Goal: Task Accomplishment & Management: Complete application form

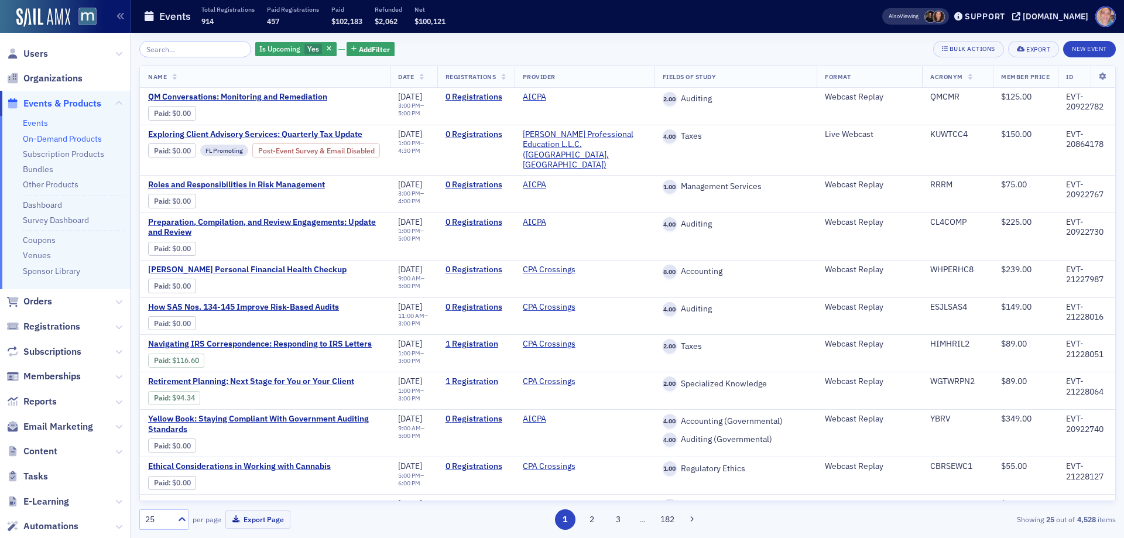
click at [43, 139] on link "On-Demand Products" at bounding box center [62, 139] width 79 height 11
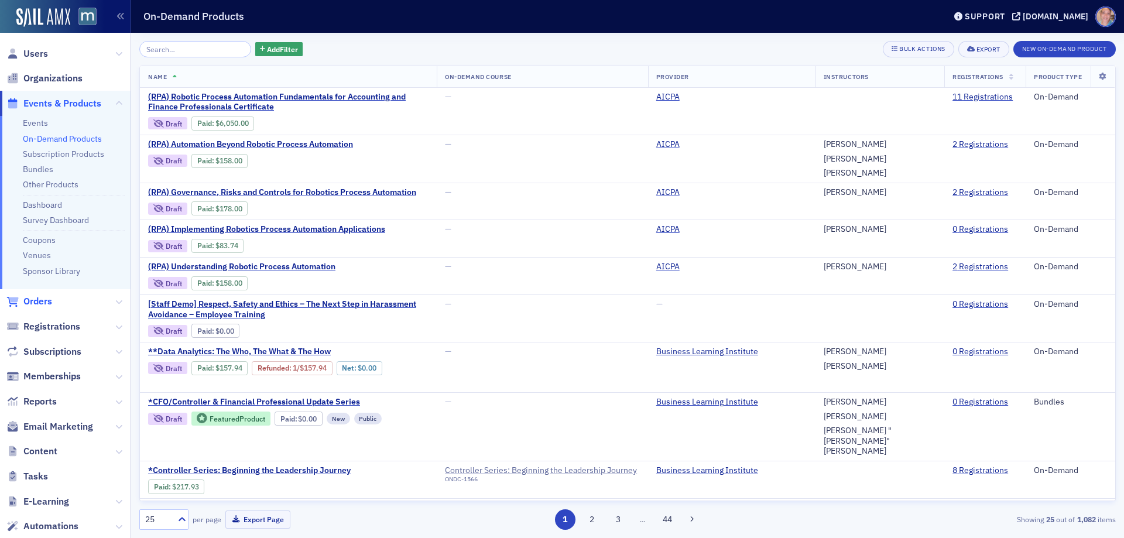
click at [46, 300] on span "Orders" at bounding box center [37, 301] width 29 height 13
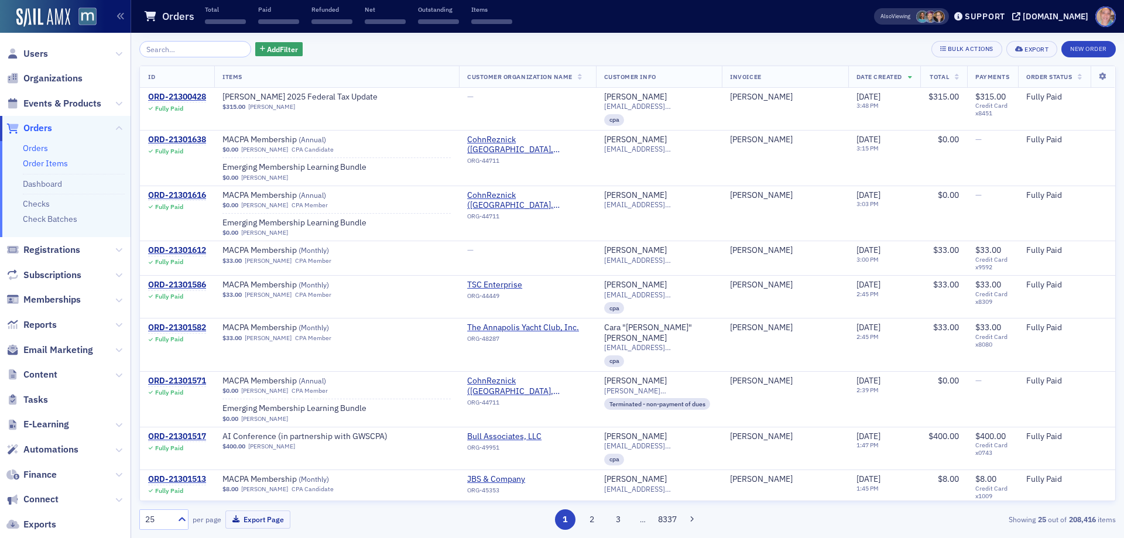
click at [36, 165] on link "Order Items" at bounding box center [45, 163] width 45 height 11
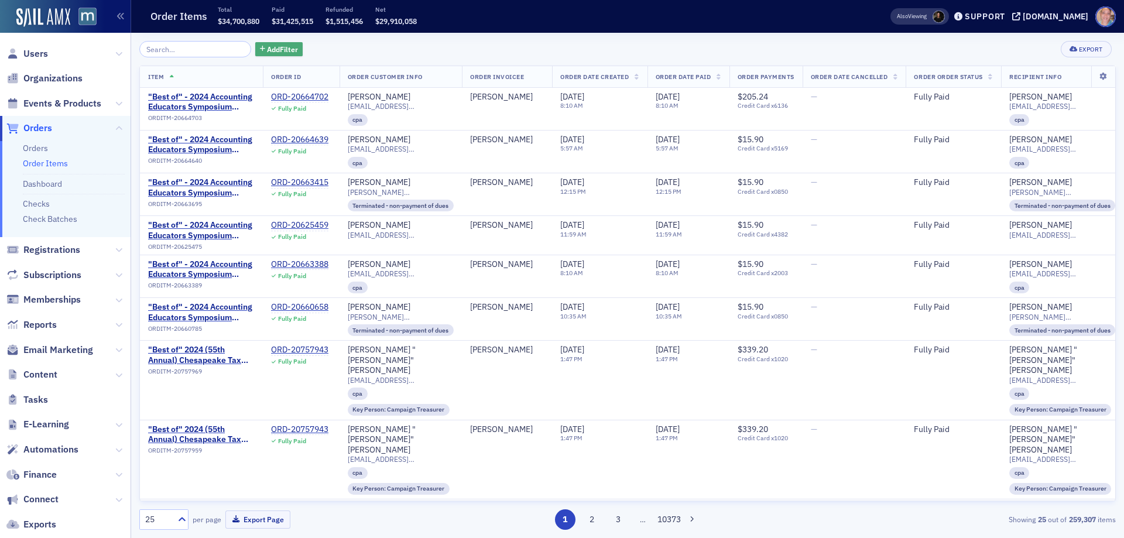
click at [287, 51] on button "Add Filter" at bounding box center [279, 49] width 48 height 15
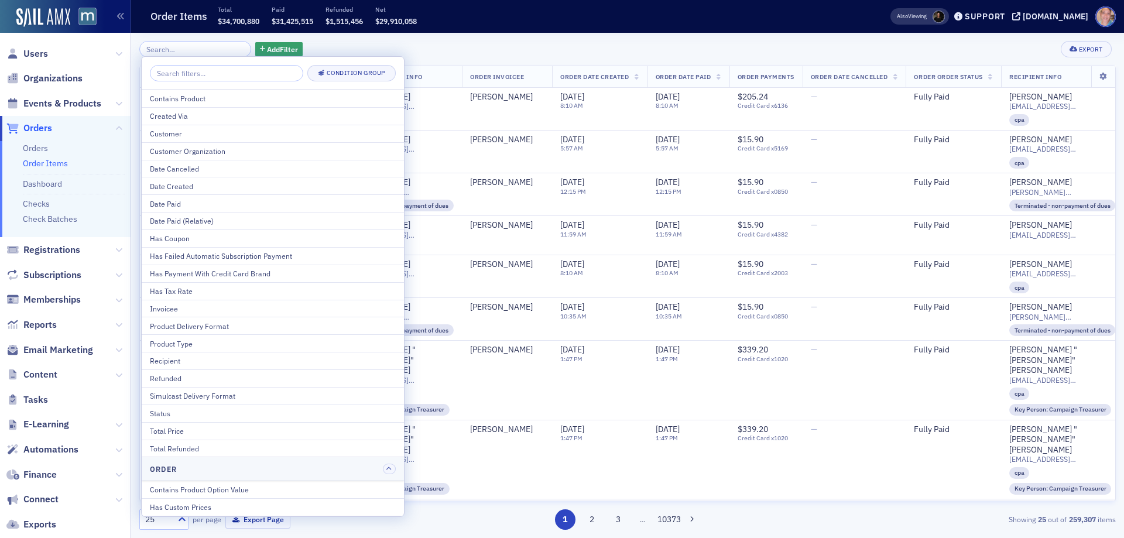
click at [224, 98] on div "Contains Product" at bounding box center [273, 98] width 246 height 11
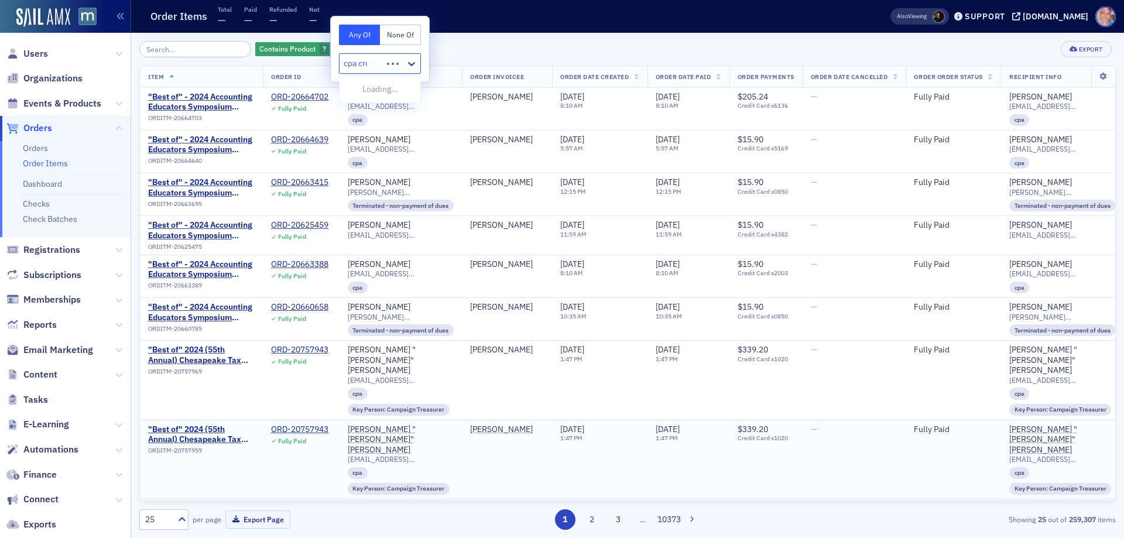
type input "cpa cros"
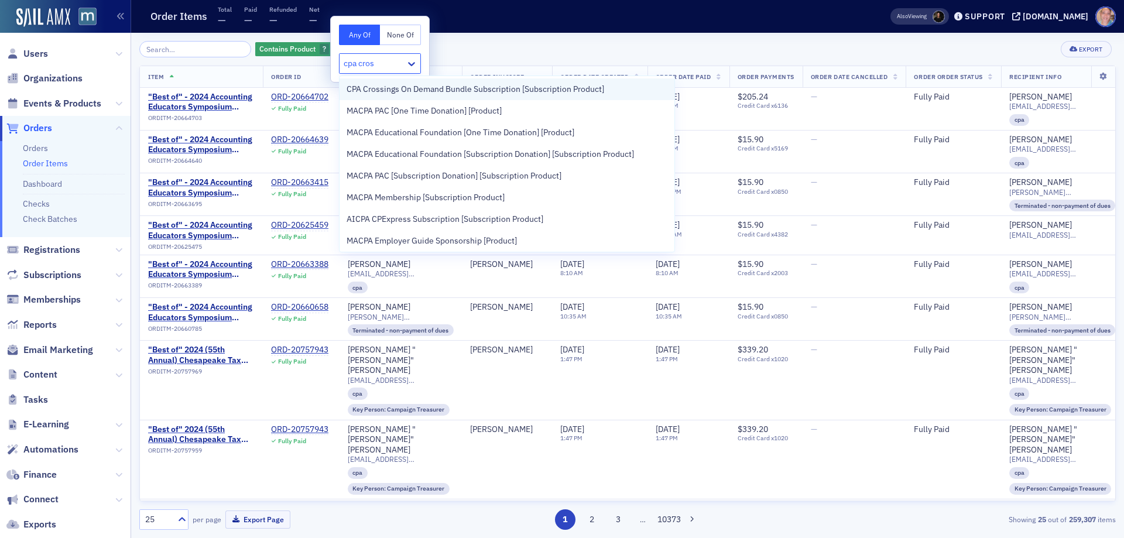
click at [581, 91] on span "CPA Crossings On Demand Bundle Subscription [Subscription Product]" at bounding box center [476, 89] width 258 height 12
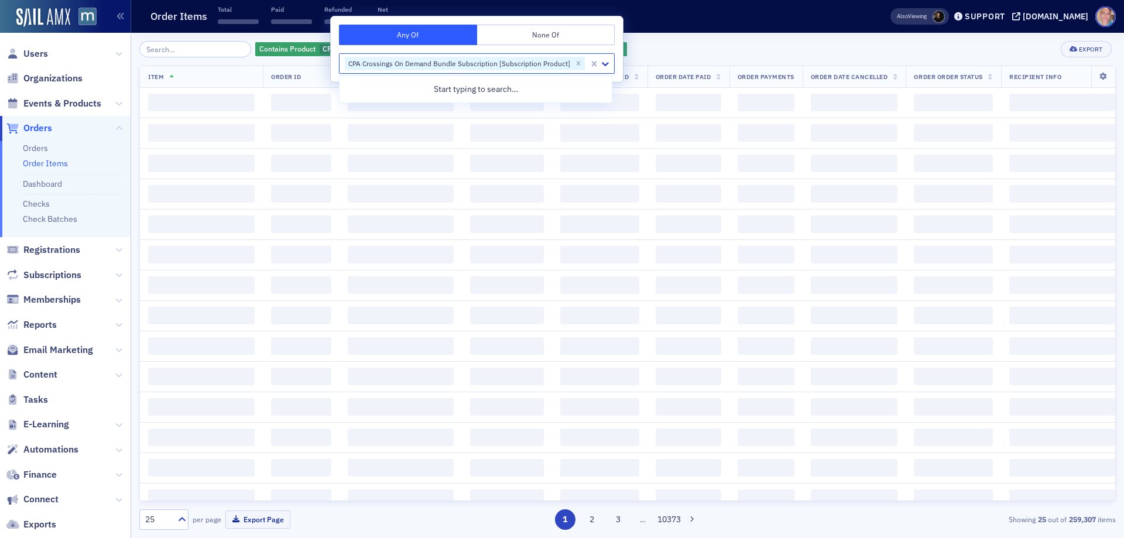
click at [720, 31] on div "Order Items Total ‌ Paid ‌ Refunded ‌ Net ‌" at bounding box center [498, 16] width 710 height 31
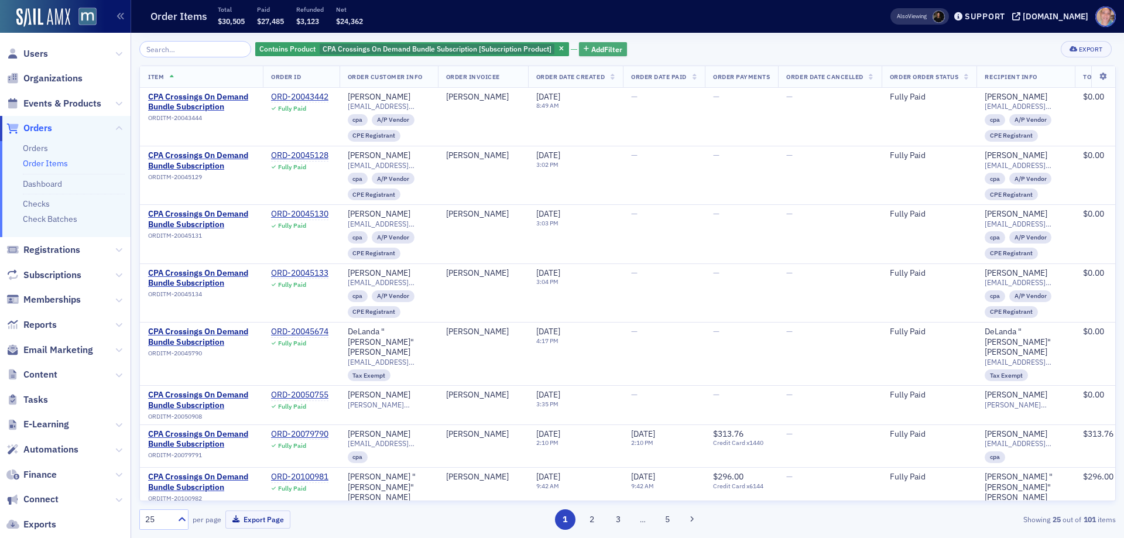
click at [591, 50] on span "Add Filter" at bounding box center [606, 49] width 31 height 11
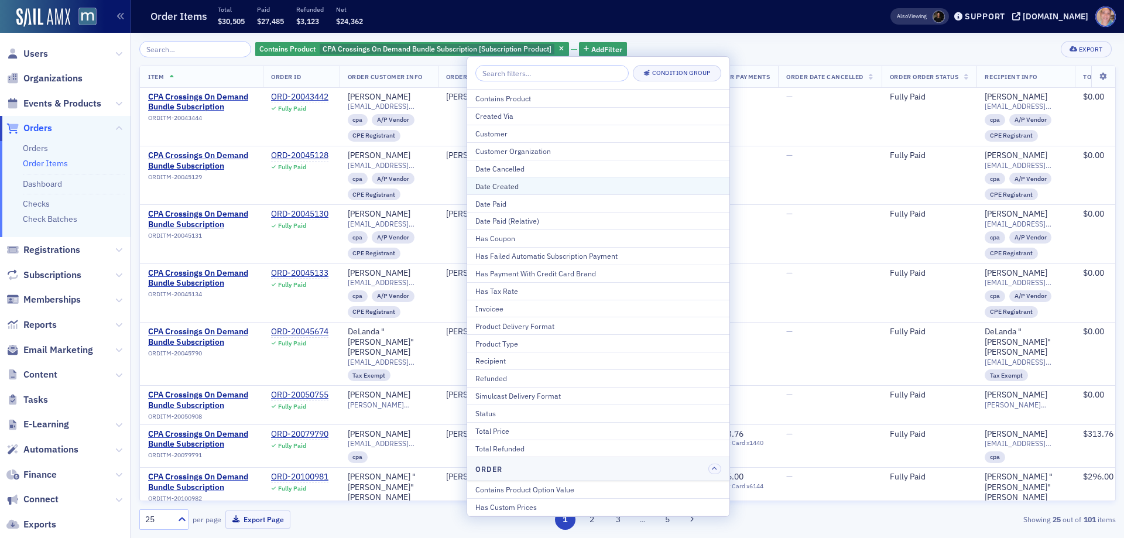
click at [530, 183] on div "Date Created" at bounding box center [598, 186] width 246 height 11
select select "8"
select select "2025"
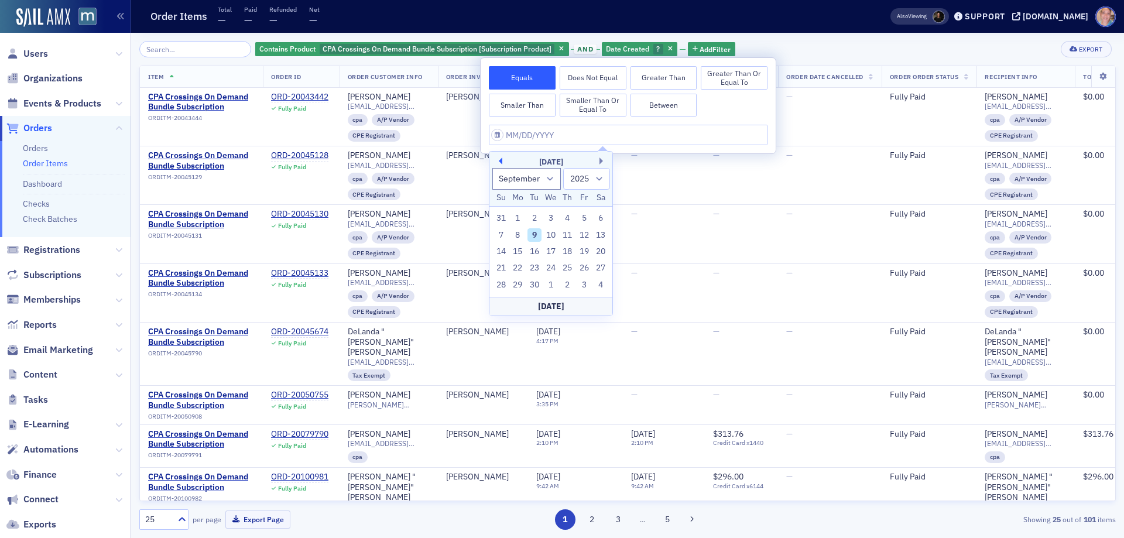
click at [501, 162] on button "Previous Month" at bounding box center [498, 161] width 7 height 7
select select "7"
click at [662, 107] on button "Between" at bounding box center [664, 105] width 67 height 23
select select "8"
select select "2025"
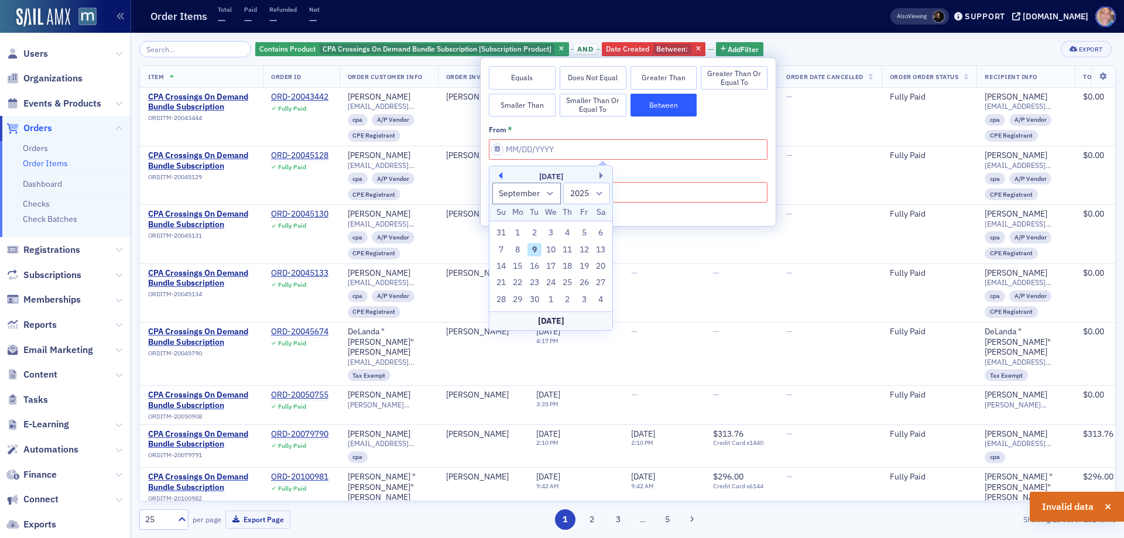
click at [502, 176] on button "Previous Month" at bounding box center [498, 175] width 7 height 7
select select "7"
click at [583, 234] on div "1" at bounding box center [584, 233] width 14 height 14
type input "08/01/2025"
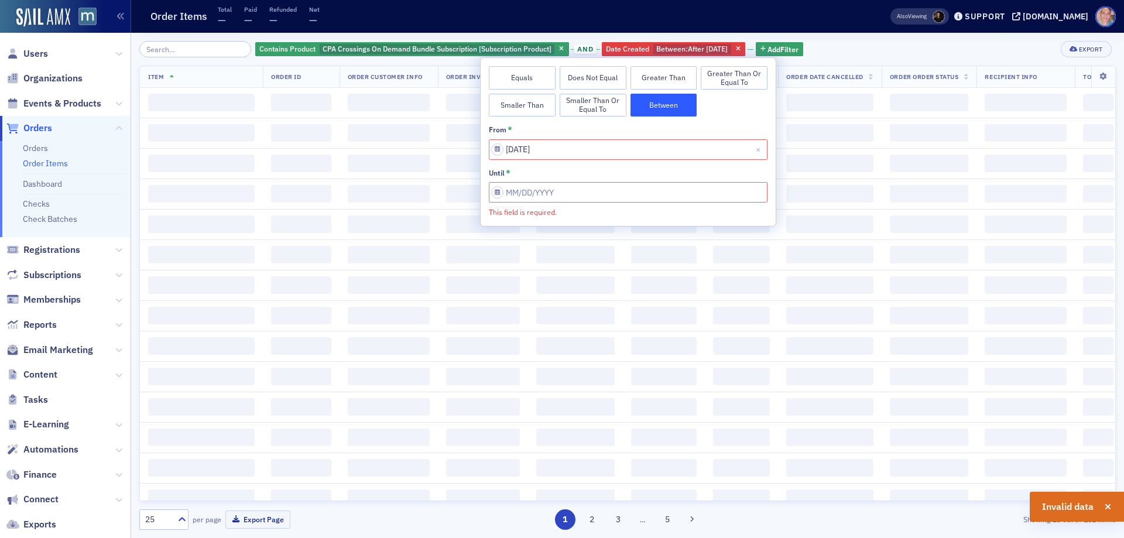
click at [625, 192] on input "This field is required." at bounding box center [628, 192] width 279 height 20
select select "8"
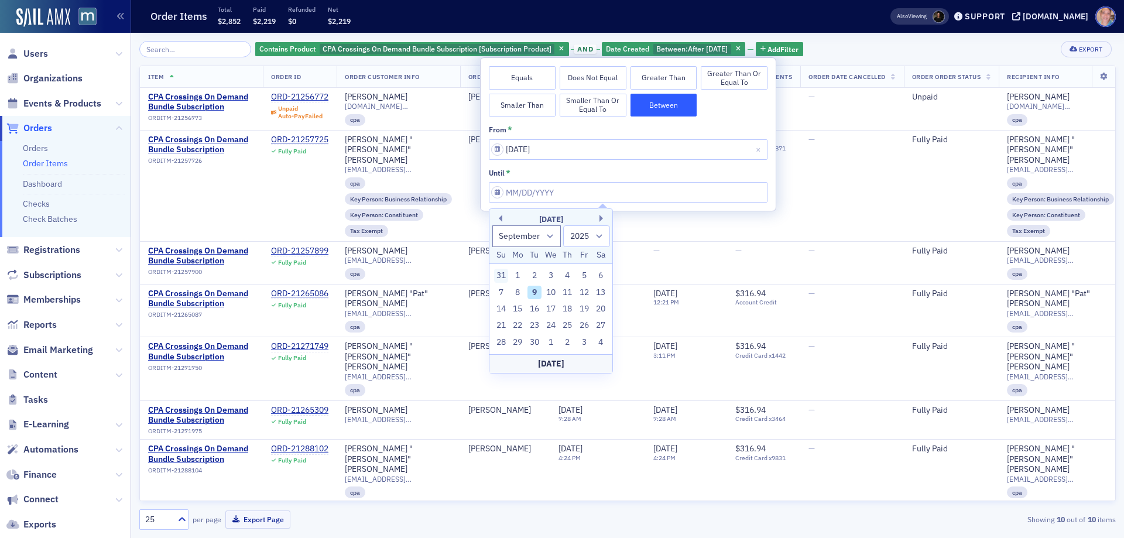
click at [501, 275] on div "31" at bounding box center [501, 276] width 14 height 14
type input "08/31/2025"
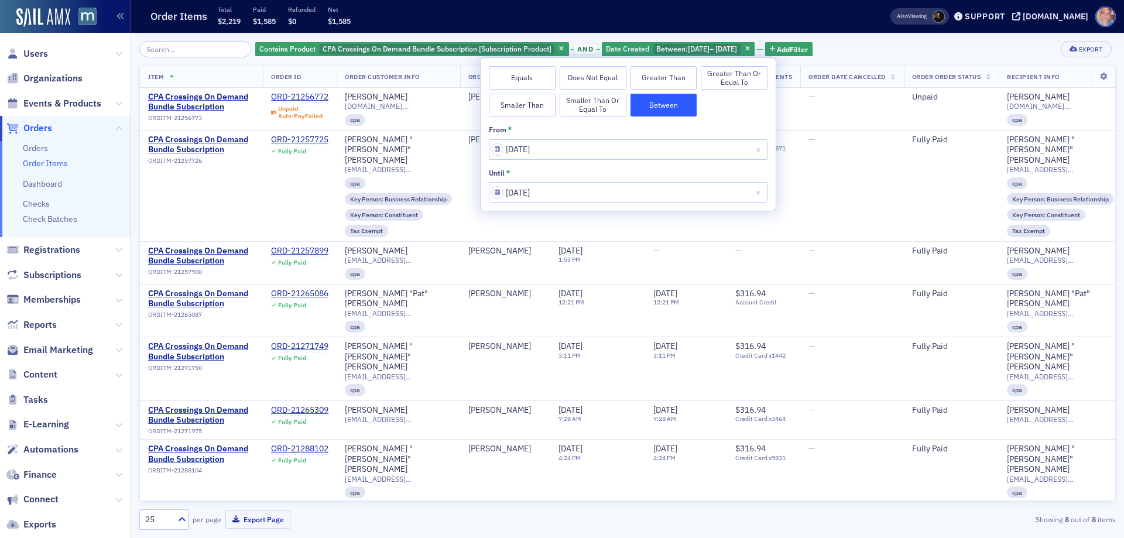
click at [875, 51] on div "Contains Product CPA Crossings On Demand Bundle Subscription [Subscription Prod…" at bounding box center [627, 49] width 977 height 16
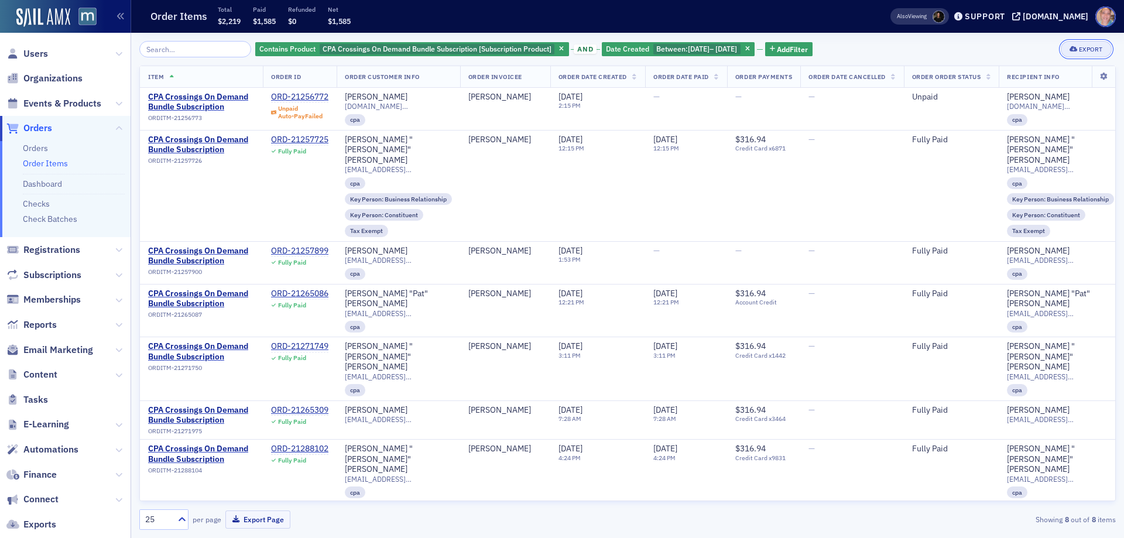
click at [1079, 49] on div "Export" at bounding box center [1091, 49] width 24 height 6
click at [1053, 87] on button "Export All ( 8 Order Items )" at bounding box center [1049, 88] width 123 height 19
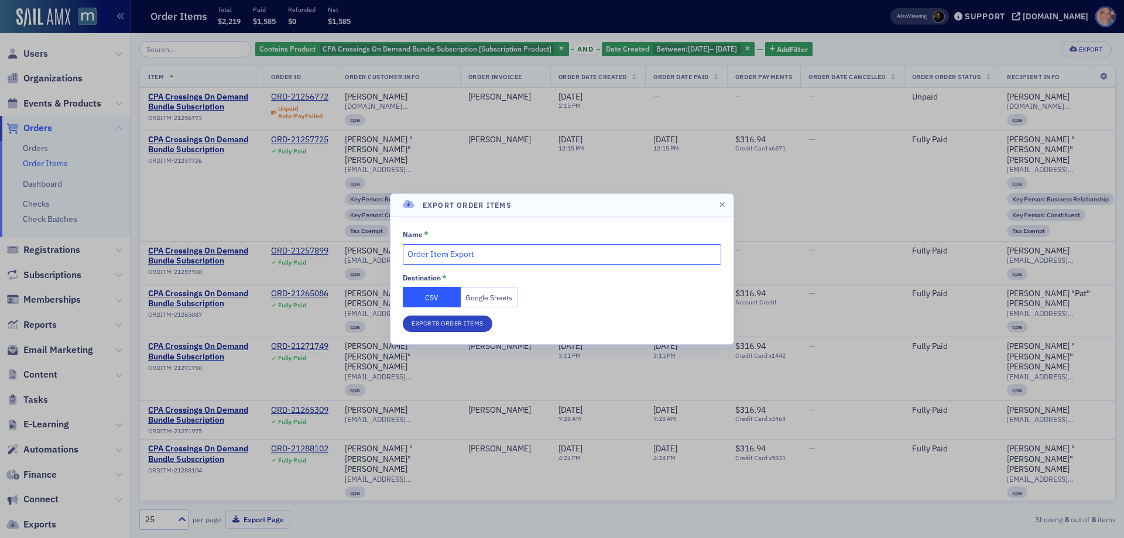
click at [478, 255] on input "Order Item Export" at bounding box center [562, 254] width 319 height 20
drag, startPoint x: 508, startPoint y: 254, endPoint x: 399, endPoint y: 254, distance: 108.3
click at [399, 254] on form "Name * Order Item Export Destination * CSV Google Sheets Export 8 Order Items" at bounding box center [562, 280] width 343 height 127
type input "August CPA Crossings On Demand Pur"
click at [724, 204] on icon "button" at bounding box center [722, 204] width 5 height 7
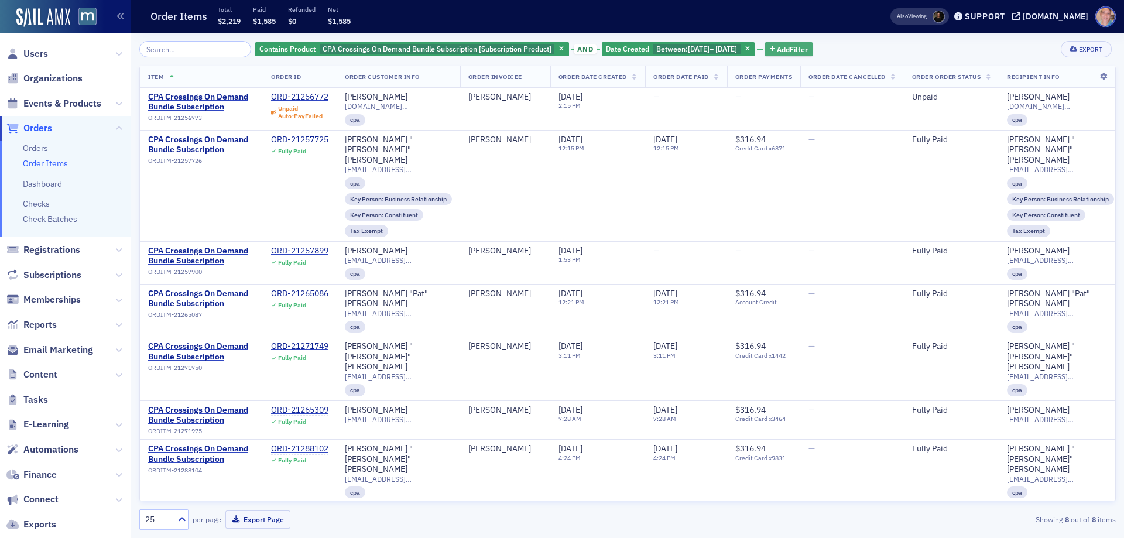
click at [808, 49] on span "Add Filter" at bounding box center [792, 49] width 31 height 11
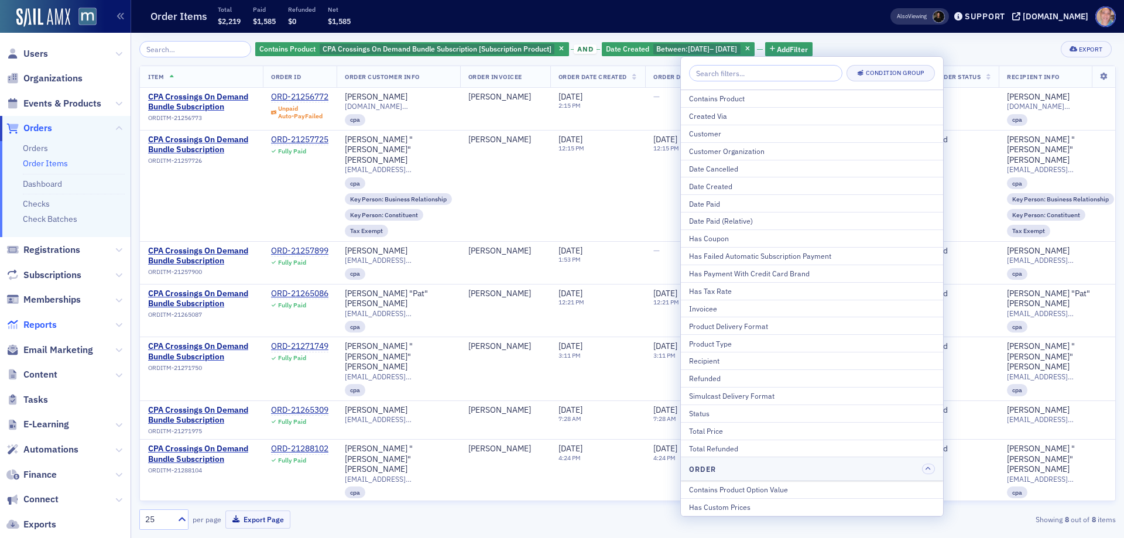
click at [43, 319] on span "Reports" at bounding box center [39, 325] width 33 height 13
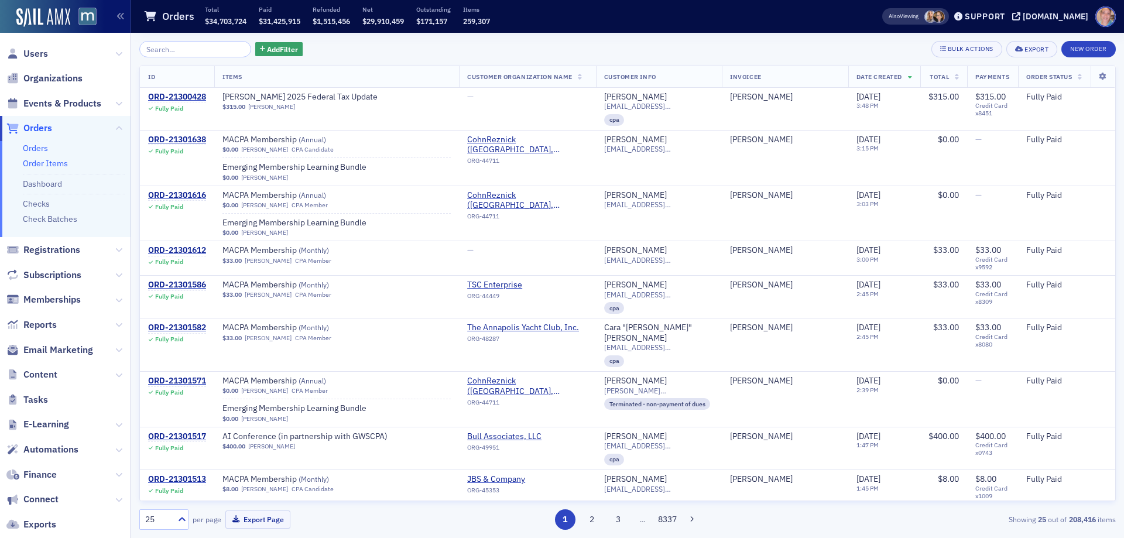
click at [46, 161] on link "Order Items" at bounding box center [45, 163] width 45 height 11
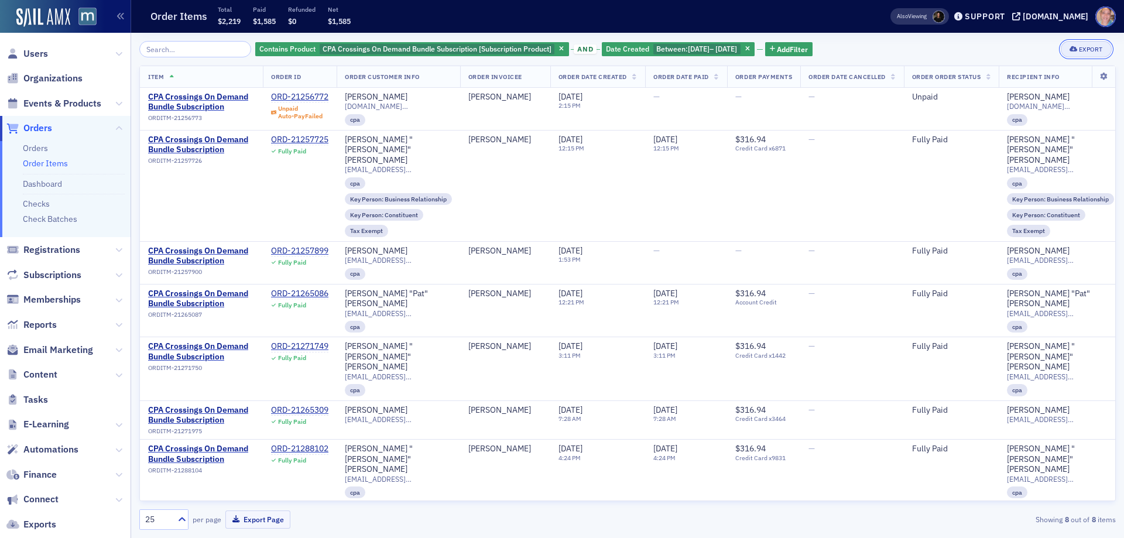
click at [1084, 47] on div "Export" at bounding box center [1091, 49] width 24 height 6
click at [1053, 87] on button "Export All ( 8 Order Items )" at bounding box center [1049, 88] width 123 height 19
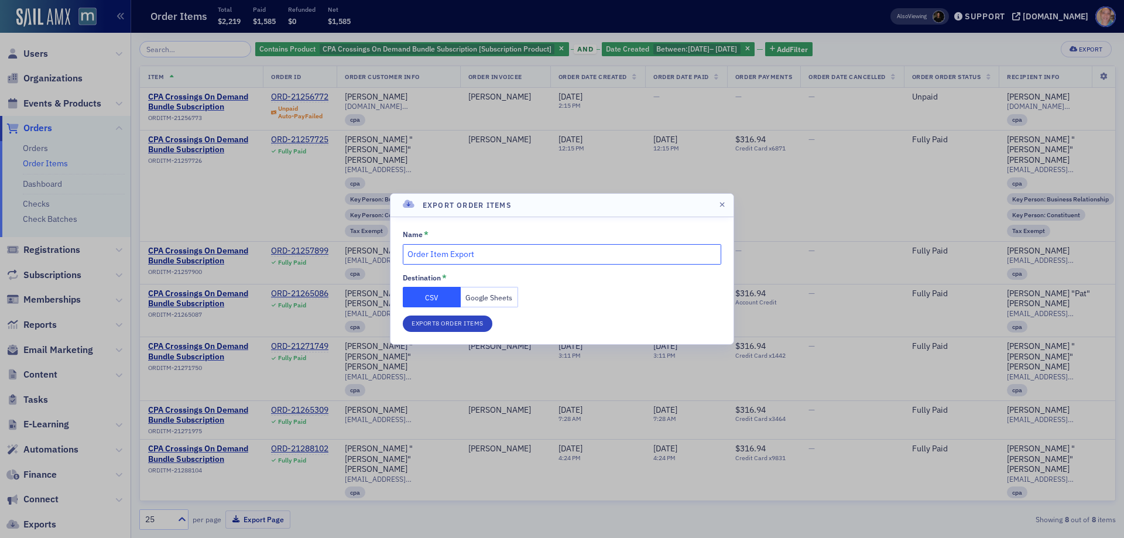
drag, startPoint x: 330, startPoint y: 255, endPoint x: 314, endPoint y: 255, distance: 15.8
click at [315, 255] on div "Export Order Items Name * Order Item Export Destination * CSV Google Sheets Exp…" at bounding box center [562, 269] width 1124 height 538
type input "August 2025 CPA Crossings Bundle Purchases"
click at [502, 298] on button "Google Sheets" at bounding box center [490, 297] width 58 height 20
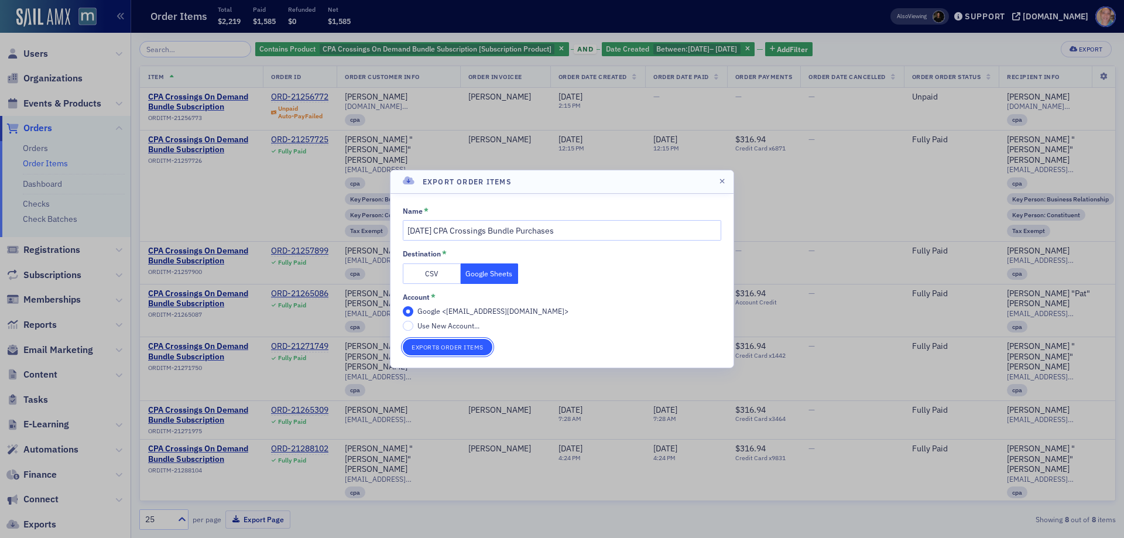
click at [457, 345] on button "Export 8 Order Items" at bounding box center [448, 347] width 90 height 16
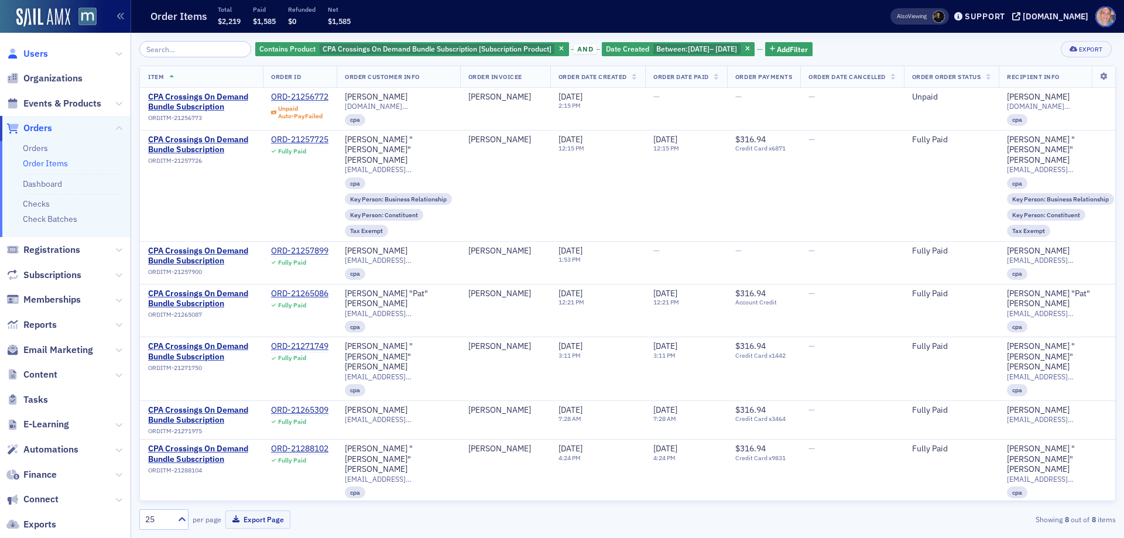
click at [35, 53] on span "Users" at bounding box center [35, 53] width 25 height 13
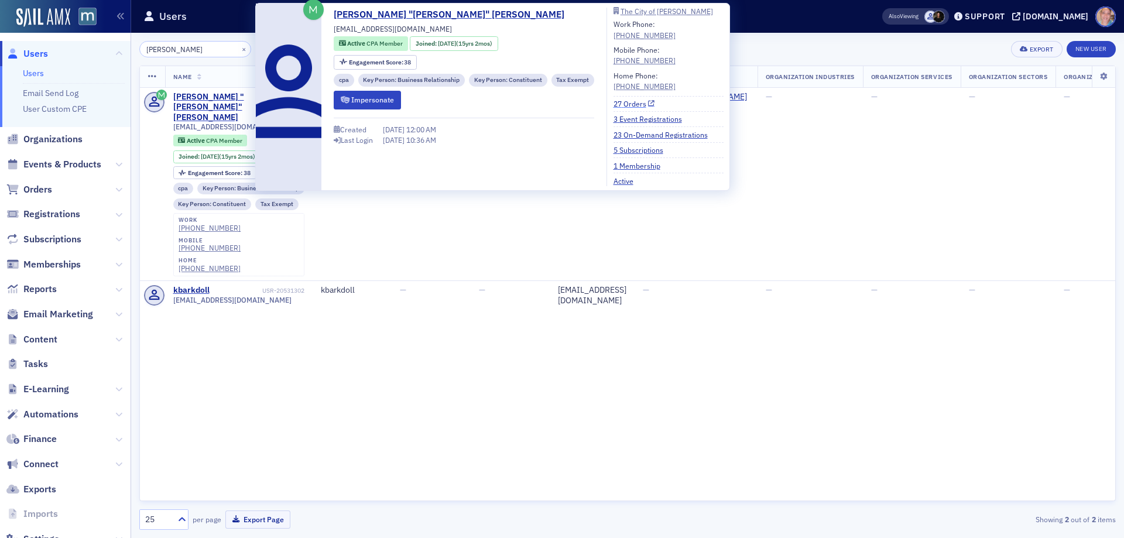
click at [625, 103] on link "27 Orders" at bounding box center [635, 103] width 42 height 11
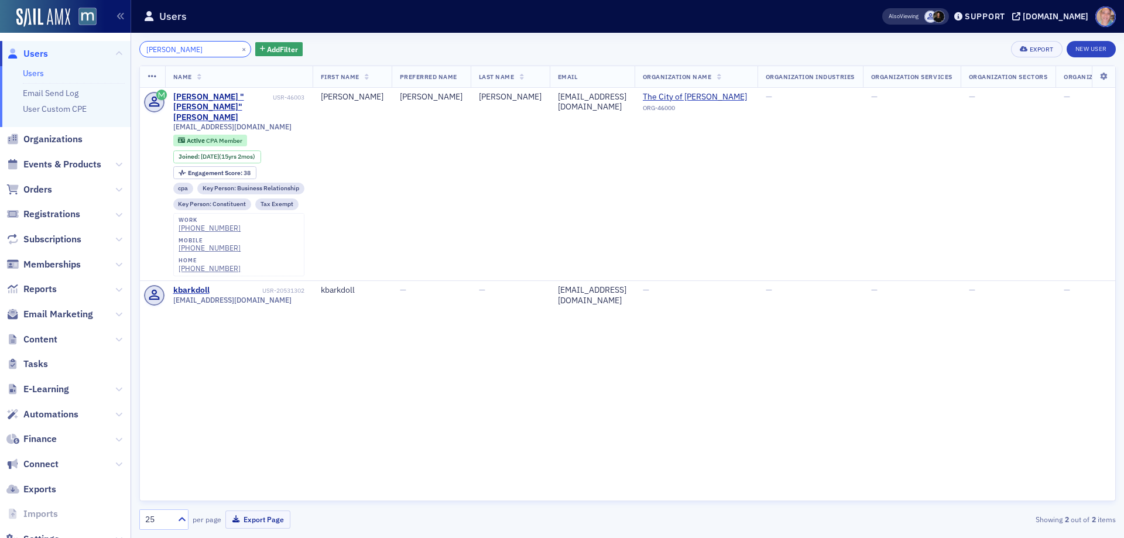
drag, startPoint x: 199, startPoint y: 51, endPoint x: 88, endPoint y: 46, distance: 111.4
click at [91, 46] on div "Users Users Email Send Log User Custom CPE Organizations Events & Products Orde…" at bounding box center [562, 269] width 1124 height 538
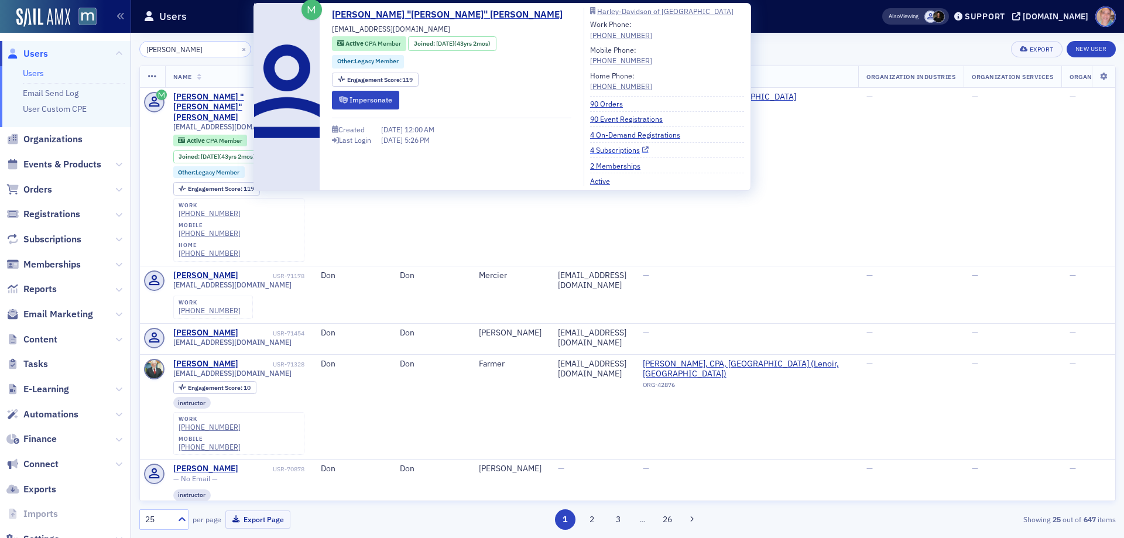
click at [590, 150] on link "4 Subscriptions" at bounding box center [619, 150] width 59 height 11
click at [590, 149] on link "4 Subscriptions" at bounding box center [619, 150] width 59 height 11
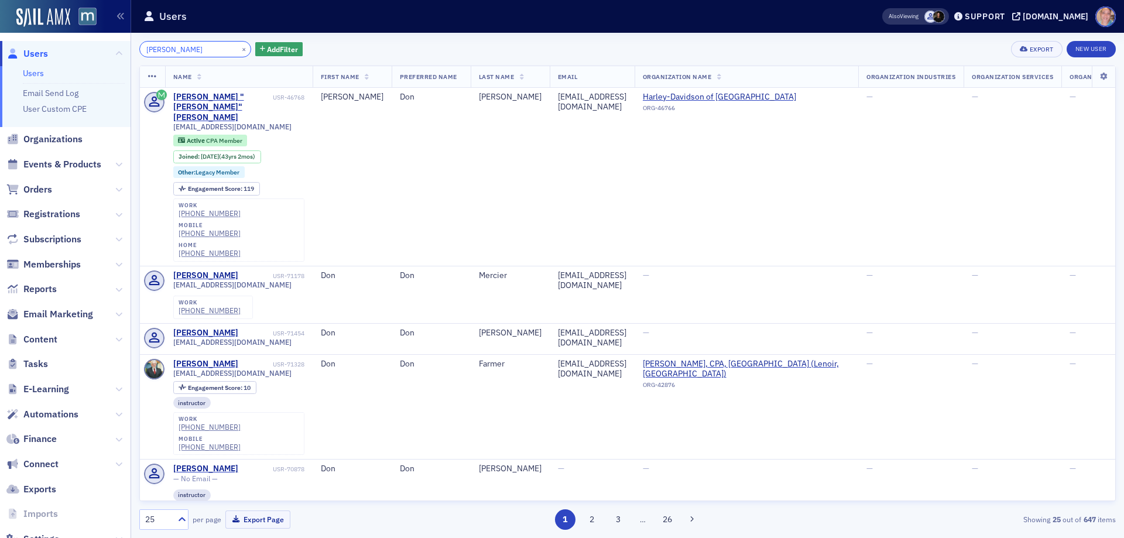
drag, startPoint x: 193, startPoint y: 49, endPoint x: 0, endPoint y: 52, distance: 193.3
click at [7, 52] on div "Users Users Email Send Log User Custom CPE Organizations Events & Products Orde…" at bounding box center [562, 269] width 1124 height 538
paste input "mtatro22@gmail.com"
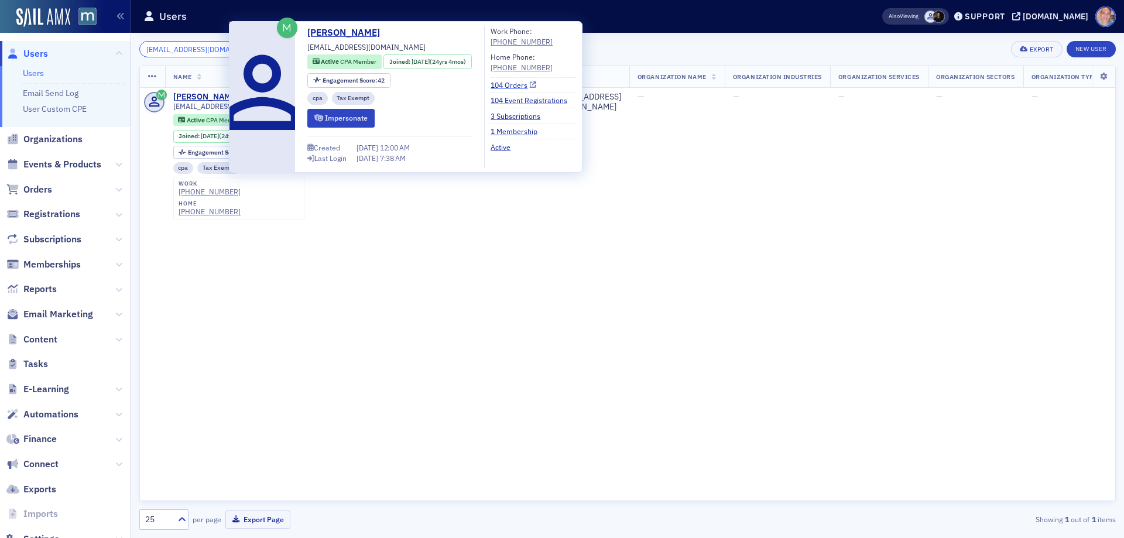
type input "mtatro22@gmail.com"
click at [529, 86] on link "104 Orders" at bounding box center [514, 85] width 46 height 11
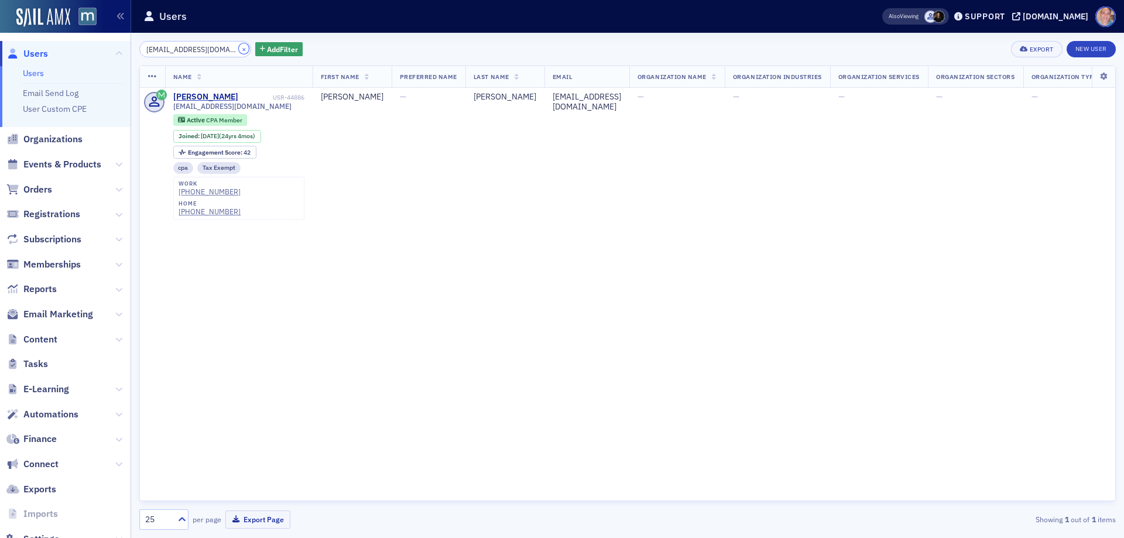
click at [239, 47] on button "×" at bounding box center [244, 48] width 11 height 11
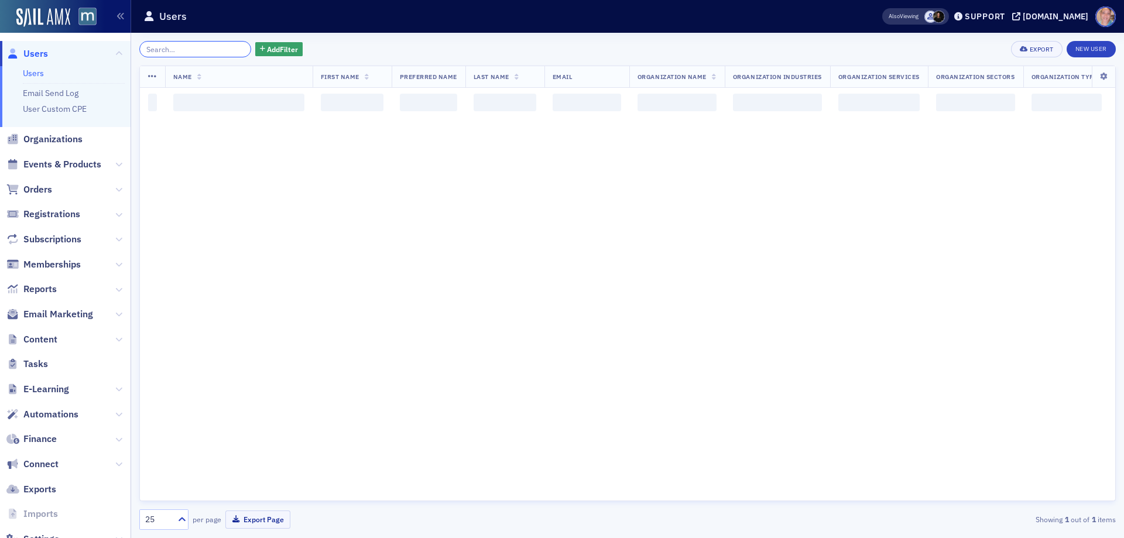
click at [187, 46] on input "search" at bounding box center [195, 49] width 112 height 16
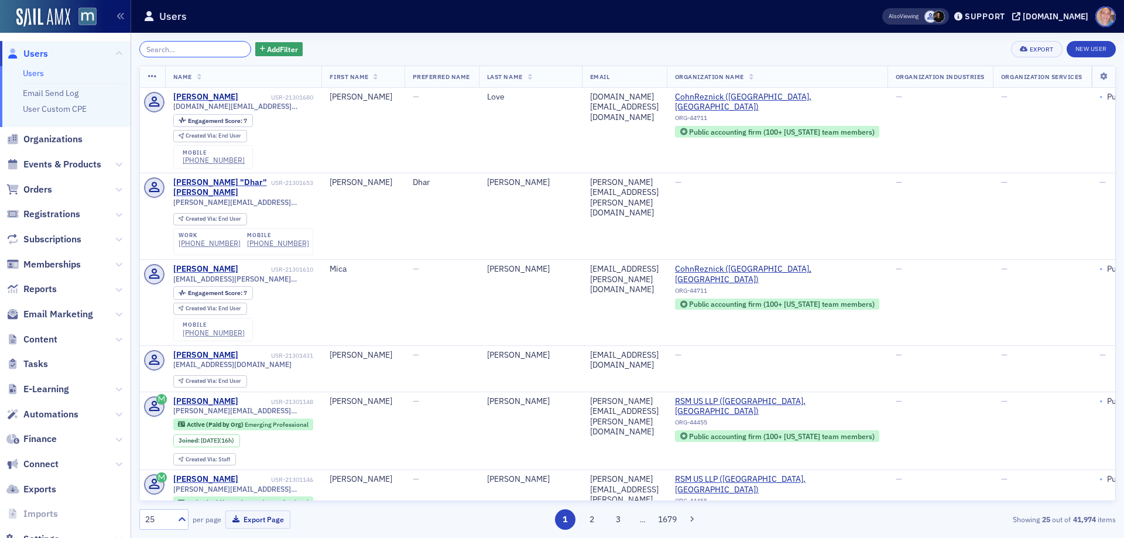
paste input "[EMAIL_ADDRESS][DOMAIN_NAME]"
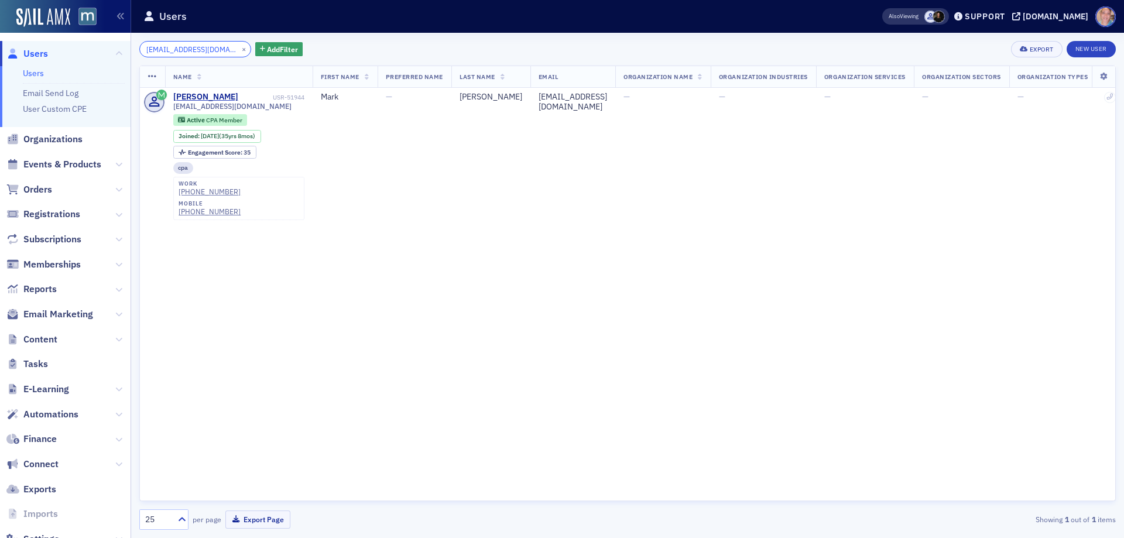
scroll to position [0, 9]
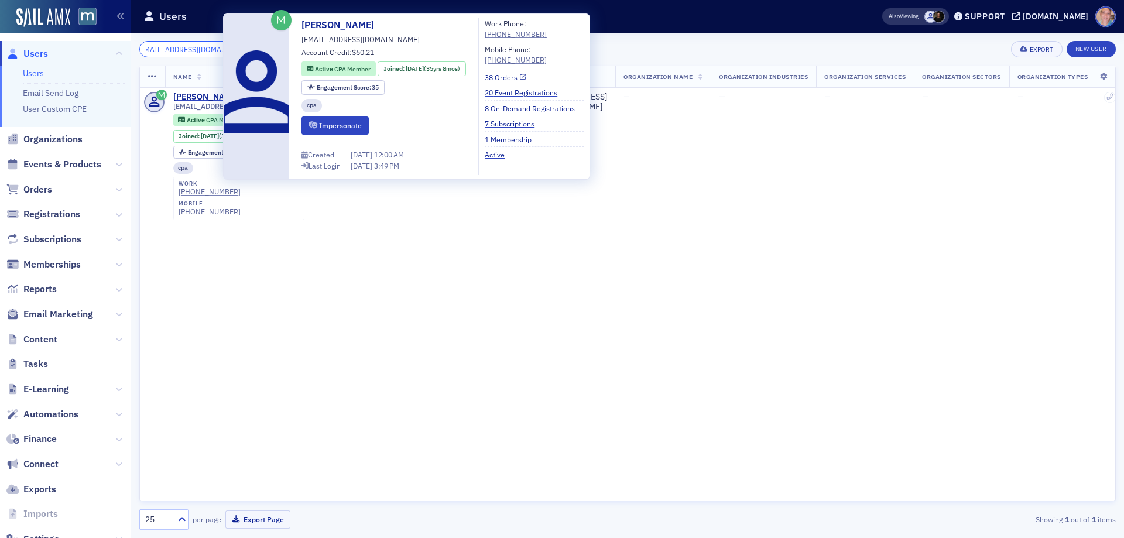
type input "[EMAIL_ADDRESS][DOMAIN_NAME]"
click at [521, 80] on link "38 Orders" at bounding box center [506, 77] width 42 height 11
click at [525, 124] on link "7 Subscriptions" at bounding box center [514, 123] width 59 height 11
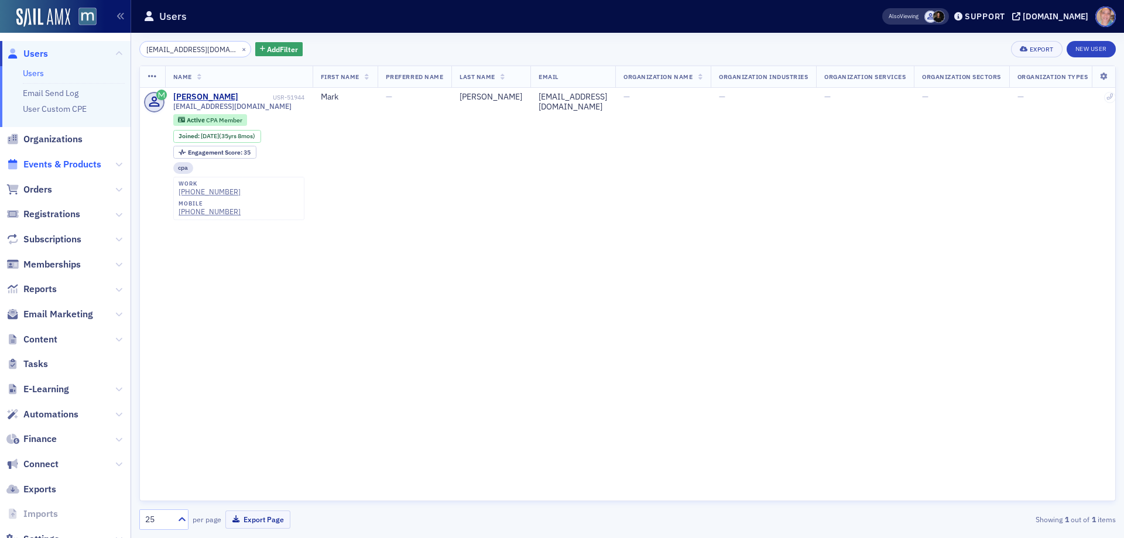
click at [52, 162] on span "Events & Products" at bounding box center [62, 164] width 78 height 13
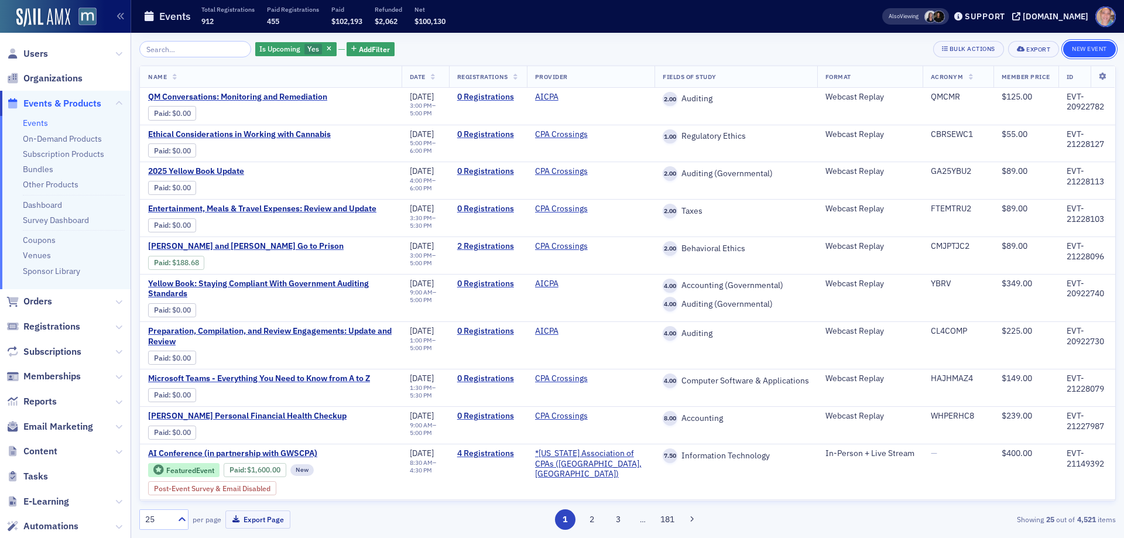
click at [1084, 46] on button "New Event" at bounding box center [1089, 49] width 53 height 16
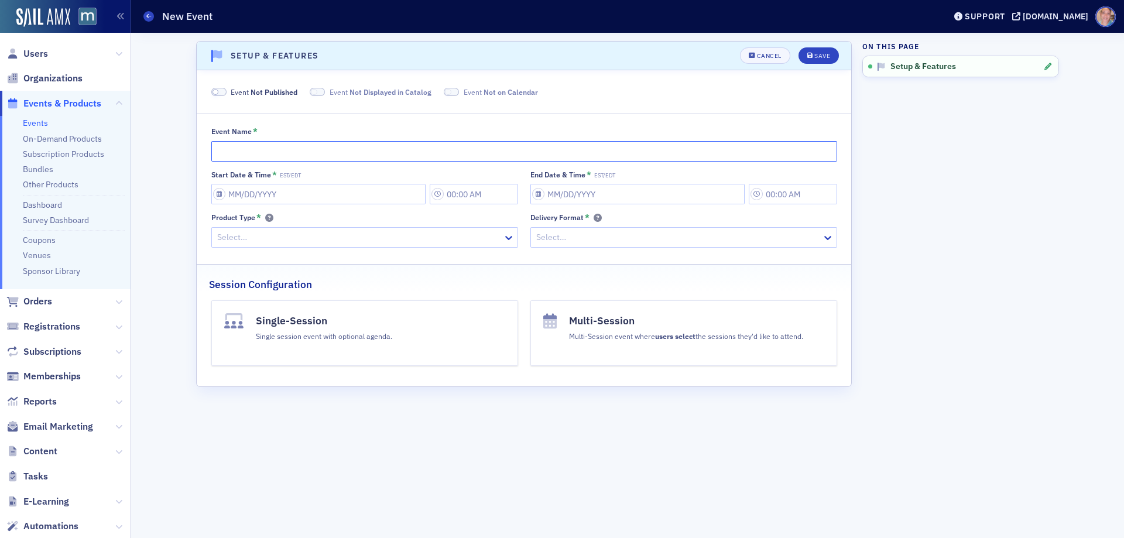
click at [266, 152] on input "Event Name *" at bounding box center [524, 151] width 626 height 20
paste input "Reconciling Worth — Moving Beyond the Wound of Self Sacrifice"
type input "Women's Leadership Series - Reconciling Worth — Moving Beyond the Wound of Self…"
click at [217, 199] on input "Start Date & Time * EST/EDT" at bounding box center [318, 194] width 214 height 20
select select "8"
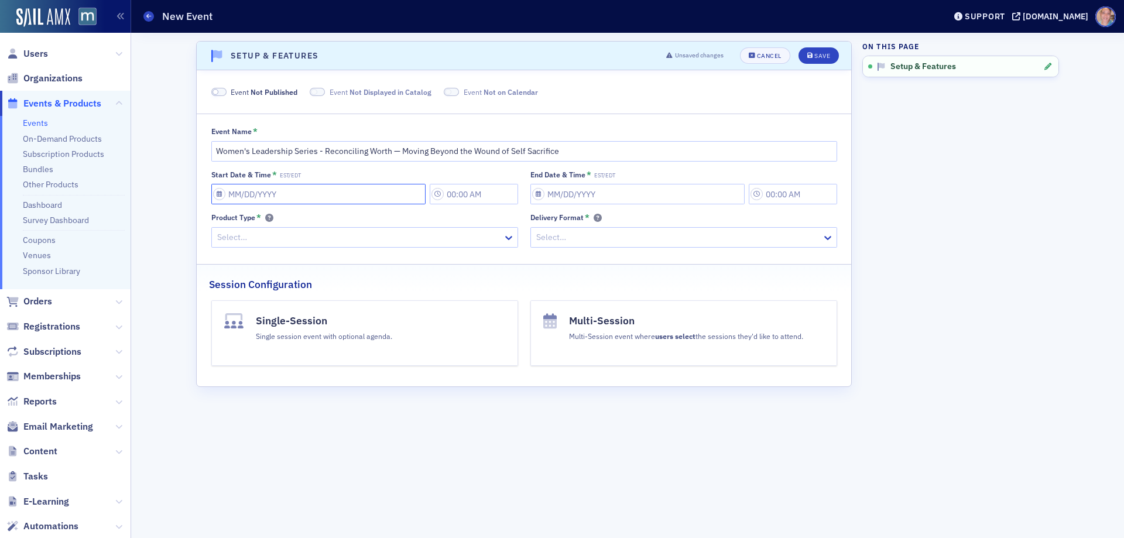
select select "2025"
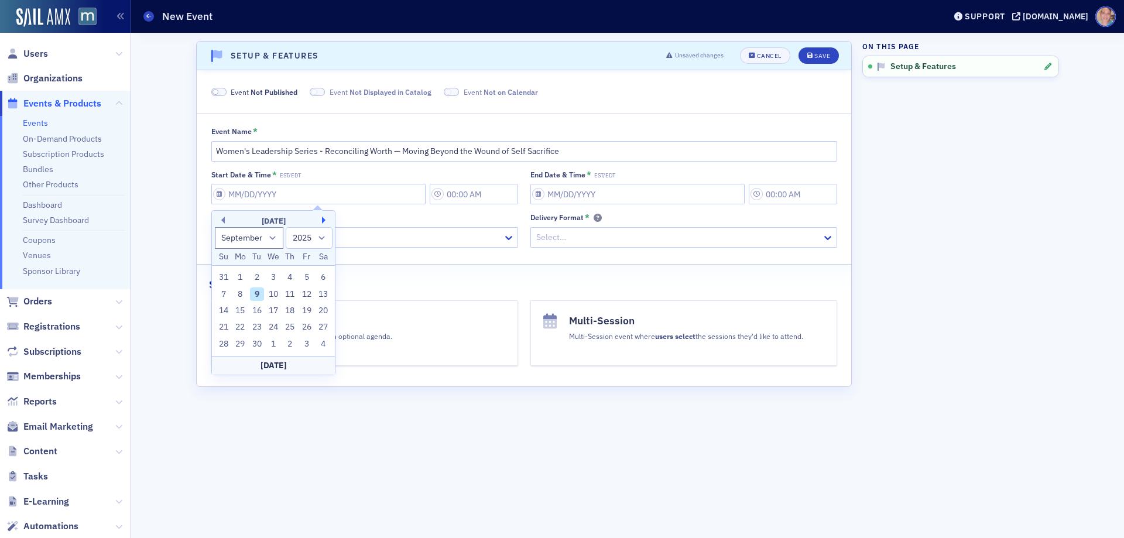
click at [325, 222] on button "Next Month" at bounding box center [325, 220] width 7 height 7
select select "10"
drag, startPoint x: 276, startPoint y: 326, endPoint x: 293, endPoint y: 289, distance: 40.4
click at [276, 325] on div "19" at bounding box center [273, 327] width 14 height 14
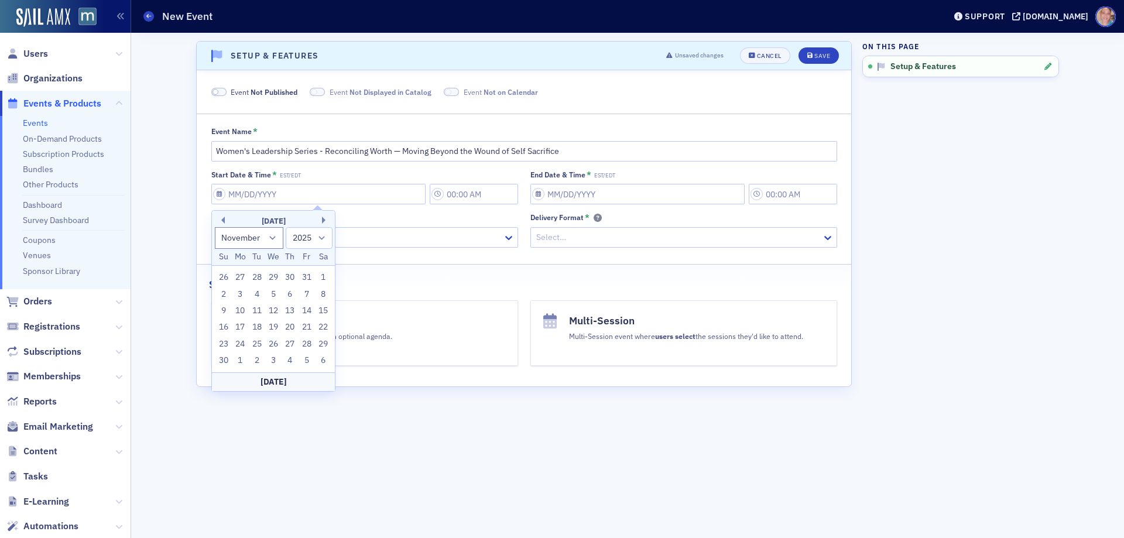
type input "11/19/2025"
type input "4:00 PM"
type input "11/19/2025"
type input "5:00 PM"
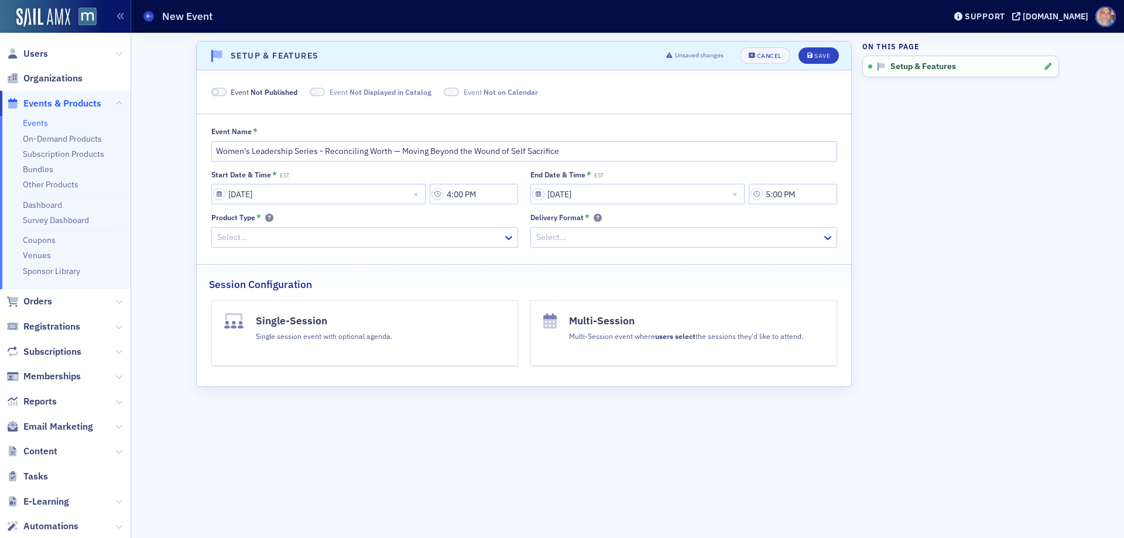
click at [221, 90] on span at bounding box center [218, 92] width 15 height 9
click at [303, 91] on span at bounding box center [303, 92] width 15 height 9
drag, startPoint x: 433, startPoint y: 90, endPoint x: 634, endPoint y: 85, distance: 200.9
click at [433, 90] on span at bounding box center [437, 92] width 15 height 9
click at [817, 56] on div "Save" at bounding box center [823, 56] width 16 height 6
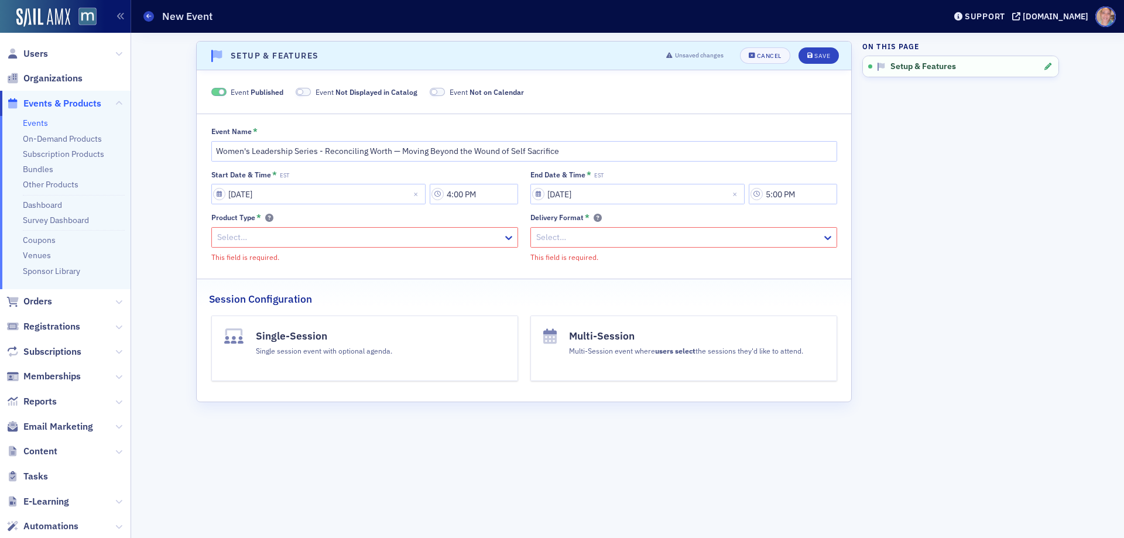
click at [268, 242] on div at bounding box center [359, 237] width 286 height 15
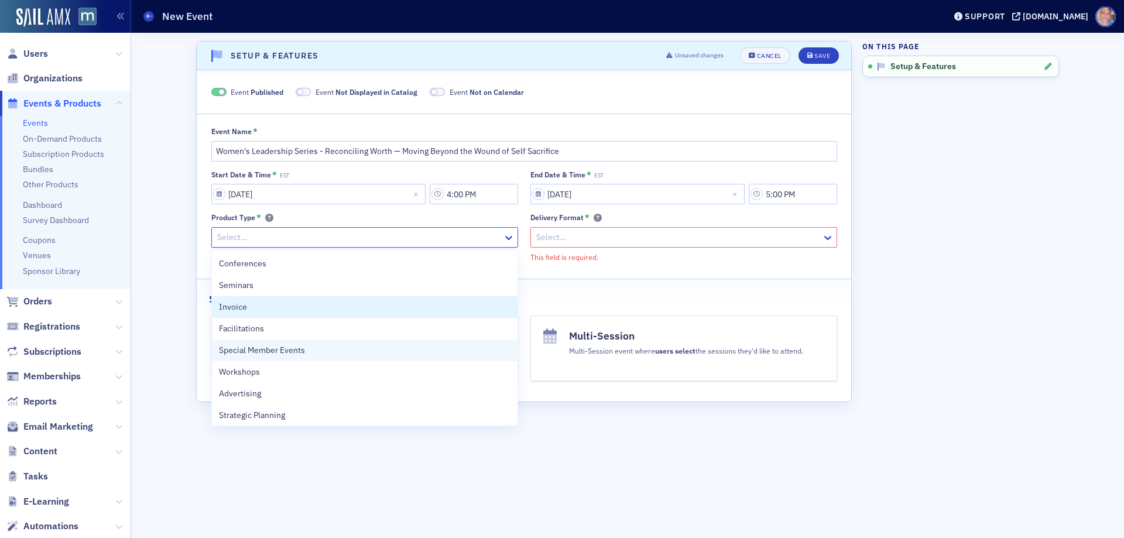
scroll to position [59, 0]
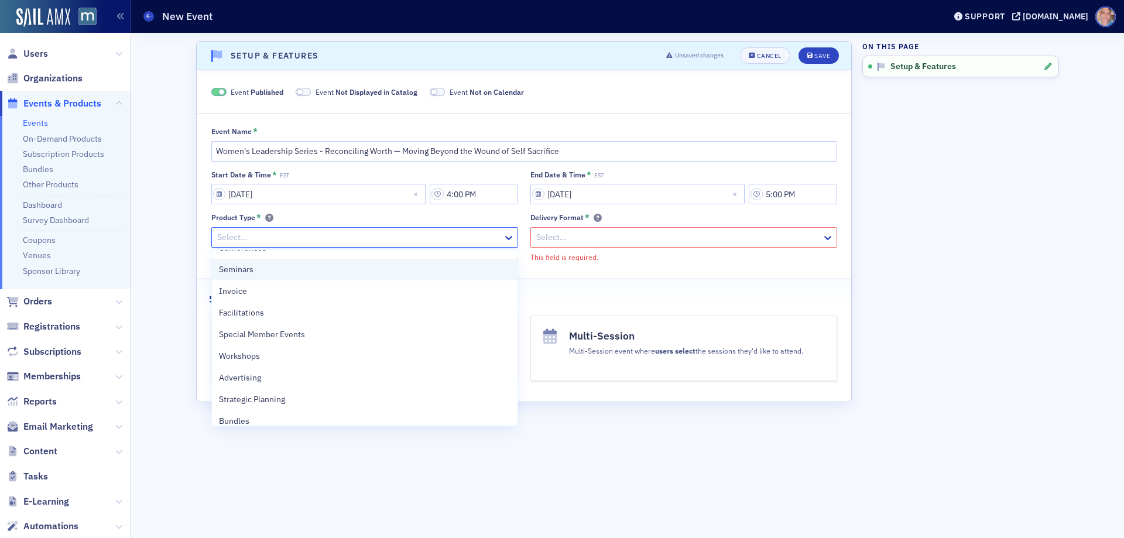
click at [246, 264] on span "Seminars" at bounding box center [236, 270] width 35 height 12
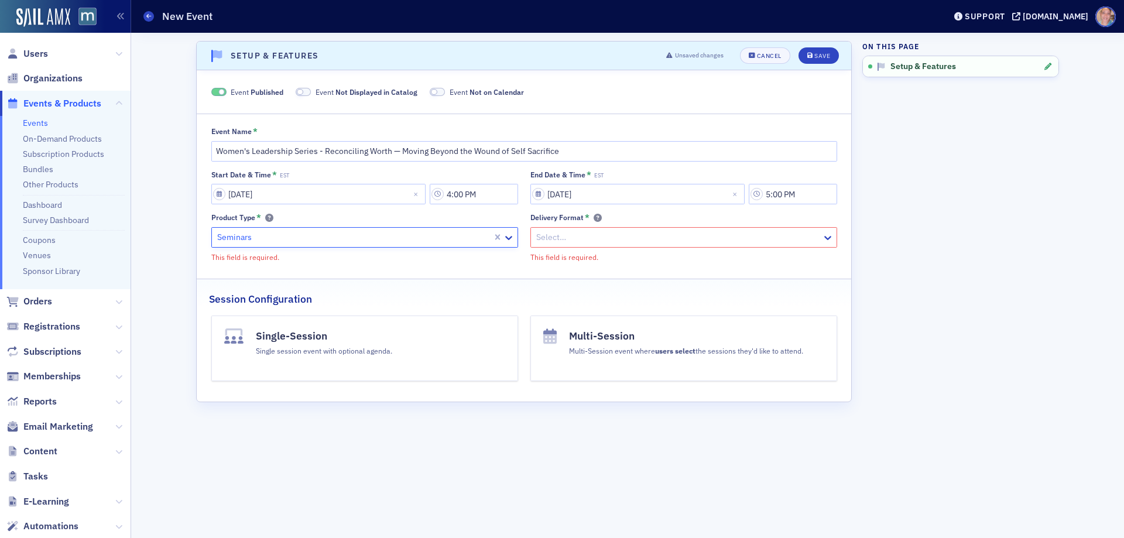
click at [621, 241] on div at bounding box center [678, 237] width 286 height 15
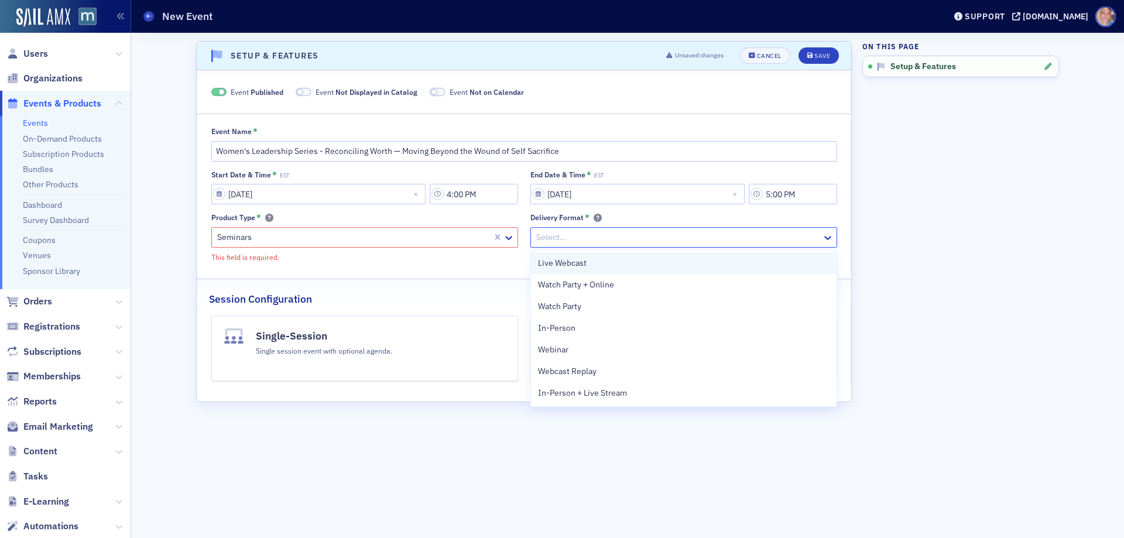
click at [605, 259] on div "Live Webcast" at bounding box center [684, 263] width 292 height 12
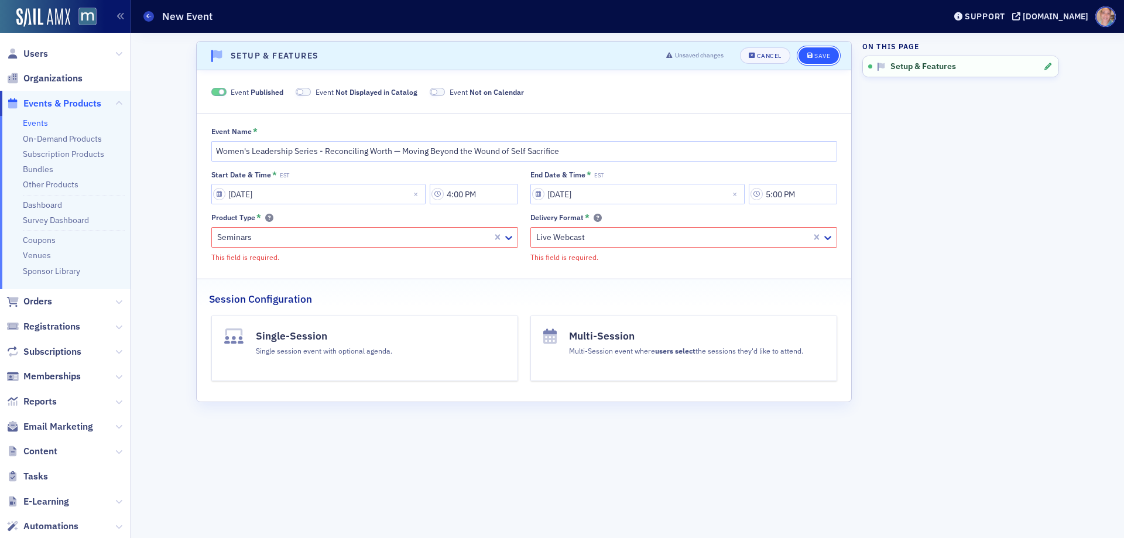
click at [813, 52] on button "Save" at bounding box center [819, 55] width 40 height 16
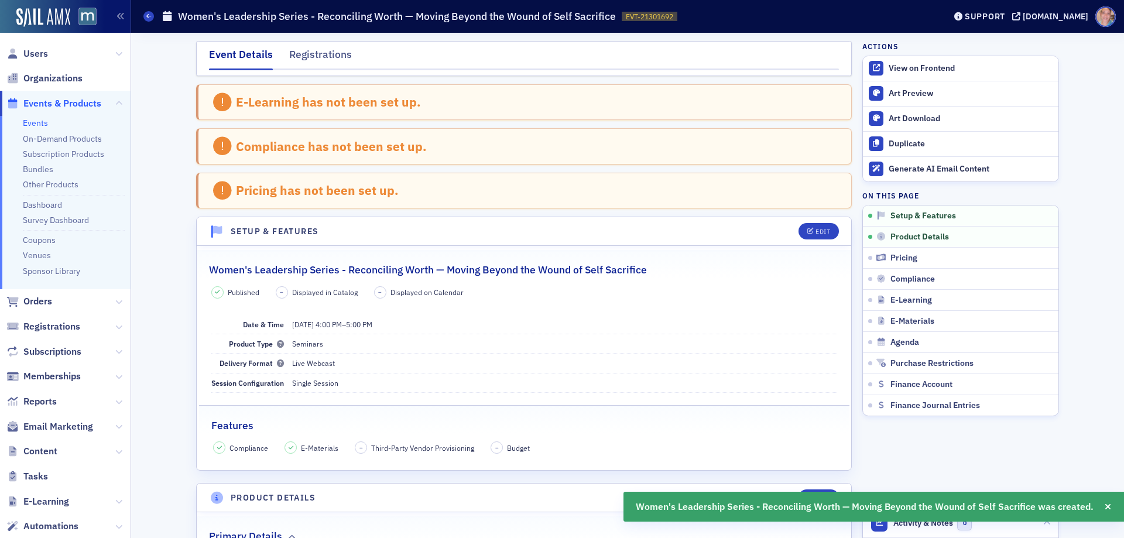
scroll to position [178, 0]
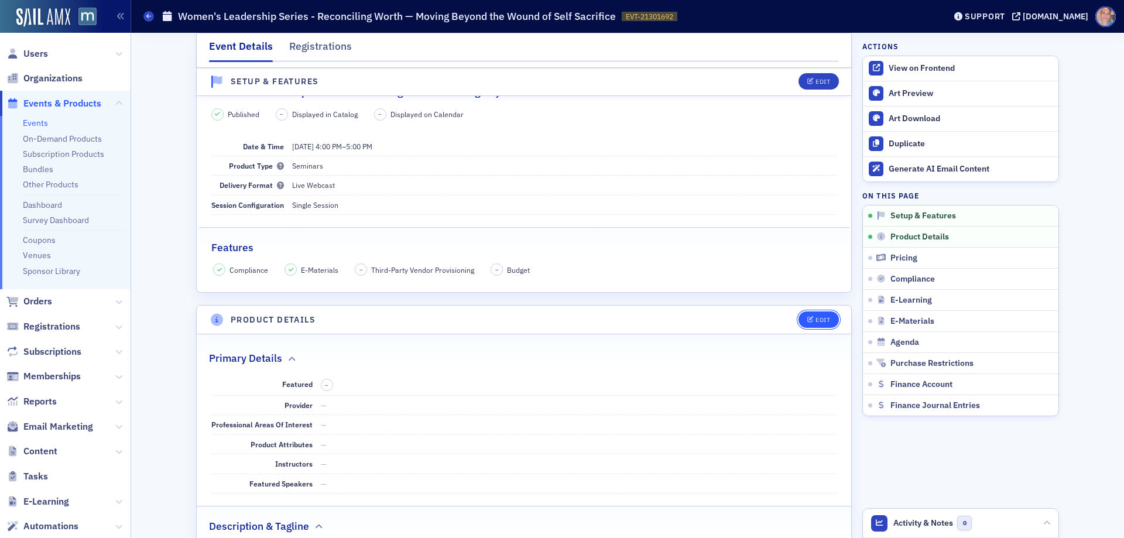
click at [816, 323] on div "Edit" at bounding box center [823, 320] width 15 height 6
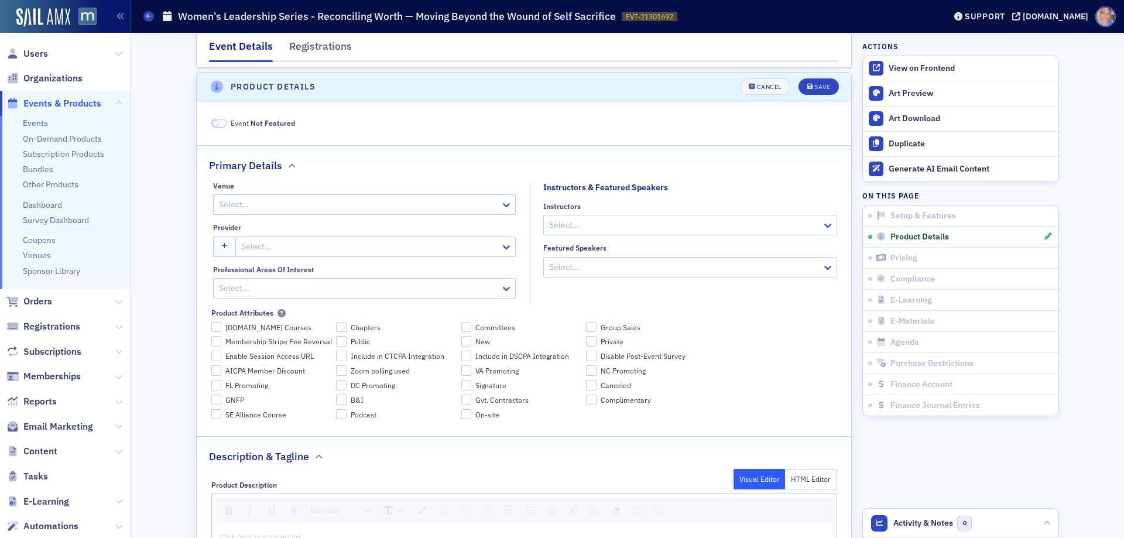
scroll to position [415, 0]
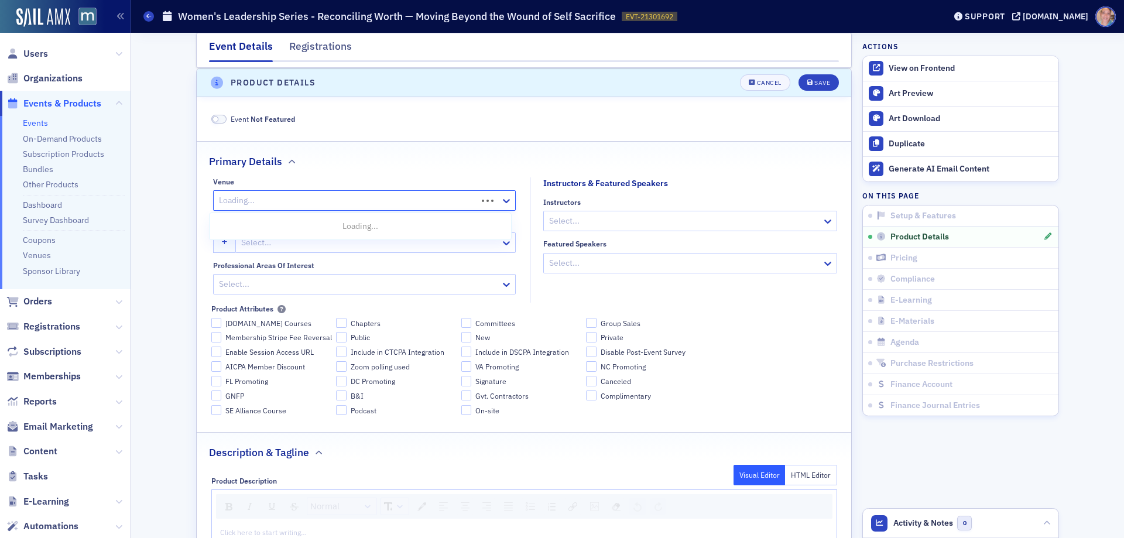
click at [345, 200] on div at bounding box center [347, 200] width 258 height 15
type input "live"
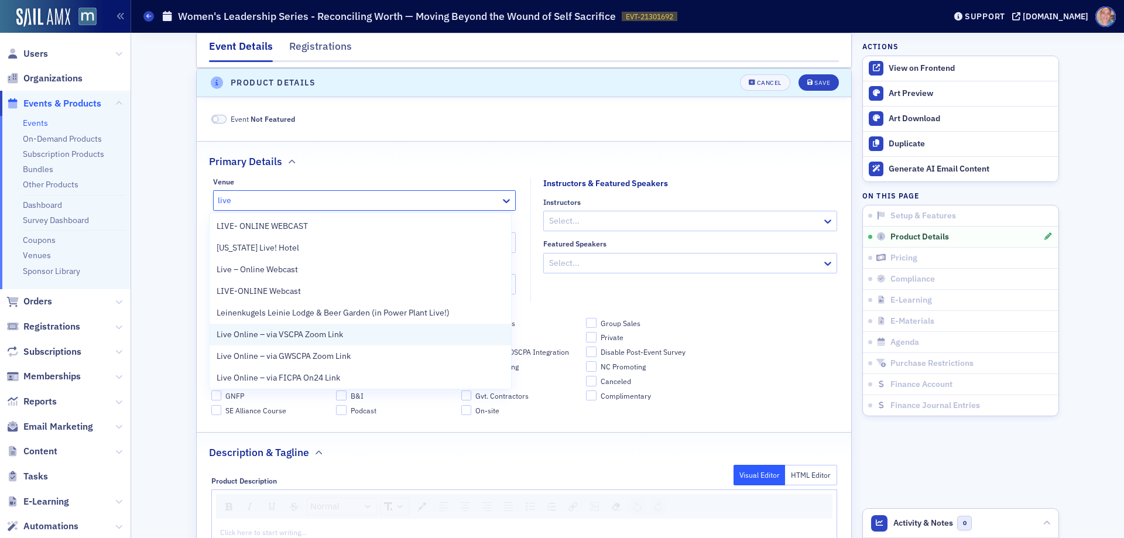
click at [331, 335] on span "Live Online – via VSCPA Zoom Link" at bounding box center [280, 335] width 126 height 12
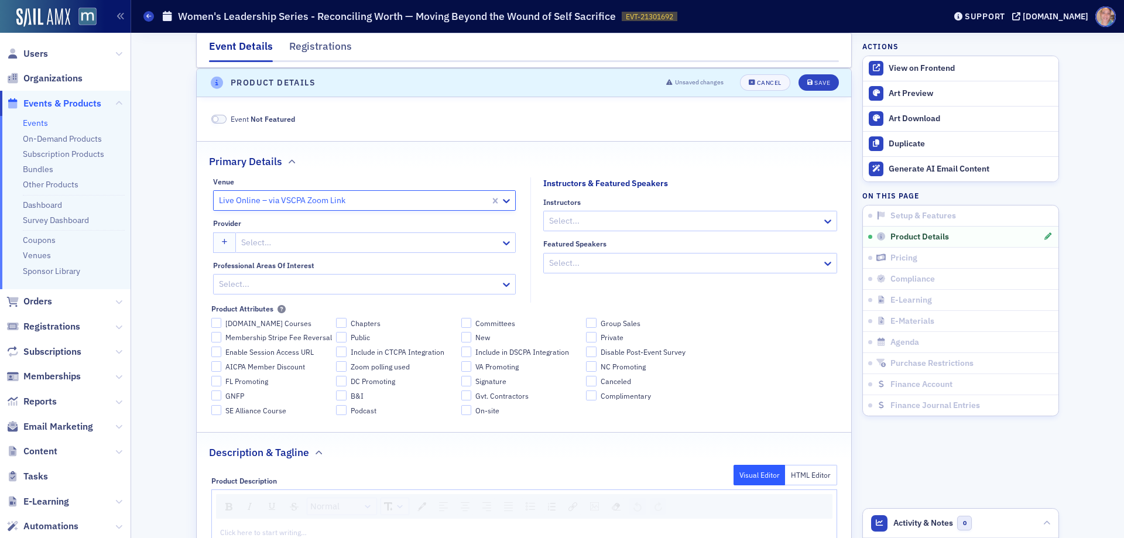
click at [315, 237] on div at bounding box center [369, 242] width 259 height 15
type input "*M"
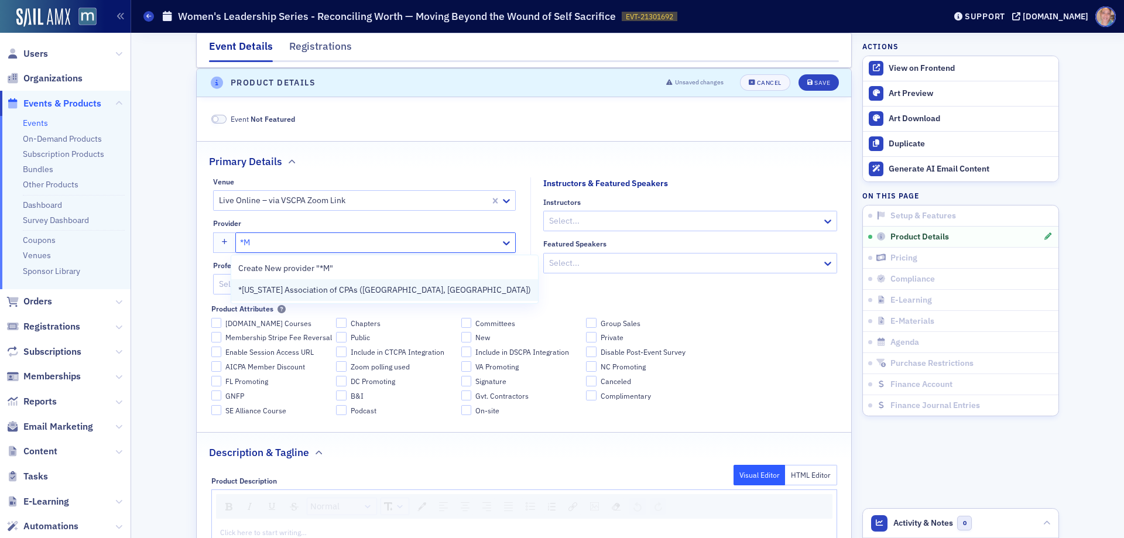
click at [339, 292] on span "*Maryland Association of CPAs (Timonium, MD)" at bounding box center [384, 290] width 293 height 12
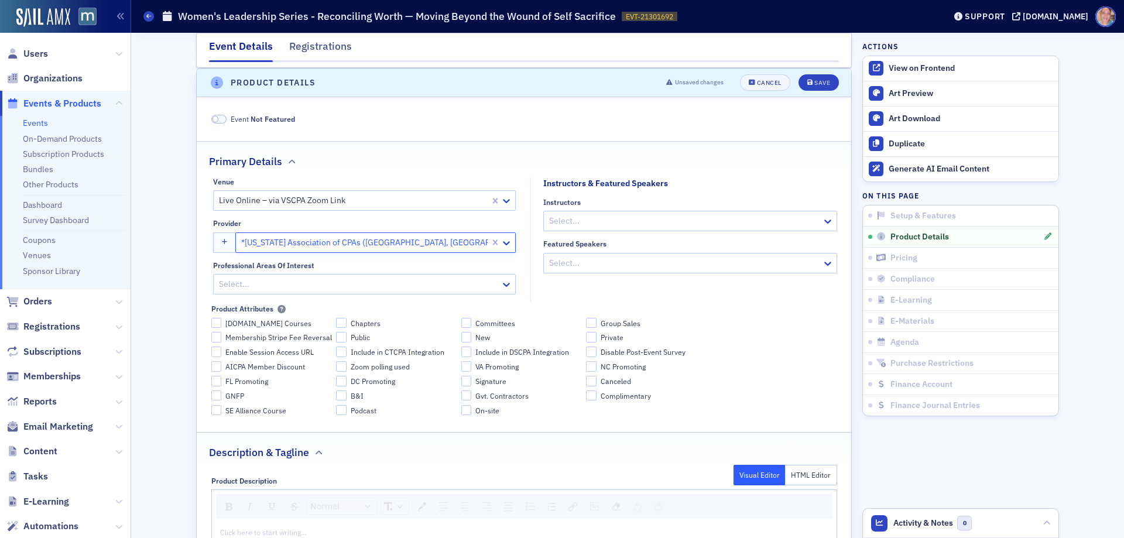
click at [394, 279] on div at bounding box center [359, 284] width 282 height 15
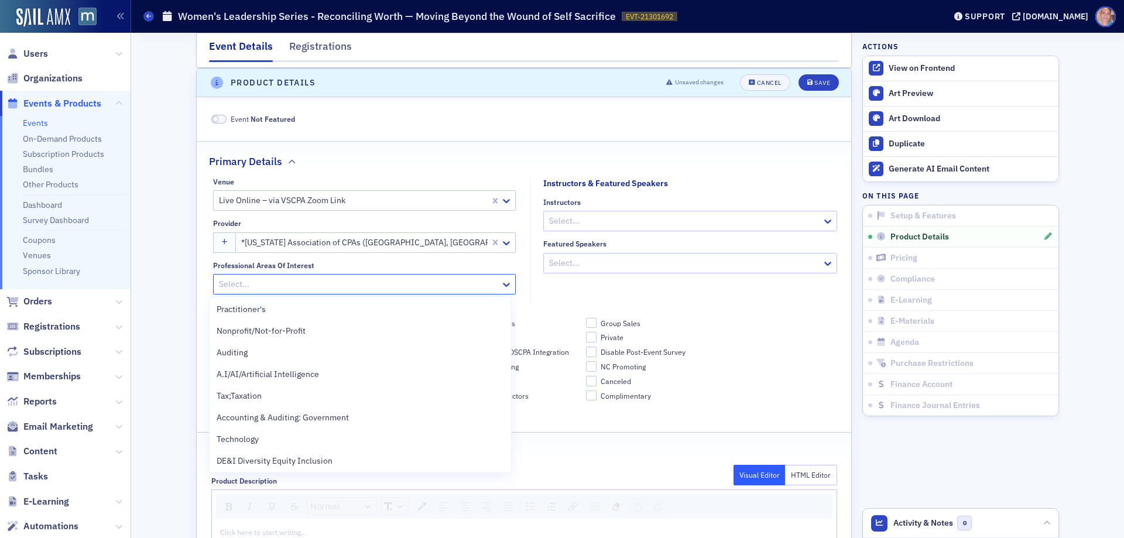
scroll to position [937, 0]
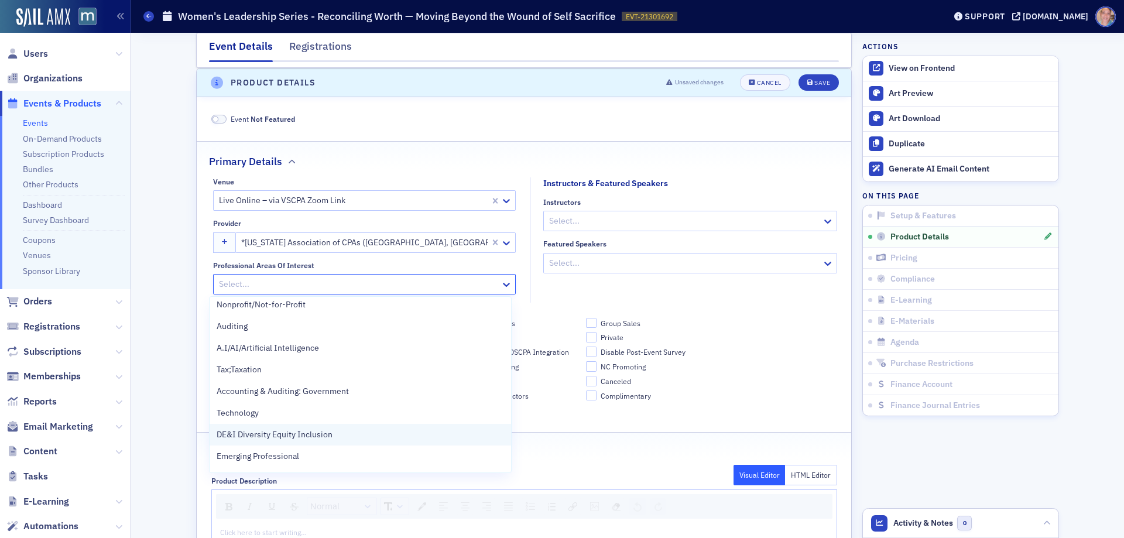
click at [338, 432] on div "DE&I Diversity Equity Inclusion" at bounding box center [361, 435] width 288 height 12
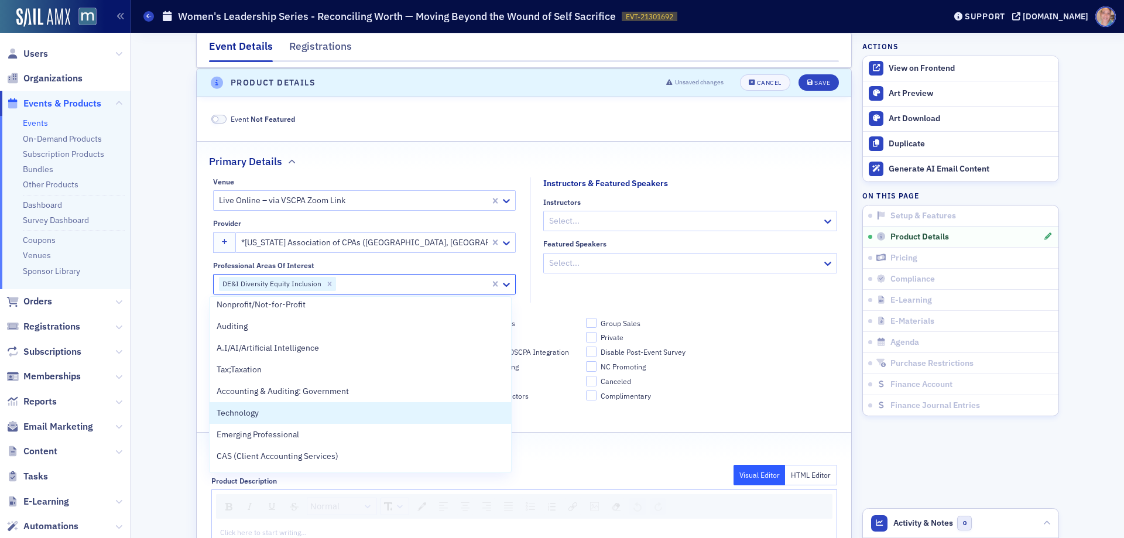
click at [761, 179] on fieldset "Instructors & Featured Speakers Instructors Select... Featured Speakers Select.…" at bounding box center [687, 239] width 313 height 125
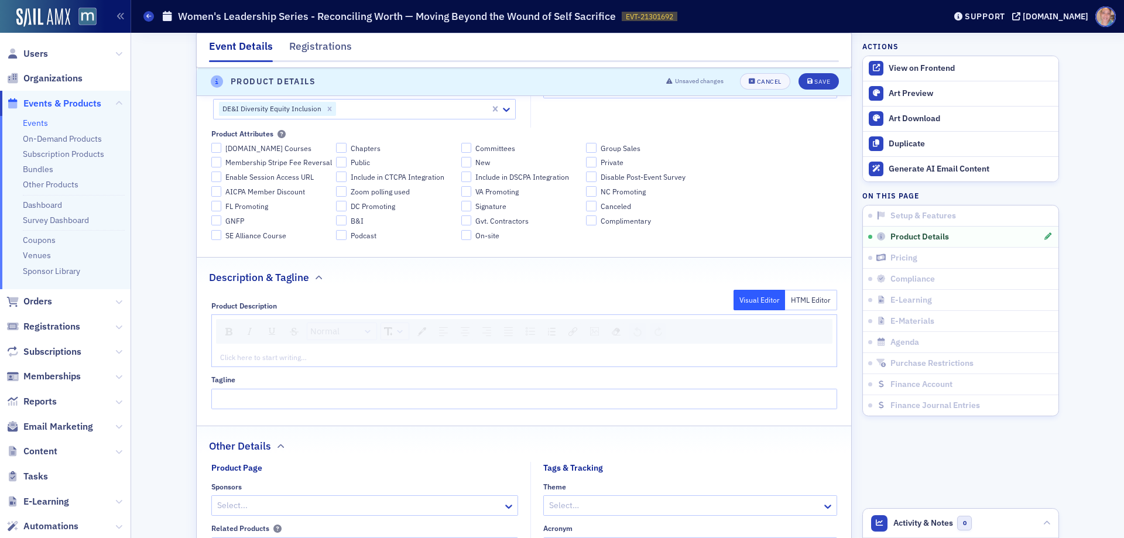
scroll to position [591, 0]
click at [238, 362] on div "rdw-editor" at bounding box center [525, 356] width 608 height 11
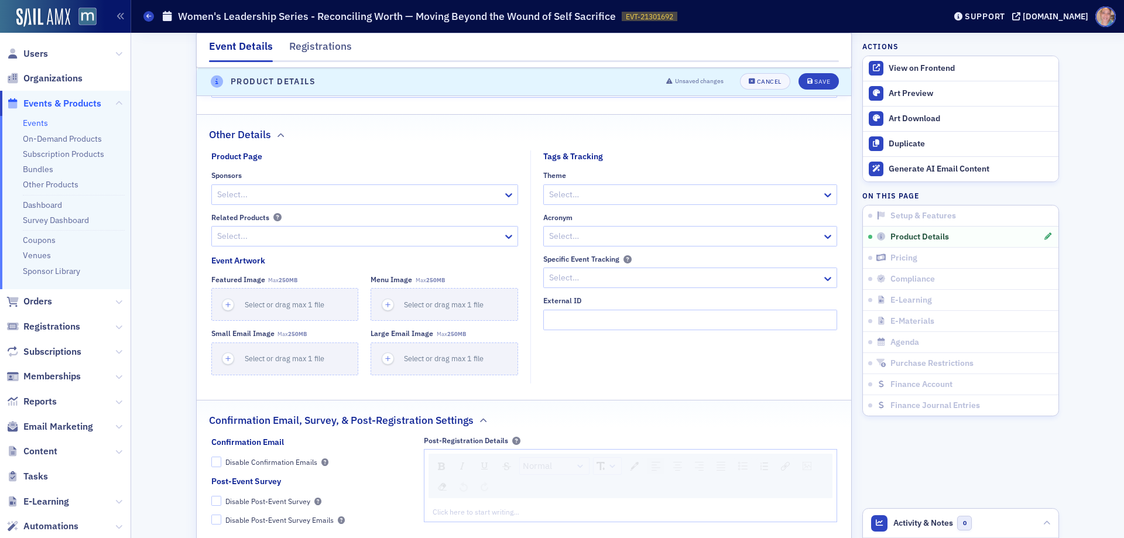
scroll to position [1001, 0]
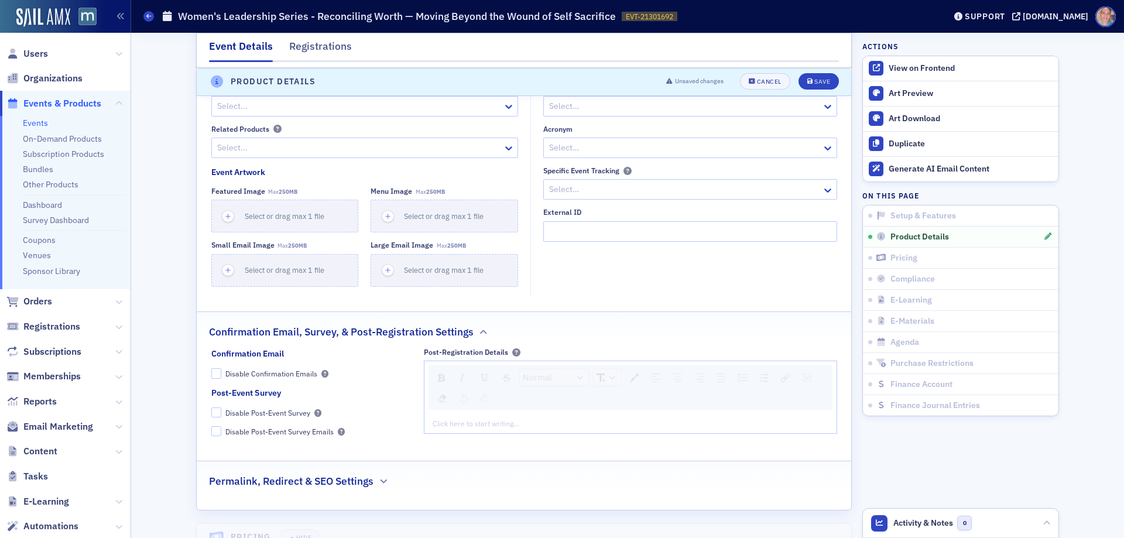
click at [482, 429] on div "Click here to start writing…" at bounding box center [631, 423] width 412 height 19
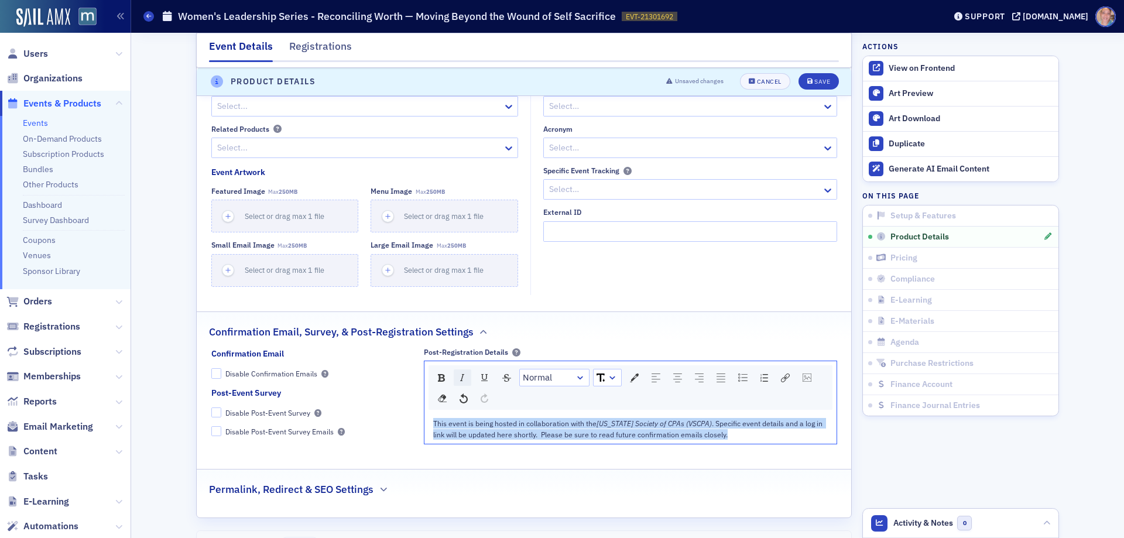
drag, startPoint x: 713, startPoint y: 436, endPoint x: 467, endPoint y: 381, distance: 252.0
click at [389, 424] on div "Confirmation Email Disable Confirmation Emails Post-Event Survey Disable Post-E…" at bounding box center [524, 400] width 626 height 105
click at [440, 377] on img "rdw-inline-control" at bounding box center [441, 378] width 7 height 8
click at [613, 375] on div "rdw-dropdown" at bounding box center [612, 378] width 9 height 12
click at [632, 375] on img "rdw-color-picker" at bounding box center [634, 378] width 9 height 9
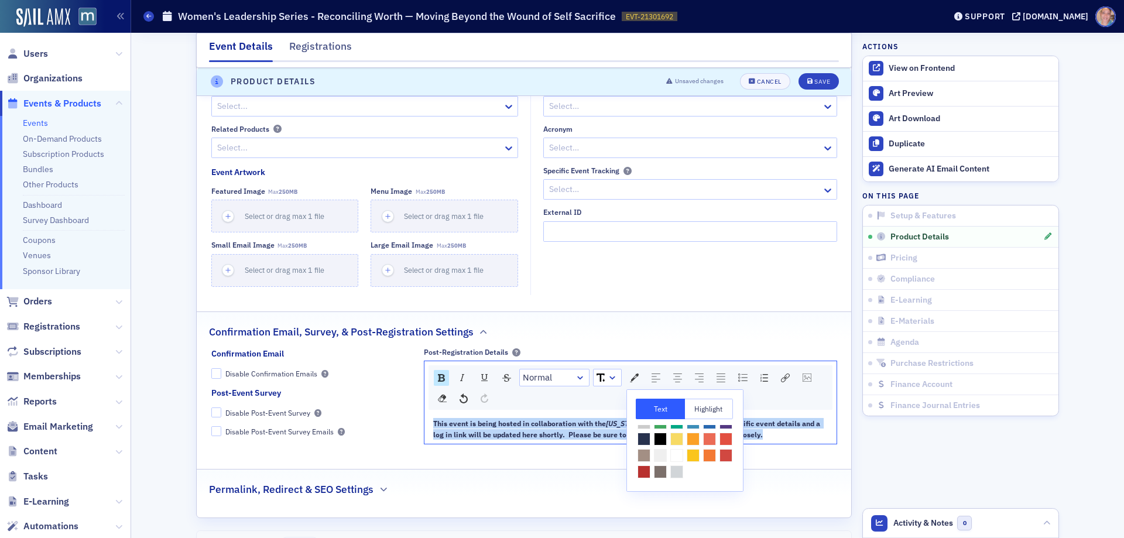
scroll to position [52, 0]
click at [651, 466] on span "rdw-color-picker" at bounding box center [644, 472] width 13 height 13
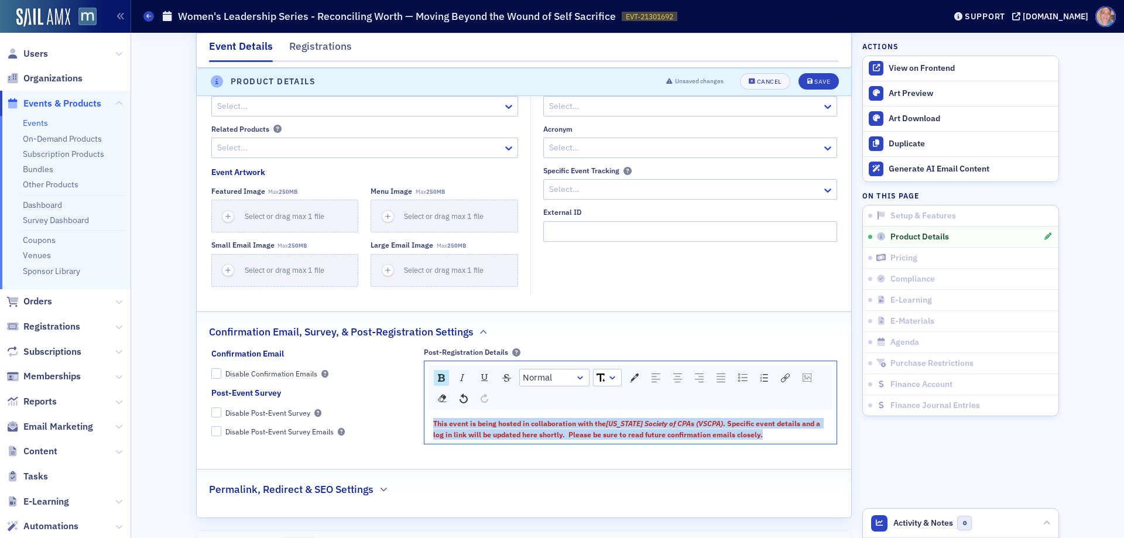
click at [765, 435] on div "This event is being hosted in collaboration with the Virginia Society of CPAs (…" at bounding box center [630, 429] width 395 height 22
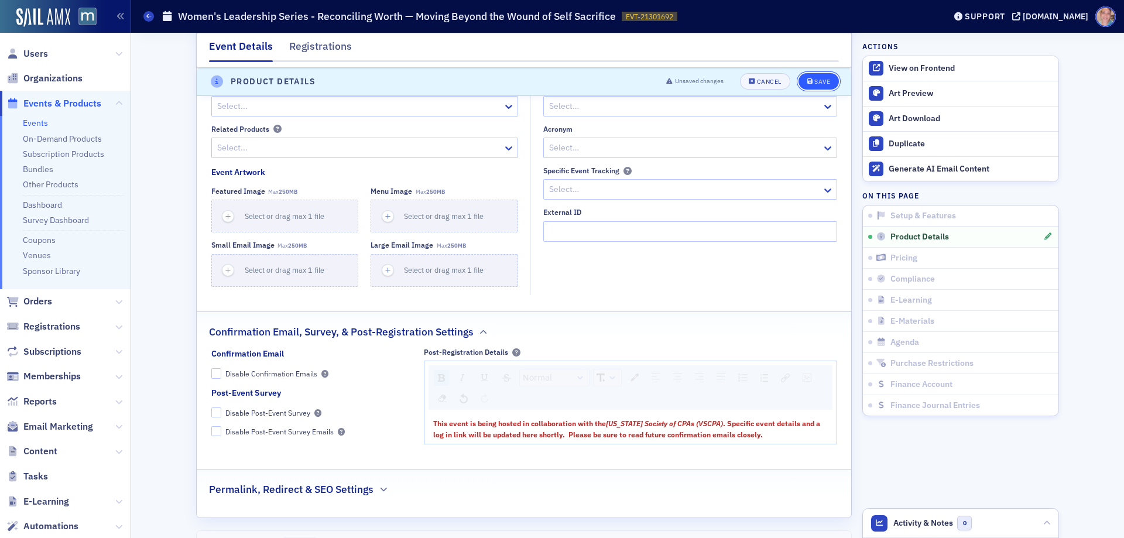
click at [812, 77] on button "Save" at bounding box center [819, 82] width 40 height 16
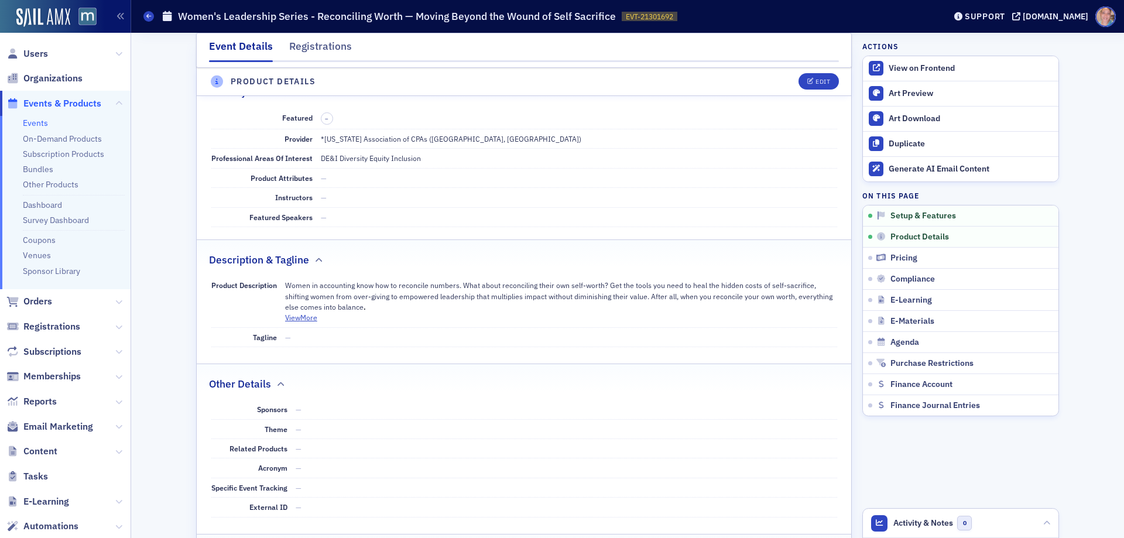
scroll to position [415, 0]
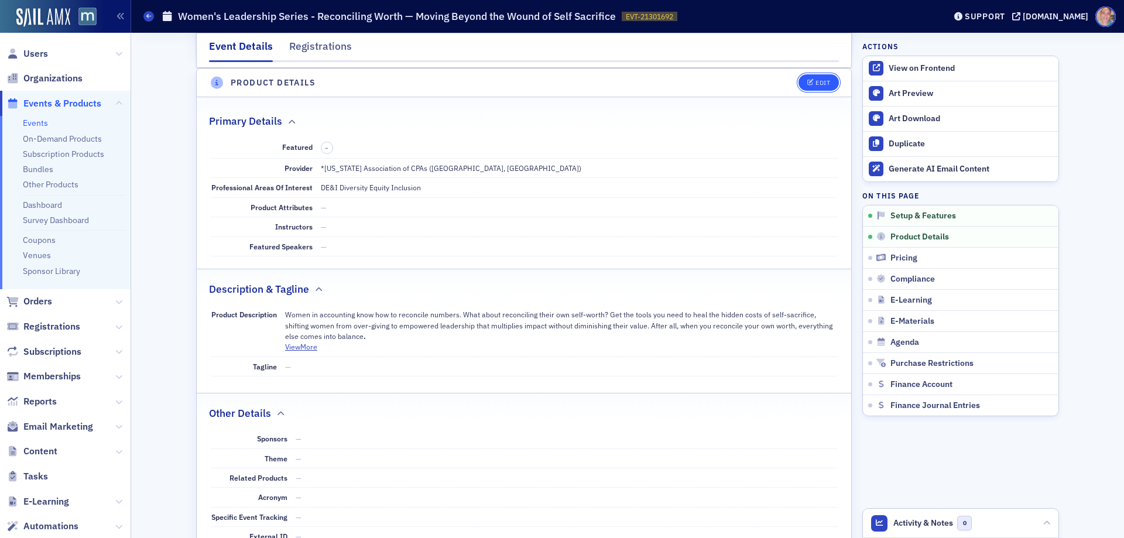
click at [808, 84] on icon "button" at bounding box center [811, 83] width 7 height 6
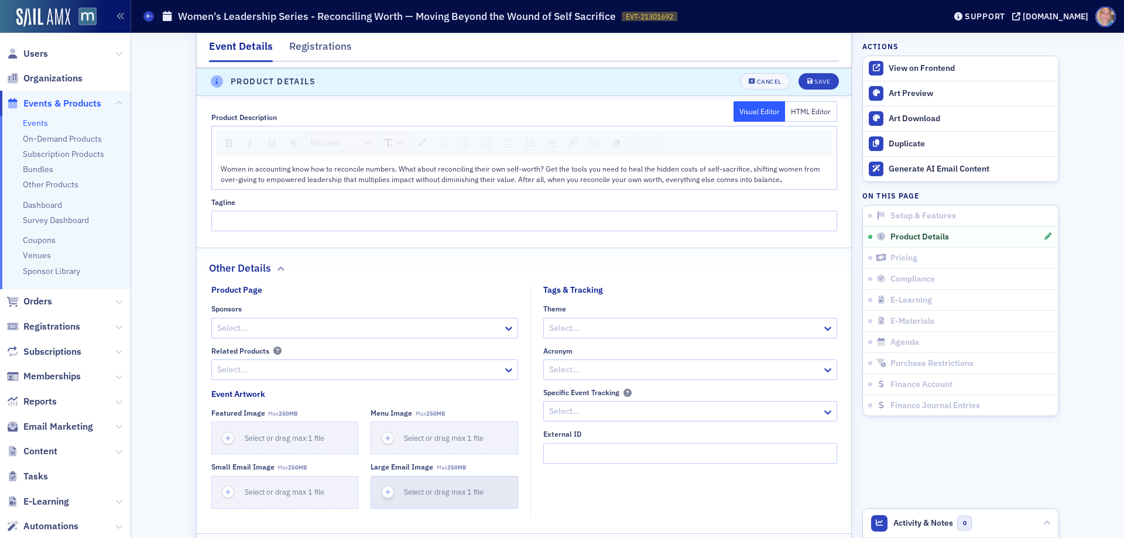
scroll to position [942, 0]
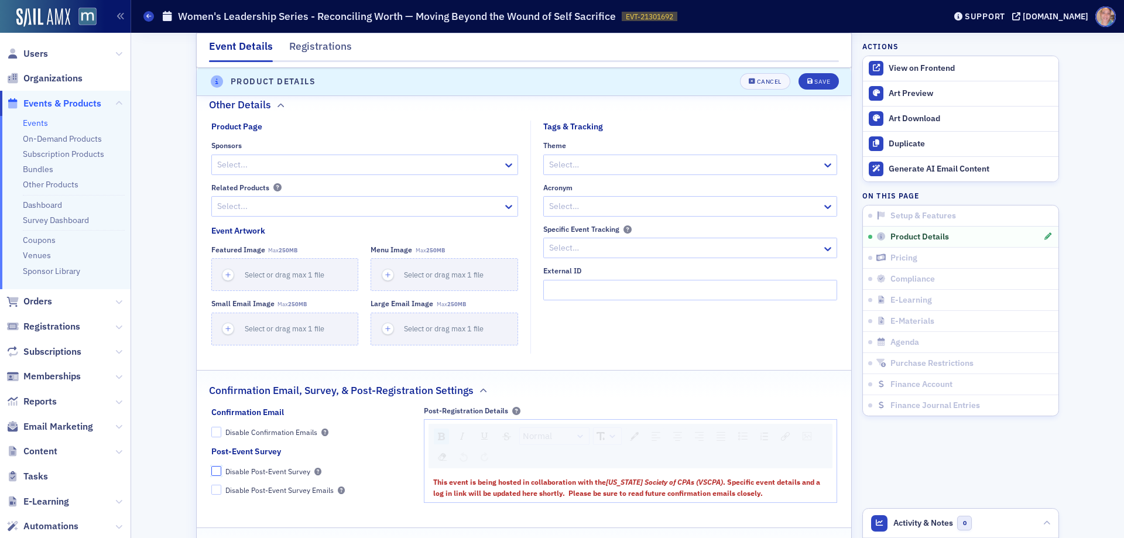
click at [216, 472] on input "Disable Post-Event Survey" at bounding box center [216, 471] width 11 height 11
checkbox input "true"
click at [819, 82] on div "Save" at bounding box center [823, 82] width 16 height 6
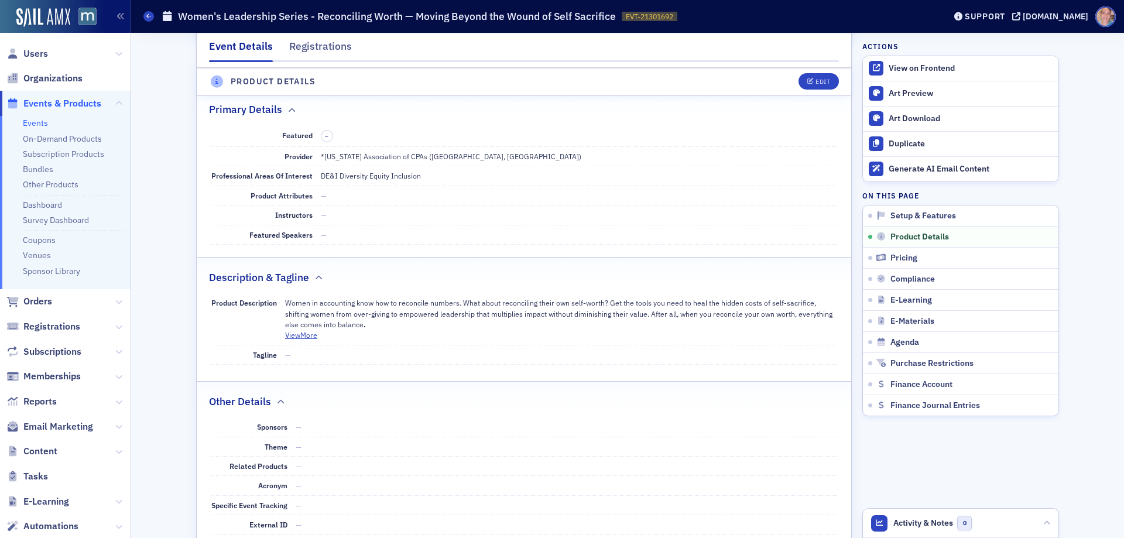
scroll to position [415, 0]
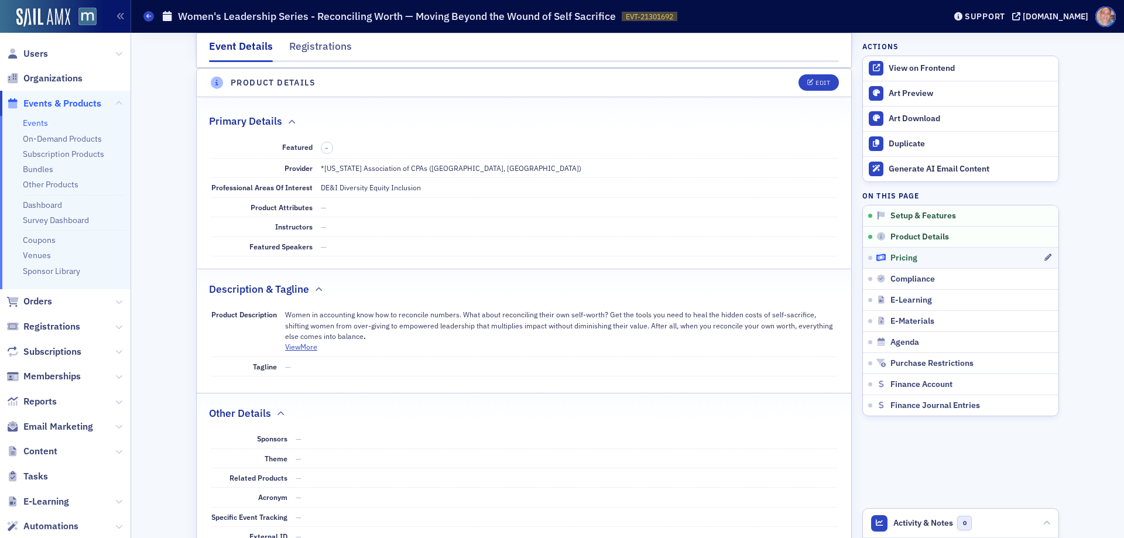
click at [939, 261] on div "Pricing" at bounding box center [960, 258] width 167 height 11
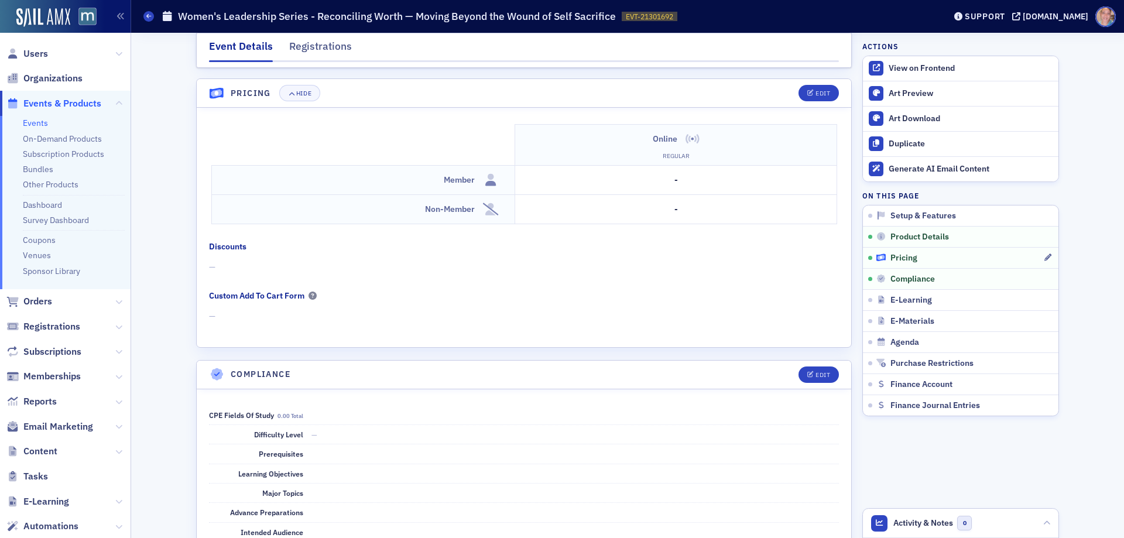
scroll to position [1124, 0]
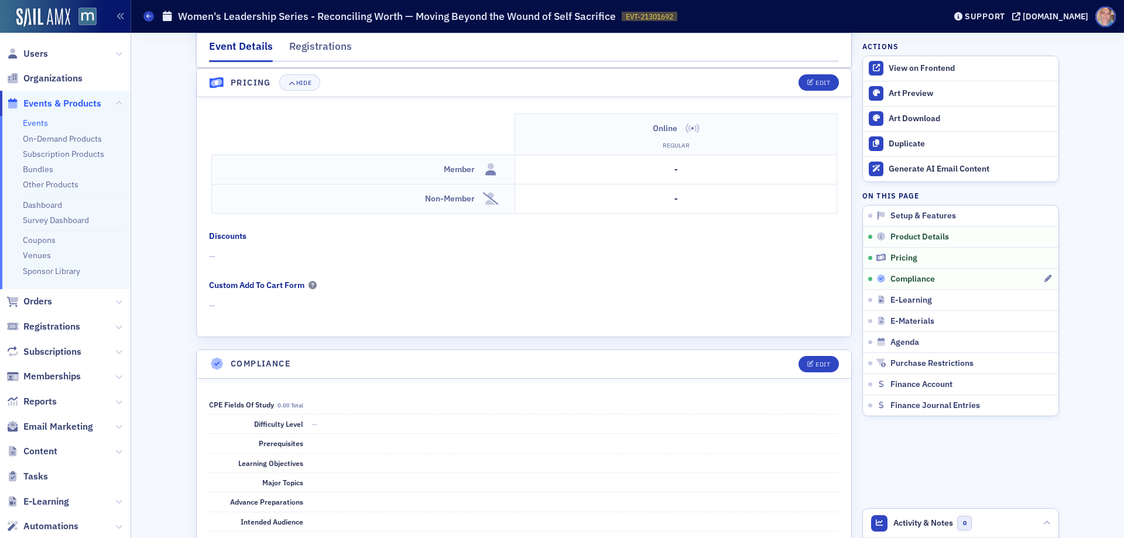
click at [938, 280] on div "Compliance" at bounding box center [960, 279] width 167 height 11
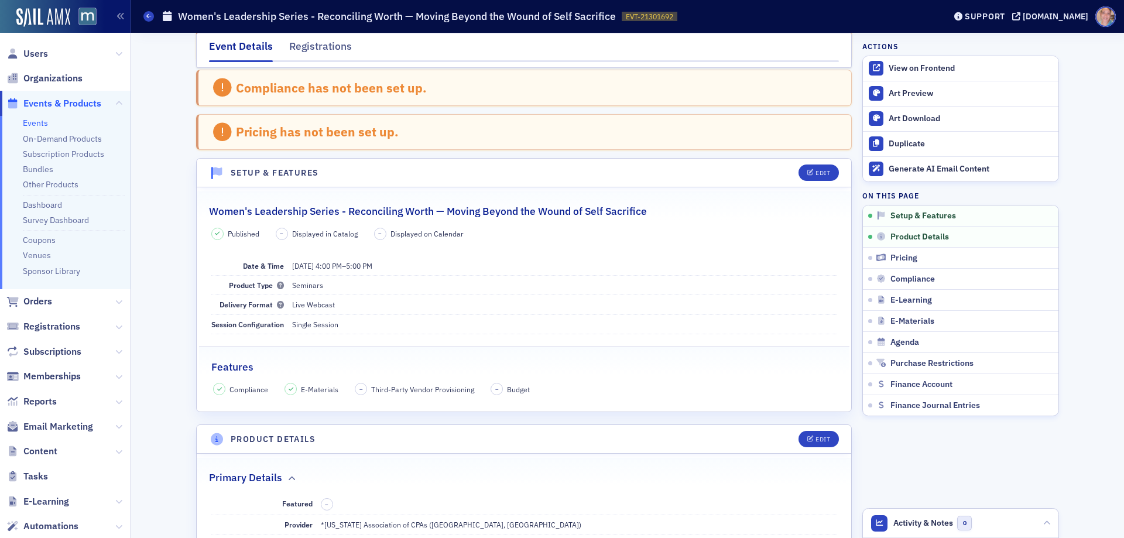
scroll to position [0, 0]
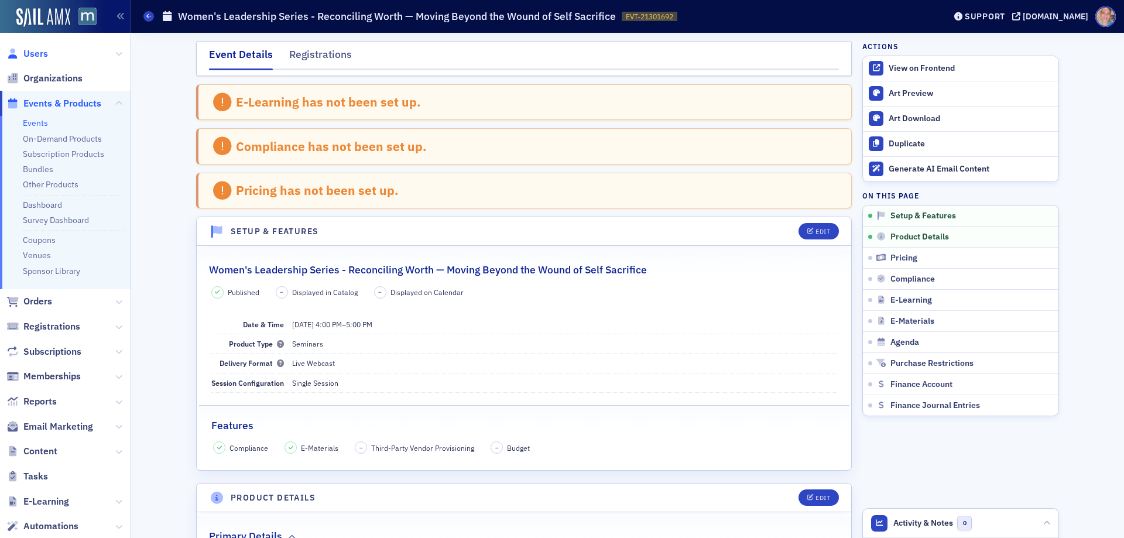
click at [30, 55] on span "Users" at bounding box center [35, 53] width 25 height 13
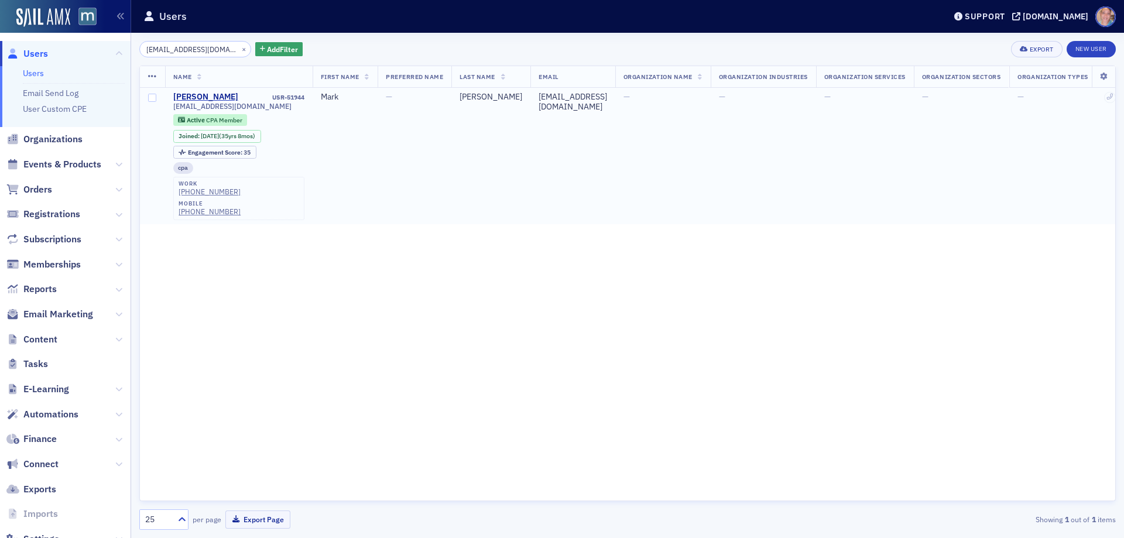
scroll to position [0, 9]
click at [239, 48] on button "×" at bounding box center [244, 48] width 11 height 11
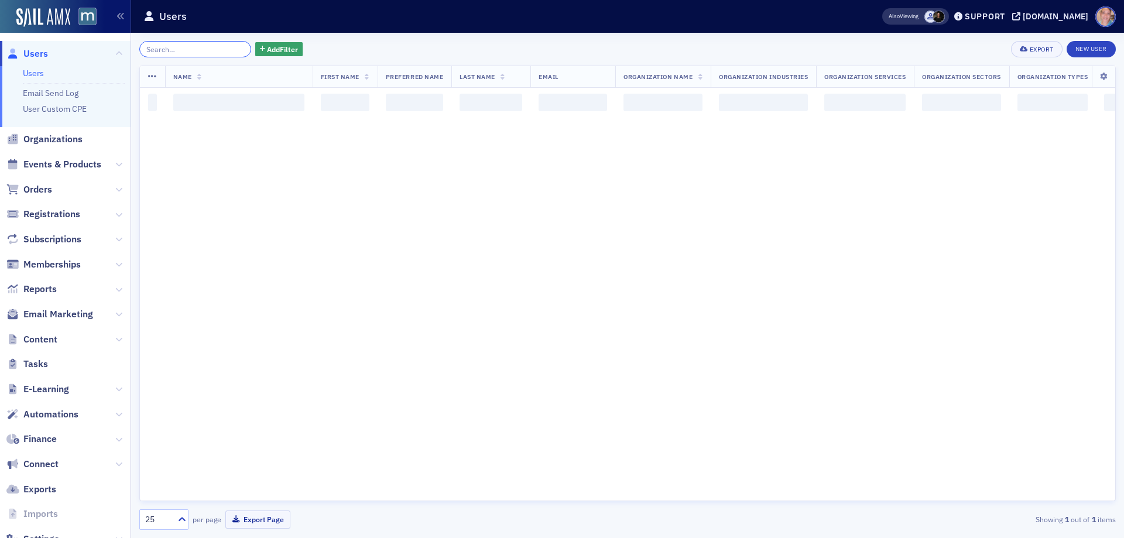
click at [184, 50] on input "search" at bounding box center [195, 49] width 112 height 16
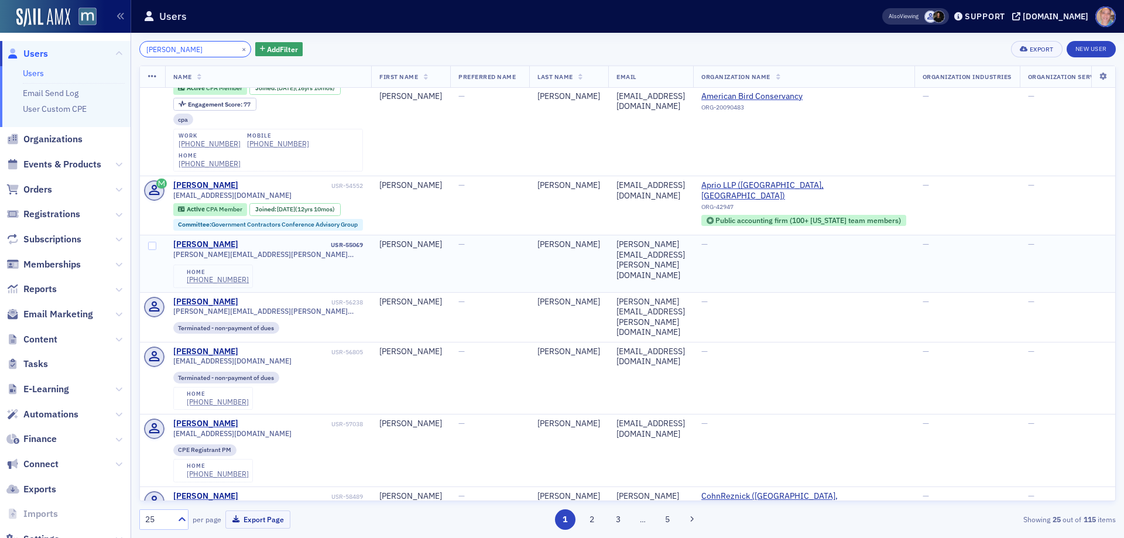
scroll to position [1230, 0]
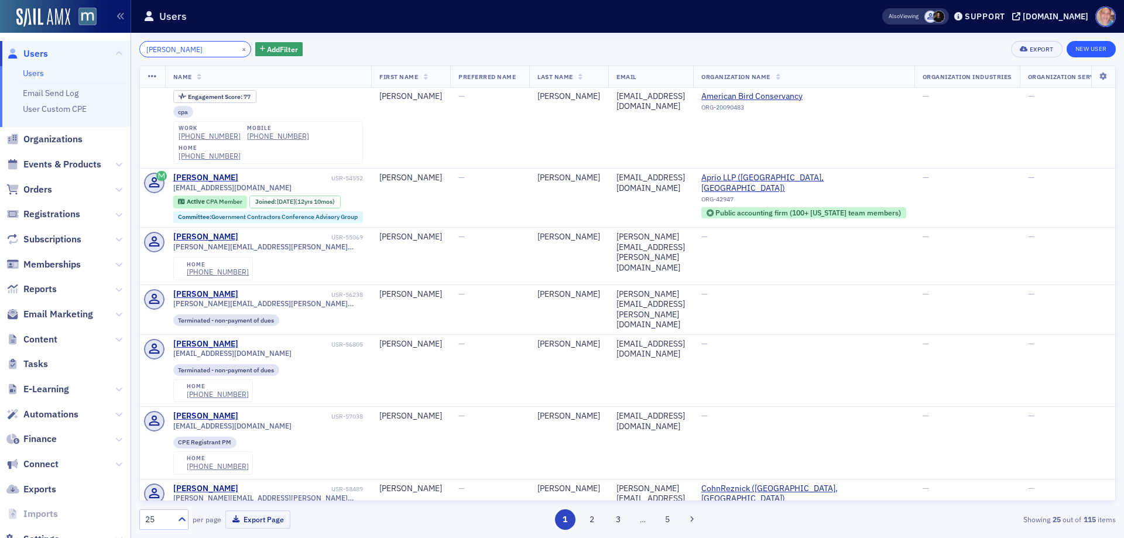
type input "angela goodman"
click at [1093, 50] on link "New User" at bounding box center [1091, 49] width 49 height 16
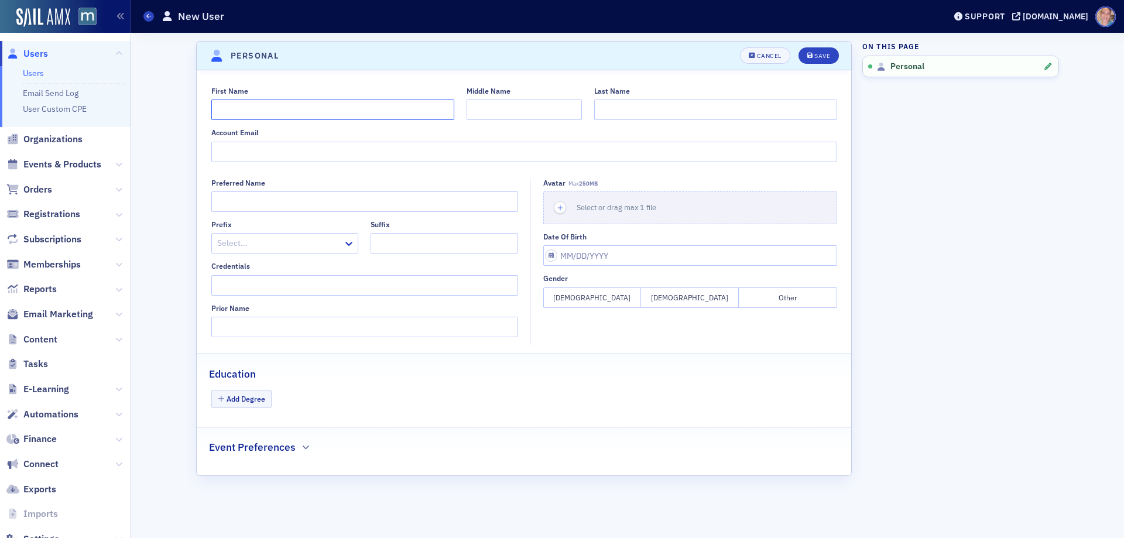
drag, startPoint x: 272, startPoint y: 107, endPoint x: 415, endPoint y: 77, distance: 146.4
click at [272, 105] on input "First Name" at bounding box center [332, 110] width 243 height 20
type input "Angela"
type input "Goodman"
click at [814, 53] on span "Save" at bounding box center [819, 56] width 23 height 6
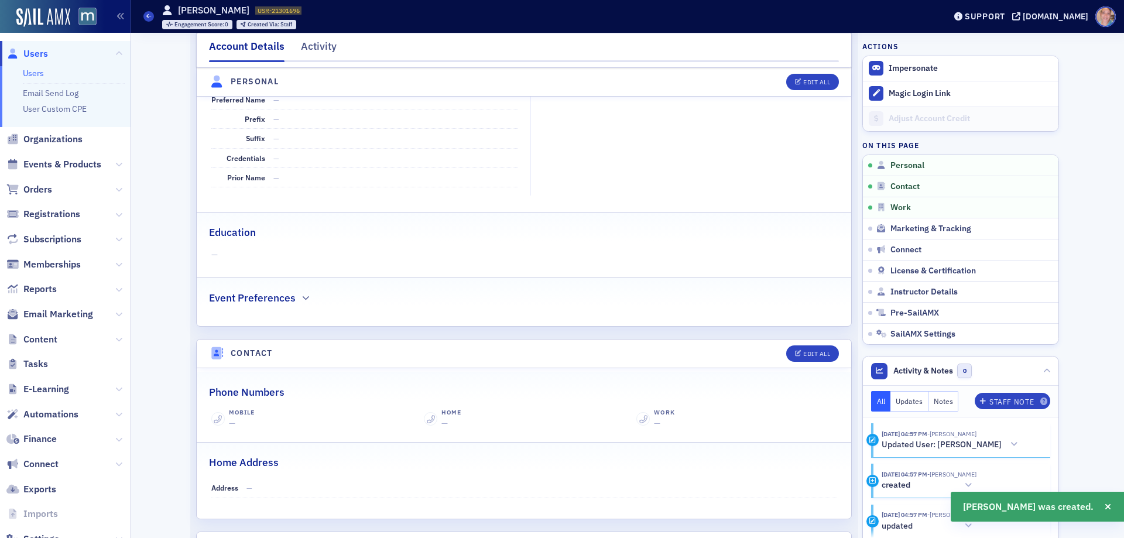
scroll to position [317, 0]
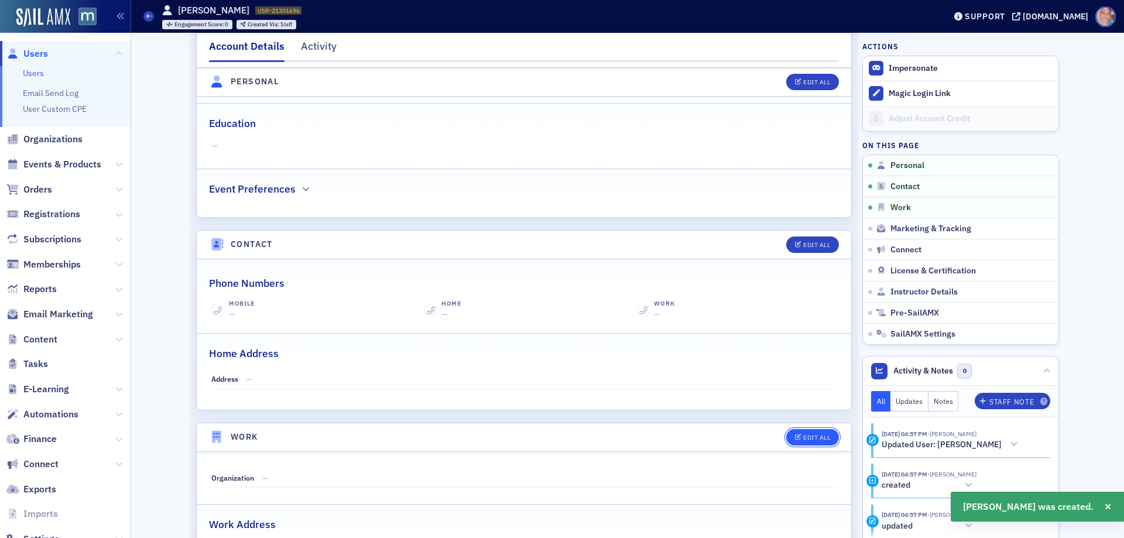
click at [803, 437] on div "Edit All" at bounding box center [816, 437] width 27 height 6
select select "US"
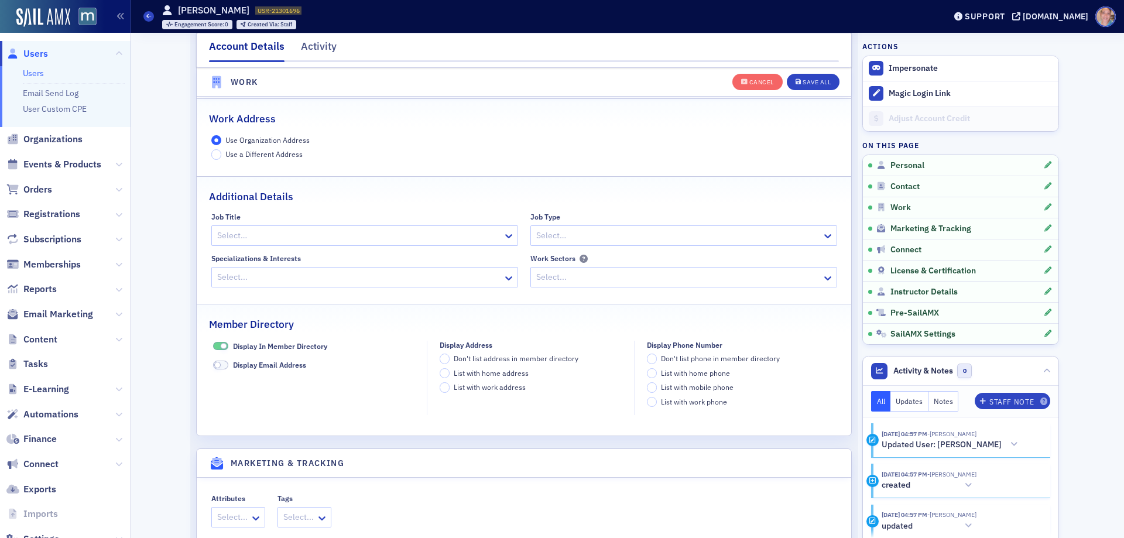
scroll to position [1045, 0]
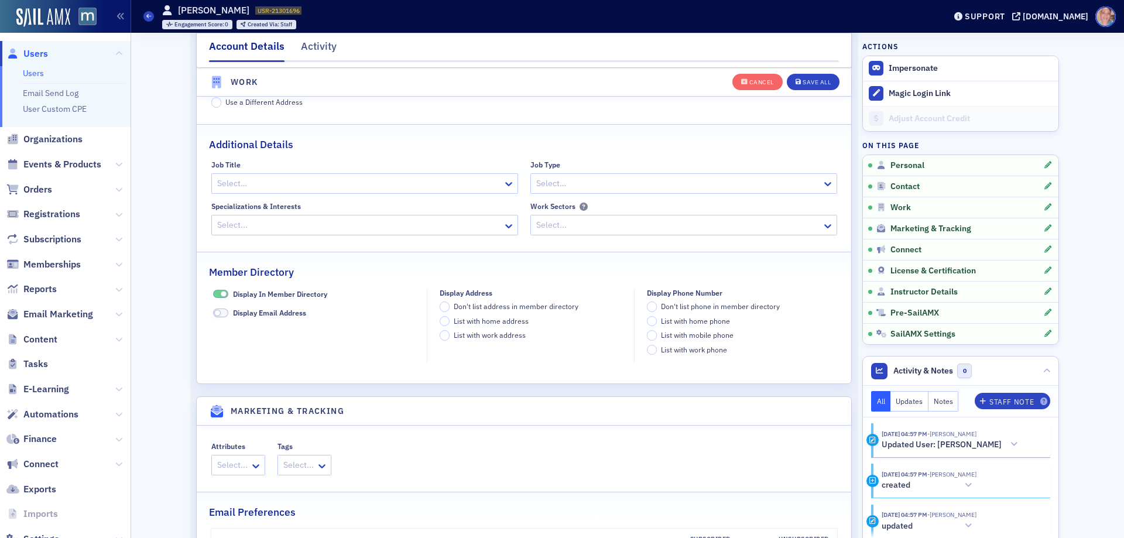
click at [213, 295] on span at bounding box center [220, 294] width 15 height 9
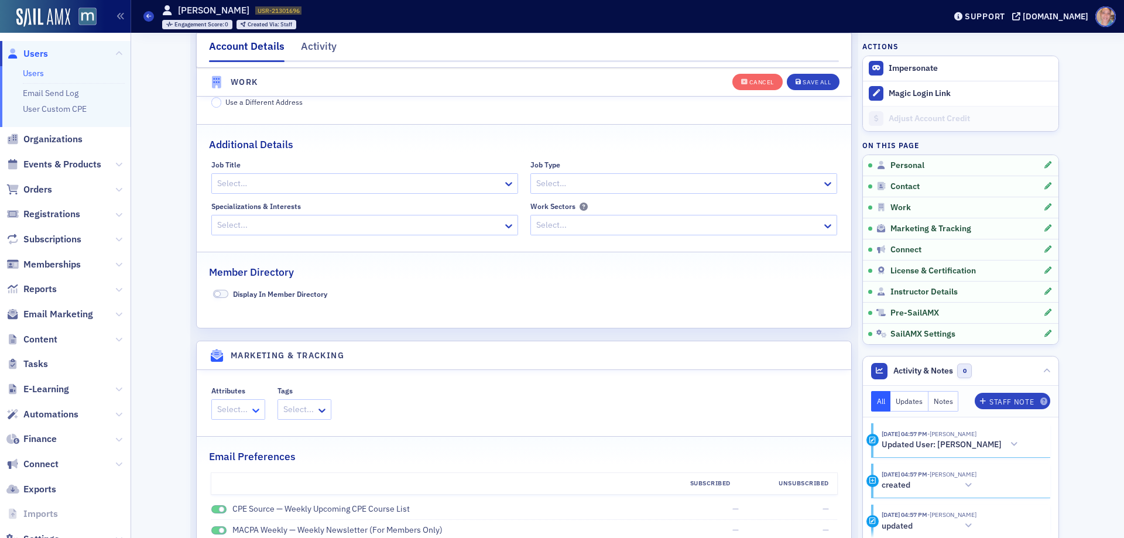
click at [251, 413] on icon at bounding box center [256, 411] width 12 height 12
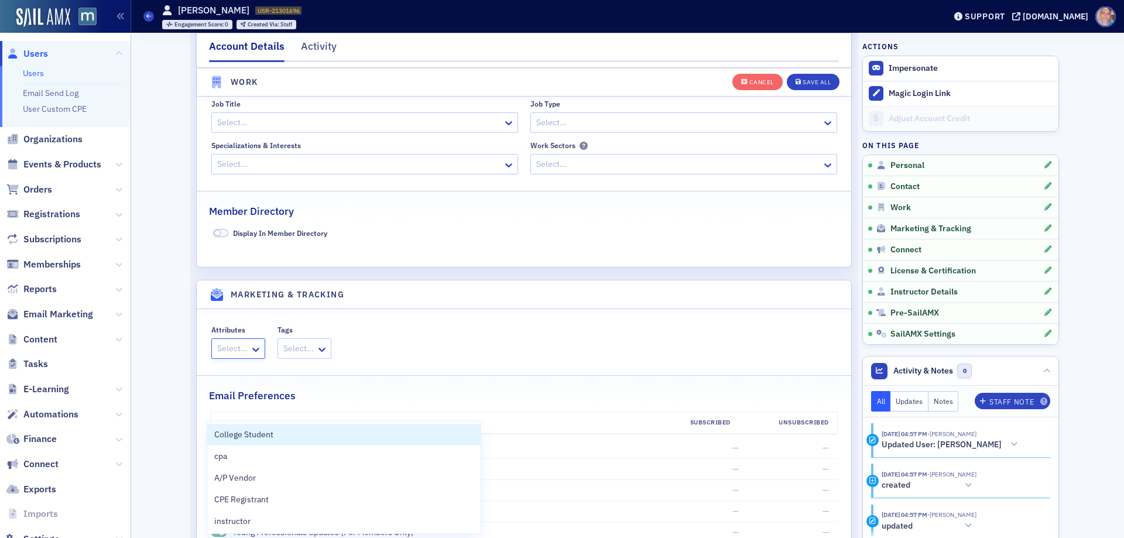
scroll to position [1162, 0]
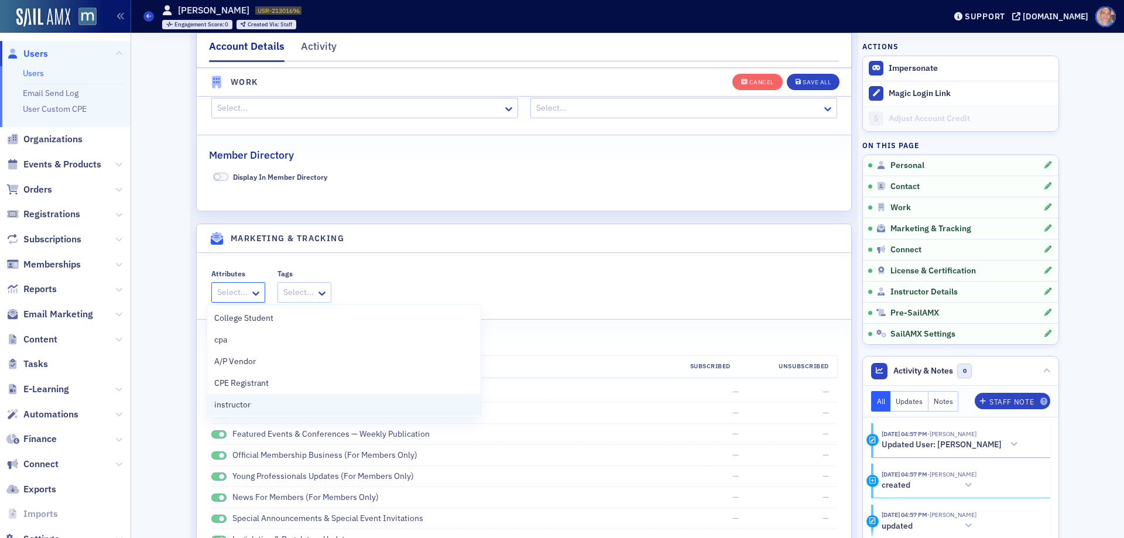
click at [254, 404] on div "instructor" at bounding box center [343, 405] width 259 height 12
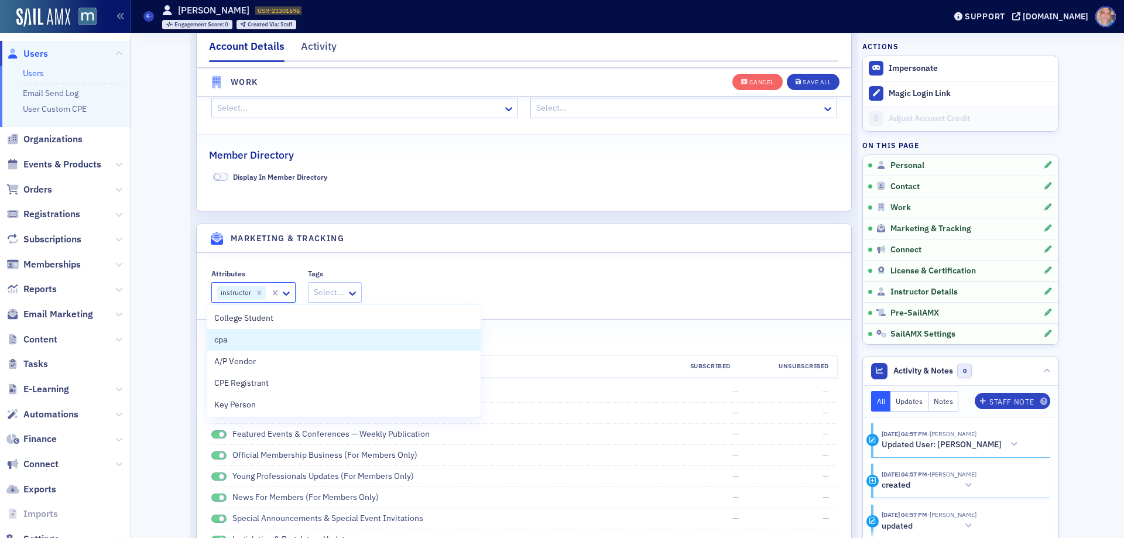
click at [567, 299] on div "Attributes option instructor, selected. 64 results available. Use Up and Down t…" at bounding box center [524, 285] width 626 height 33
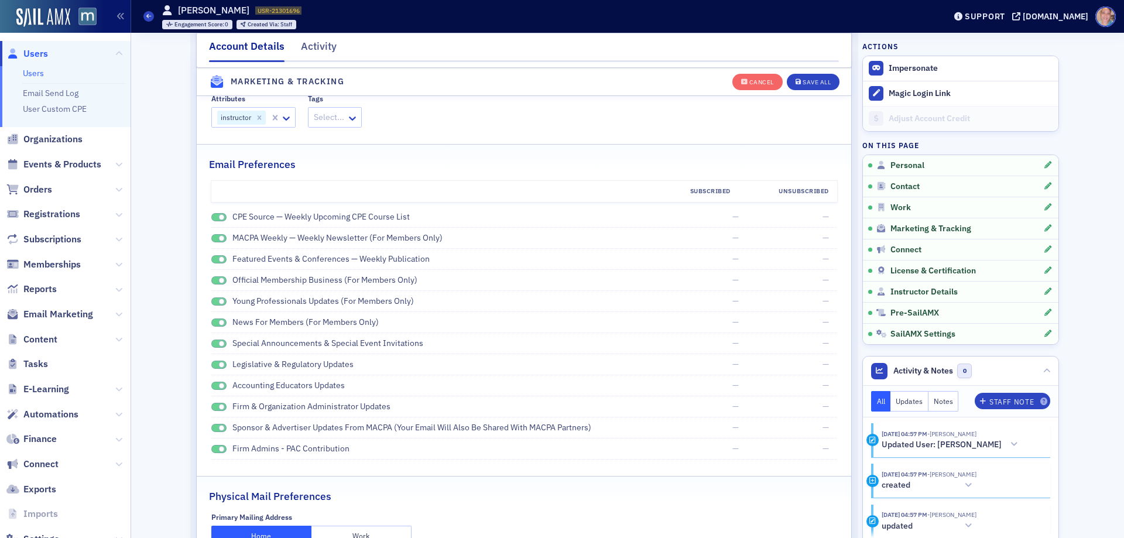
scroll to position [1337, 0]
click at [218, 218] on span at bounding box center [221, 217] width 6 height 6
click at [214, 240] on span at bounding box center [218, 238] width 15 height 9
click at [214, 255] on span at bounding box center [218, 259] width 15 height 9
click at [212, 280] on span at bounding box center [218, 280] width 15 height 9
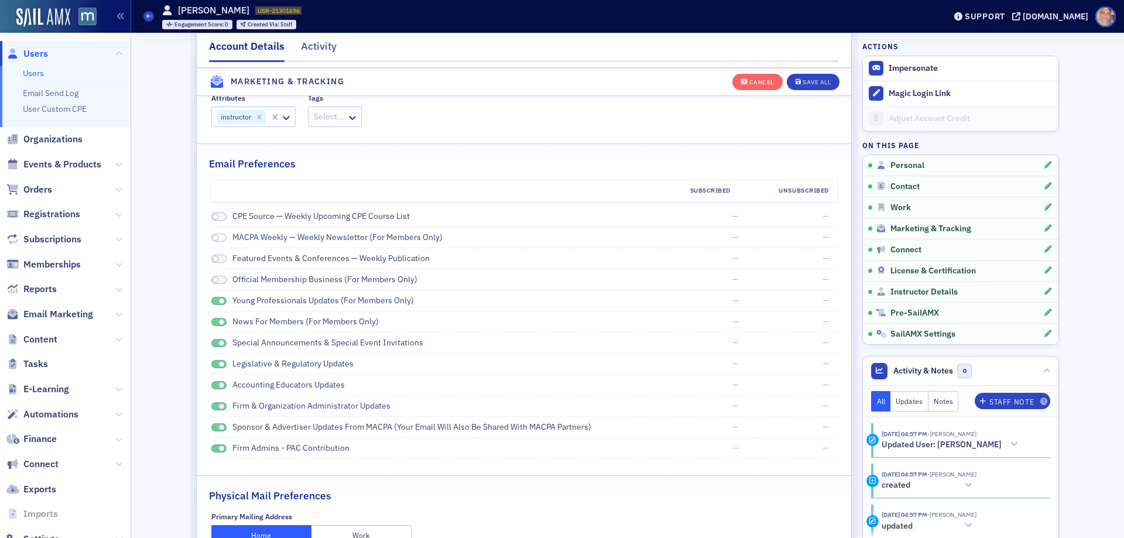
click at [213, 299] on span at bounding box center [218, 301] width 15 height 9
click at [212, 321] on span at bounding box center [218, 322] width 15 height 9
click at [211, 347] on span at bounding box center [218, 343] width 15 height 9
click at [211, 362] on span at bounding box center [218, 364] width 15 height 9
click at [213, 383] on span at bounding box center [218, 385] width 15 height 9
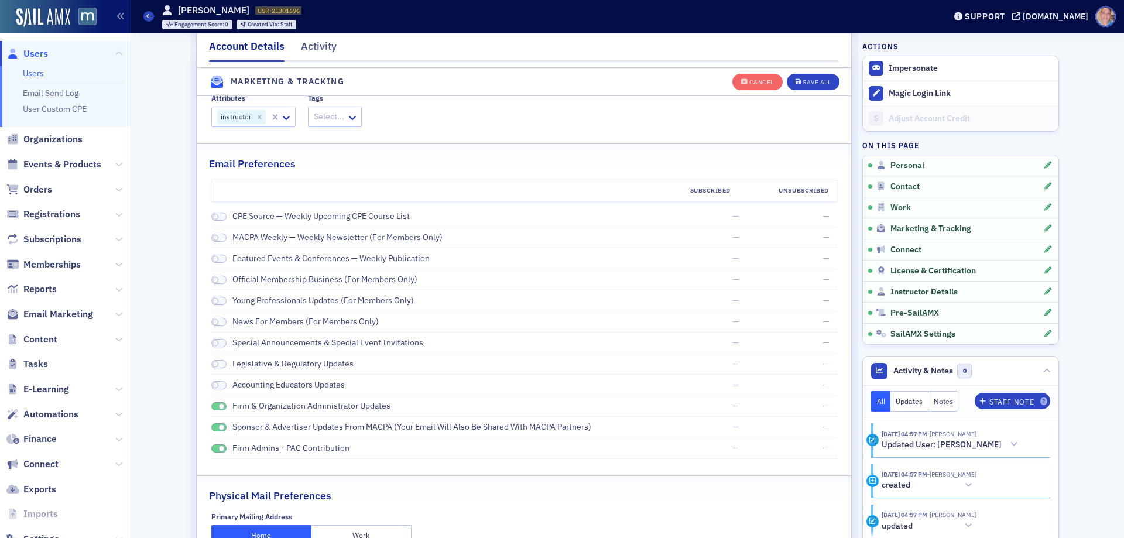
click at [211, 405] on span at bounding box center [218, 406] width 15 height 9
click at [212, 426] on span at bounding box center [218, 427] width 15 height 9
click at [212, 448] on span at bounding box center [218, 448] width 15 height 9
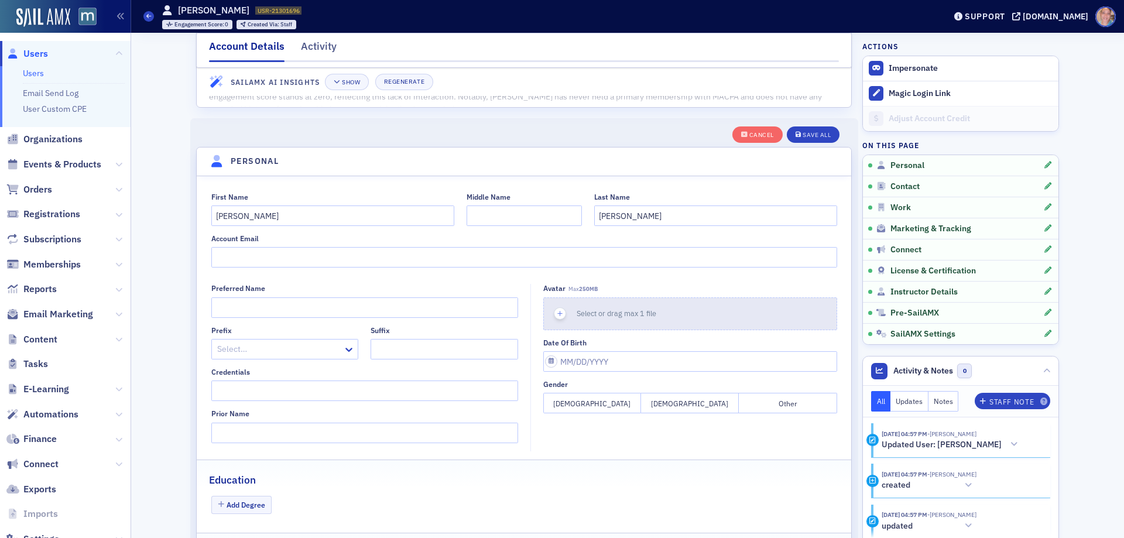
scroll to position [0, 0]
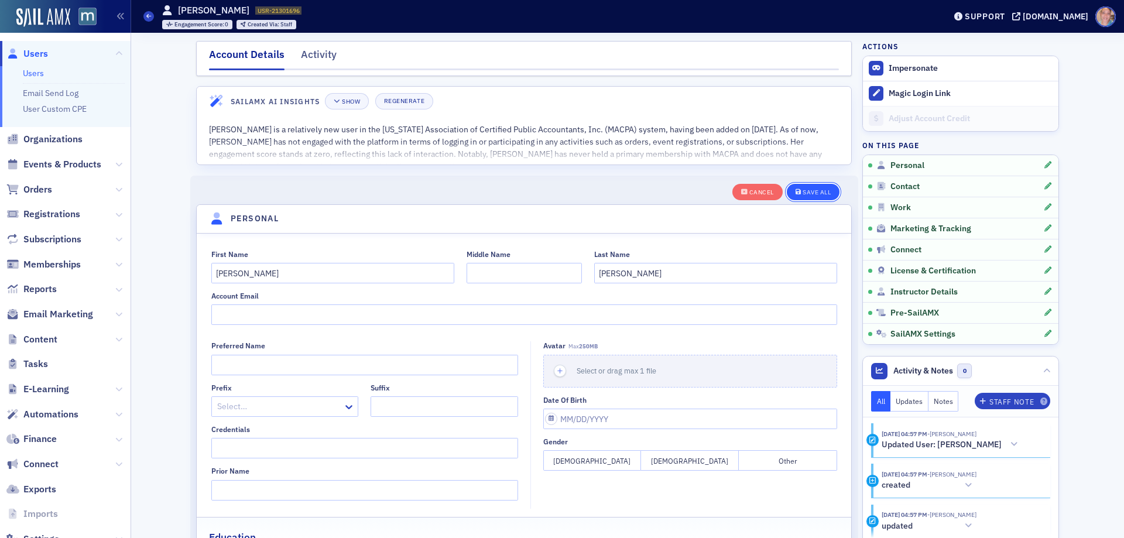
click at [803, 191] on div "Save All" at bounding box center [817, 192] width 28 height 6
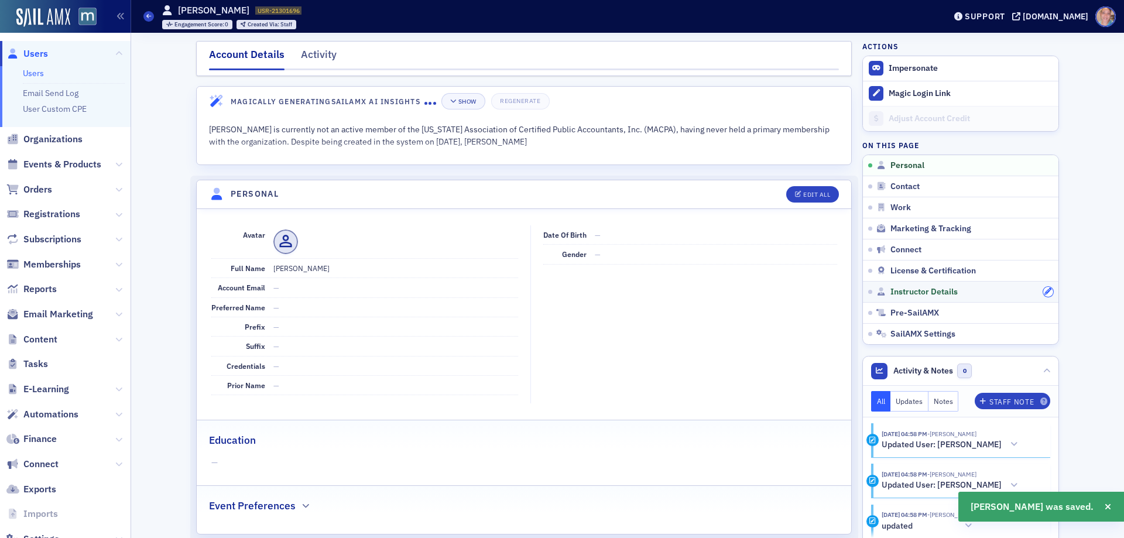
click at [1045, 290] on icon "button" at bounding box center [1048, 291] width 7 height 7
select select "US"
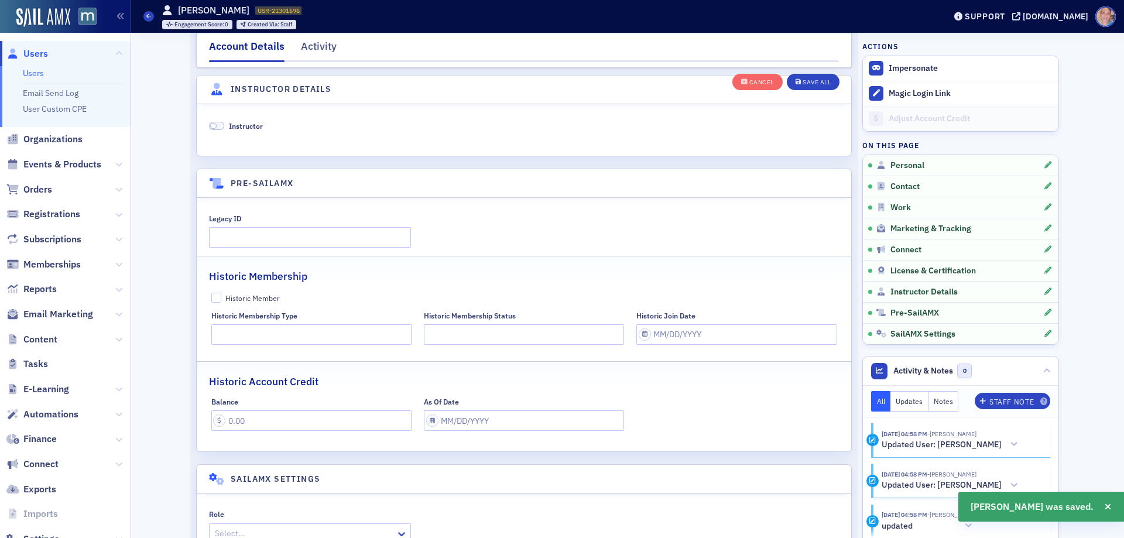
scroll to position [2236, 0]
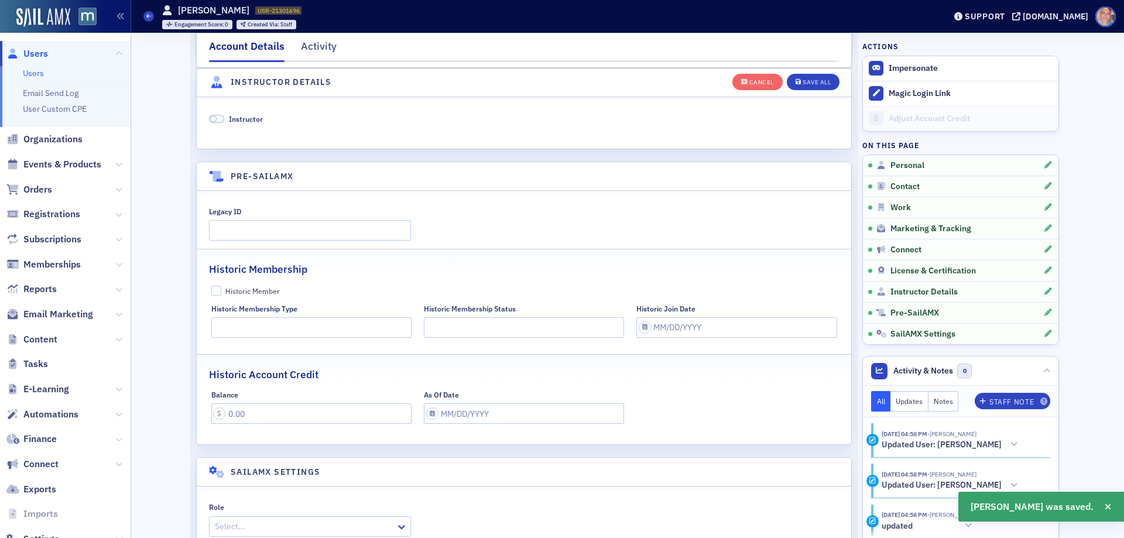
click at [214, 118] on span at bounding box center [216, 119] width 15 height 9
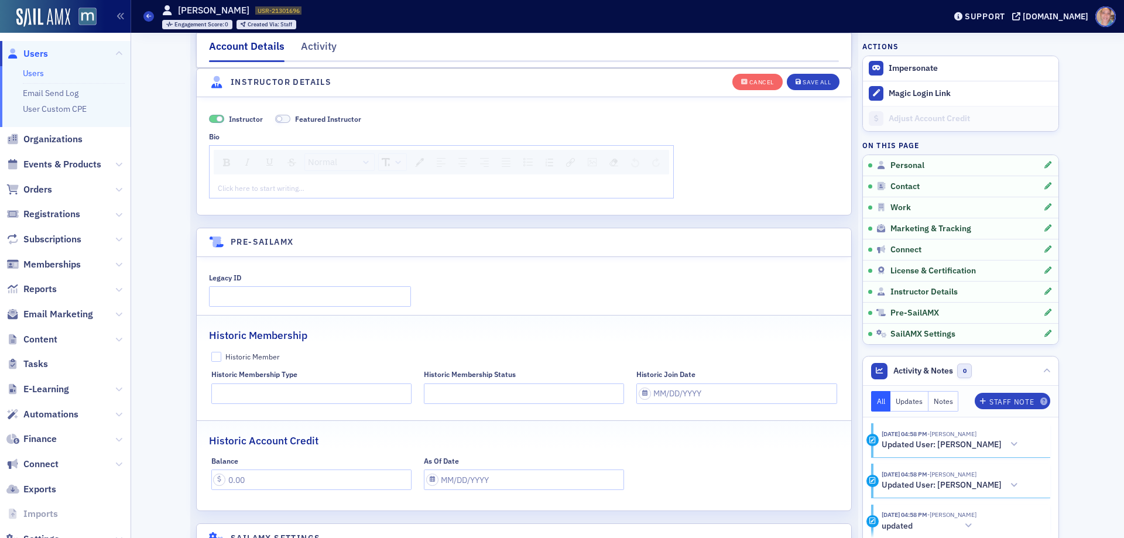
click at [276, 187] on div "rdw-editor" at bounding box center [441, 188] width 447 height 11
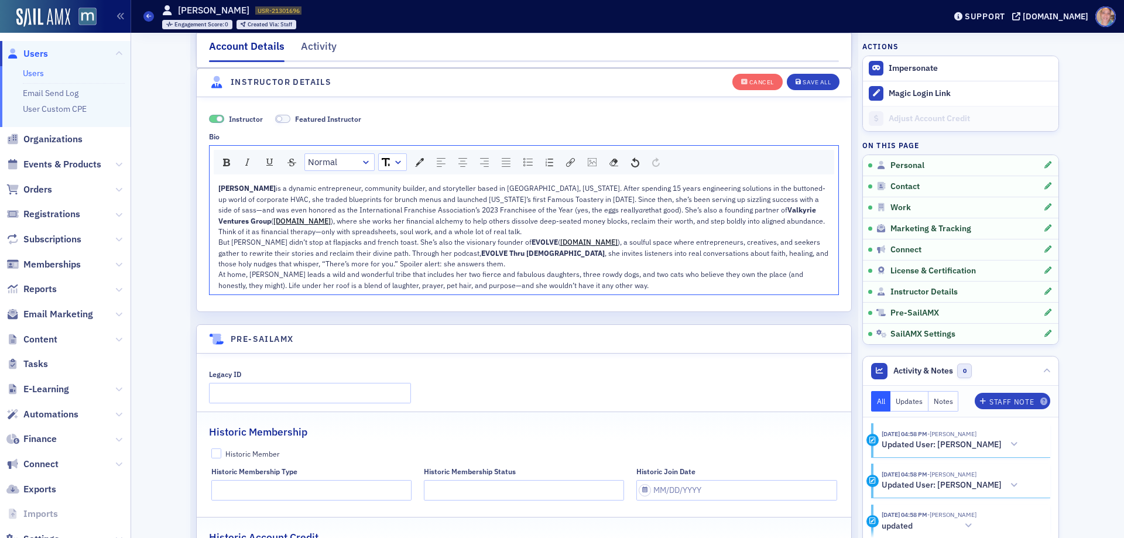
click at [510, 232] on div "Angela Goodman is a dynamic entrepreneur, community builder, and storyteller ba…" at bounding box center [524, 210] width 612 height 54
click at [440, 269] on div "But Angela didn’t stop at flapjacks and french toast. She’s also the visionary …" at bounding box center [524, 253] width 612 height 32
click at [811, 81] on div "Save All" at bounding box center [817, 82] width 28 height 6
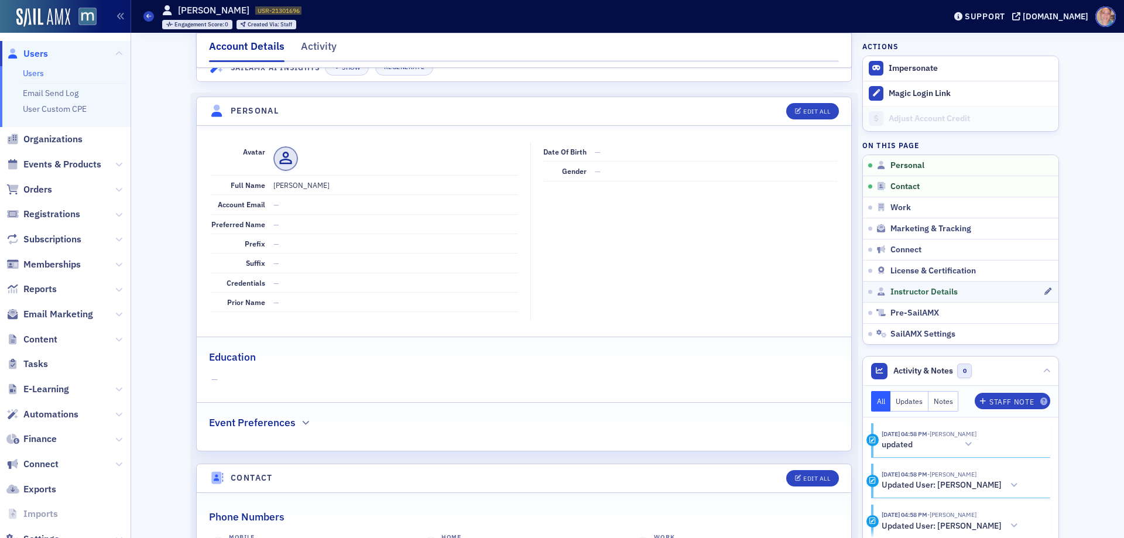
scroll to position [0, 0]
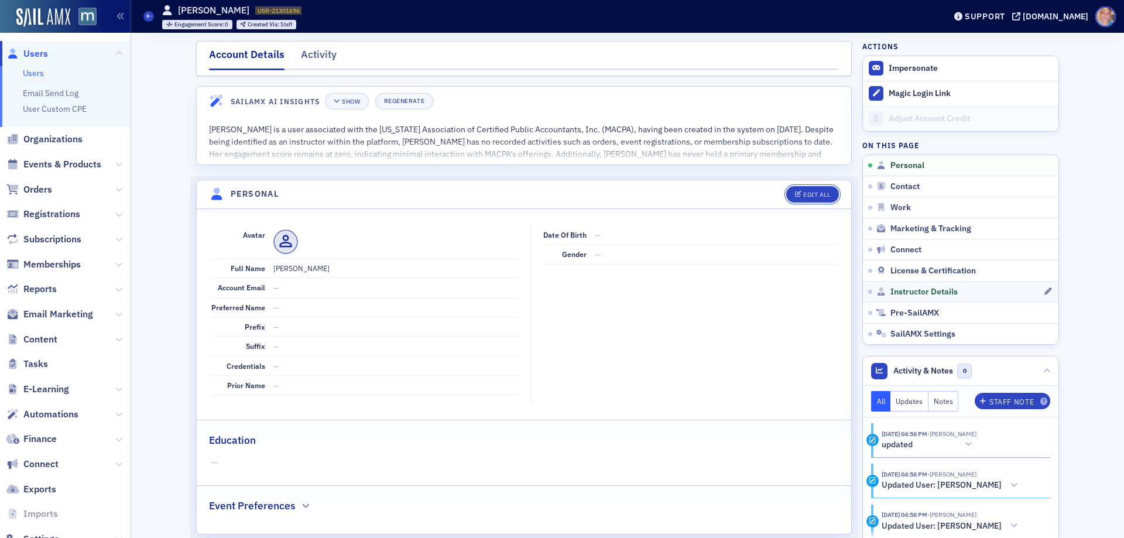
drag, startPoint x: 807, startPoint y: 191, endPoint x: 1115, endPoint y: 141, distance: 312.2
click at [808, 191] on div "Edit All" at bounding box center [816, 194] width 27 height 6
select select "US"
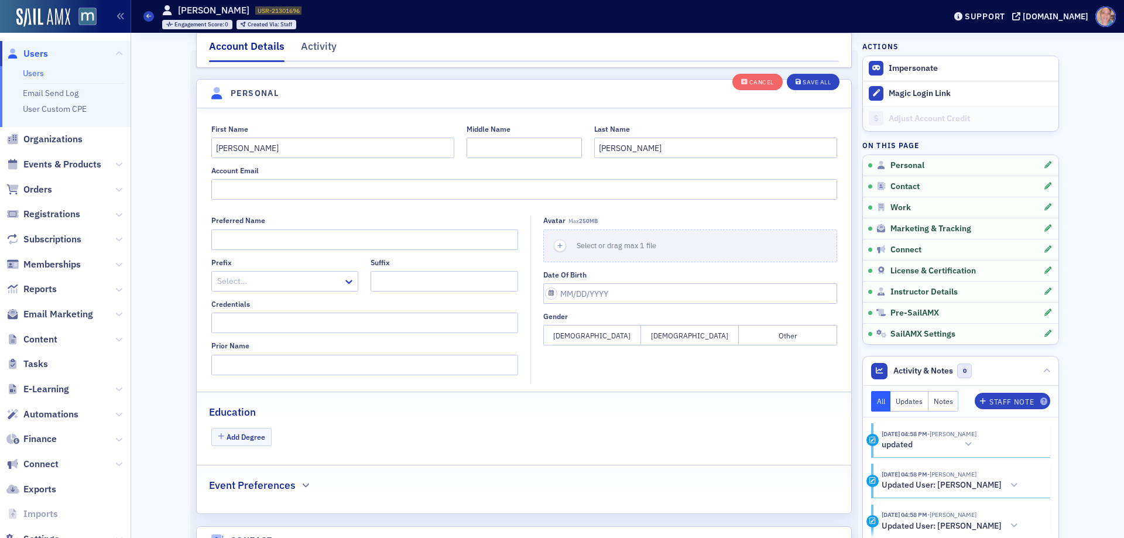
scroll to position [136, 0]
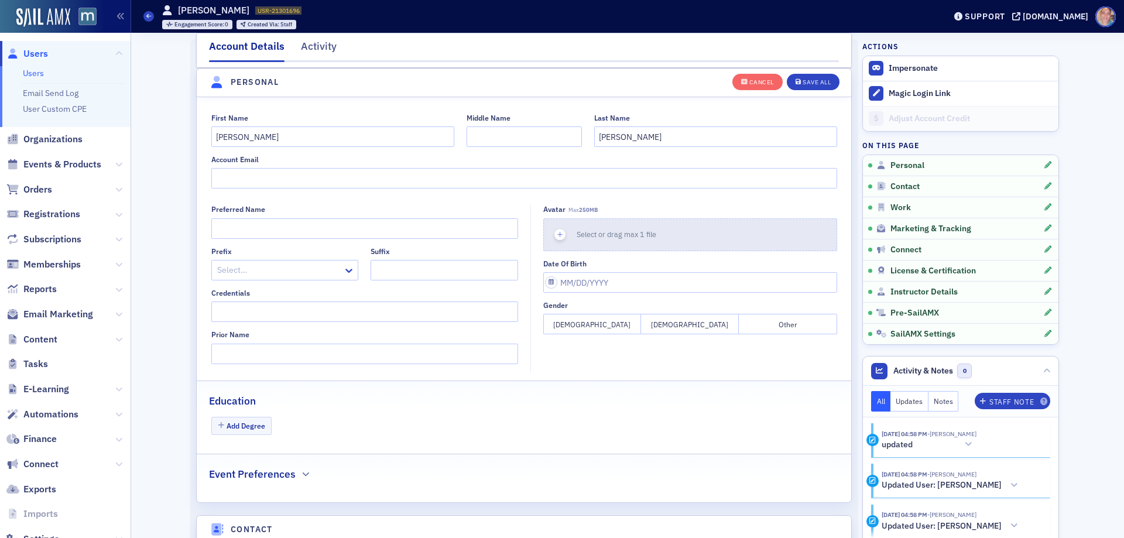
click at [555, 237] on icon "button" at bounding box center [560, 235] width 11 height 11
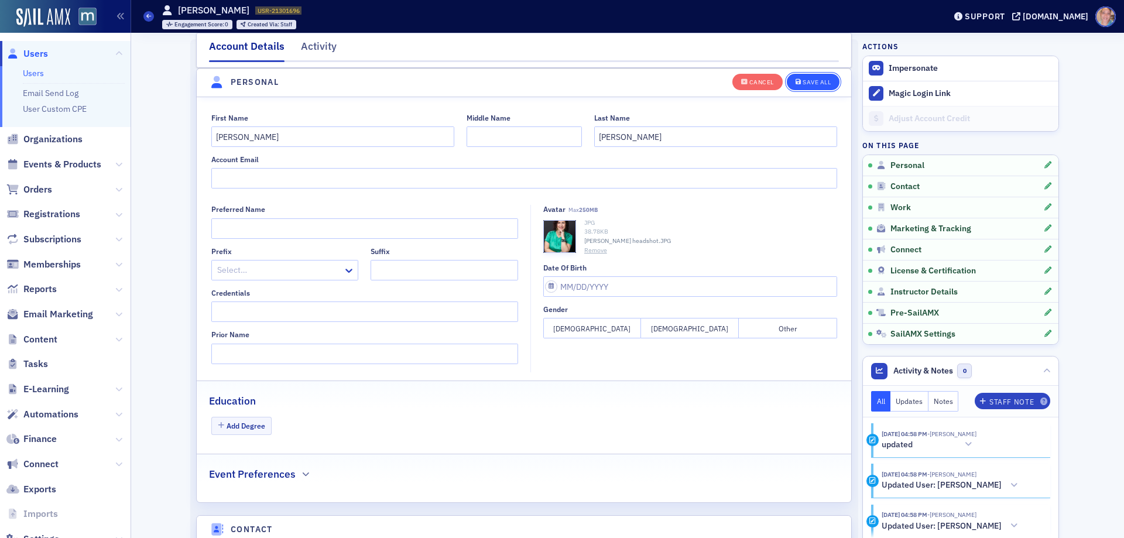
click at [810, 75] on button "Save All" at bounding box center [813, 81] width 53 height 16
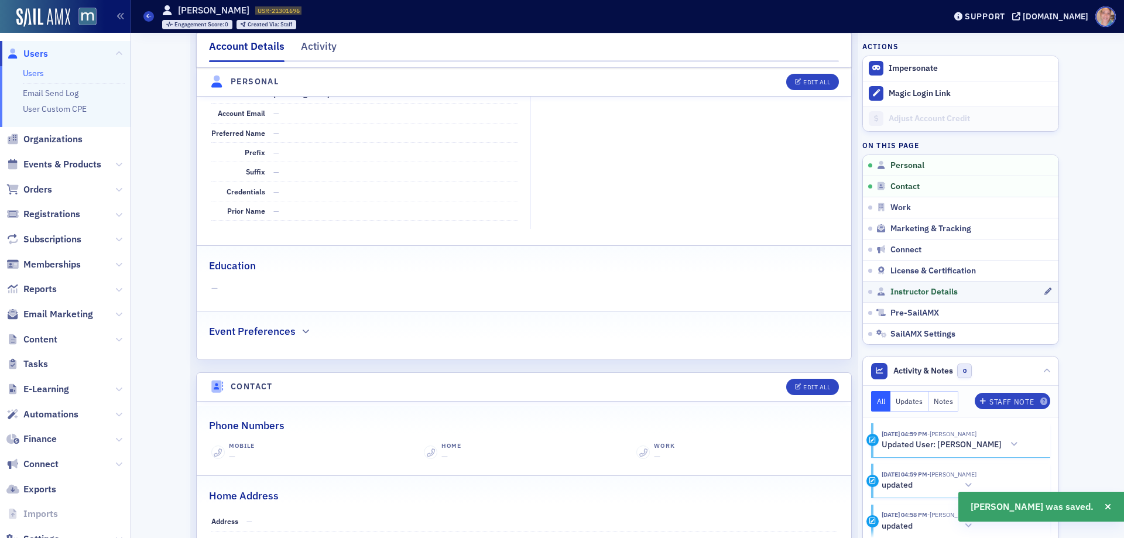
scroll to position [176, 0]
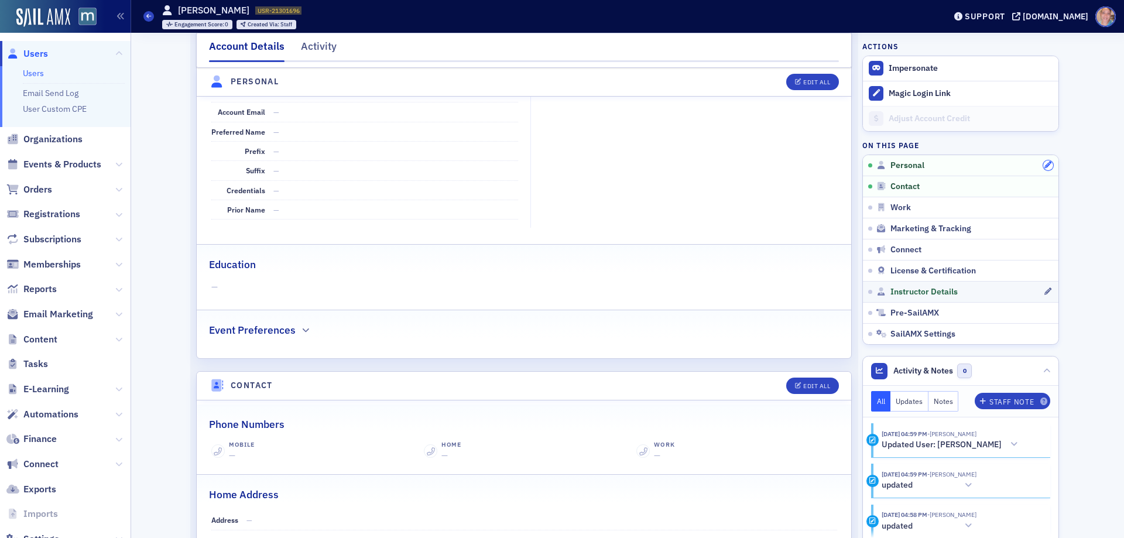
click at [1045, 166] on icon "button" at bounding box center [1048, 165] width 7 height 7
select select "US"
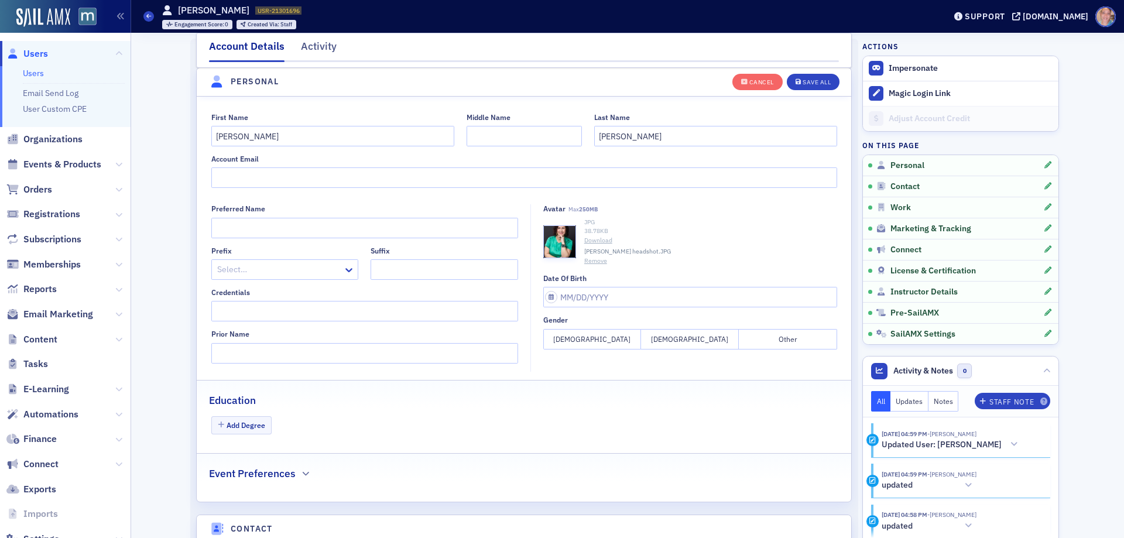
scroll to position [136, 0]
click at [555, 240] on icon "button" at bounding box center [560, 242] width 11 height 11
click at [555, 237] on icon "button" at bounding box center [560, 236] width 11 height 11
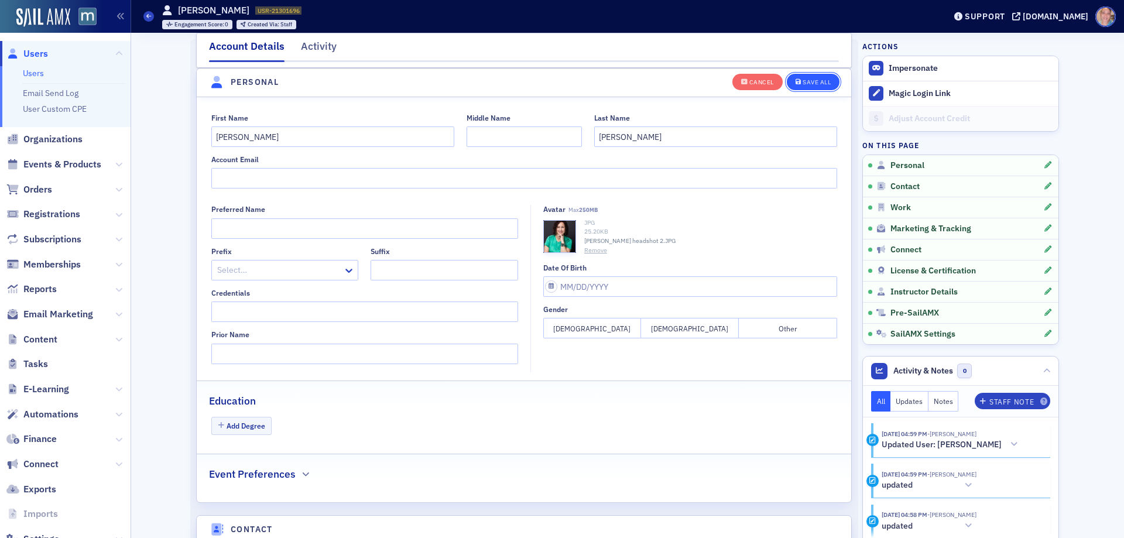
click at [803, 83] on div "Save All" at bounding box center [817, 82] width 28 height 6
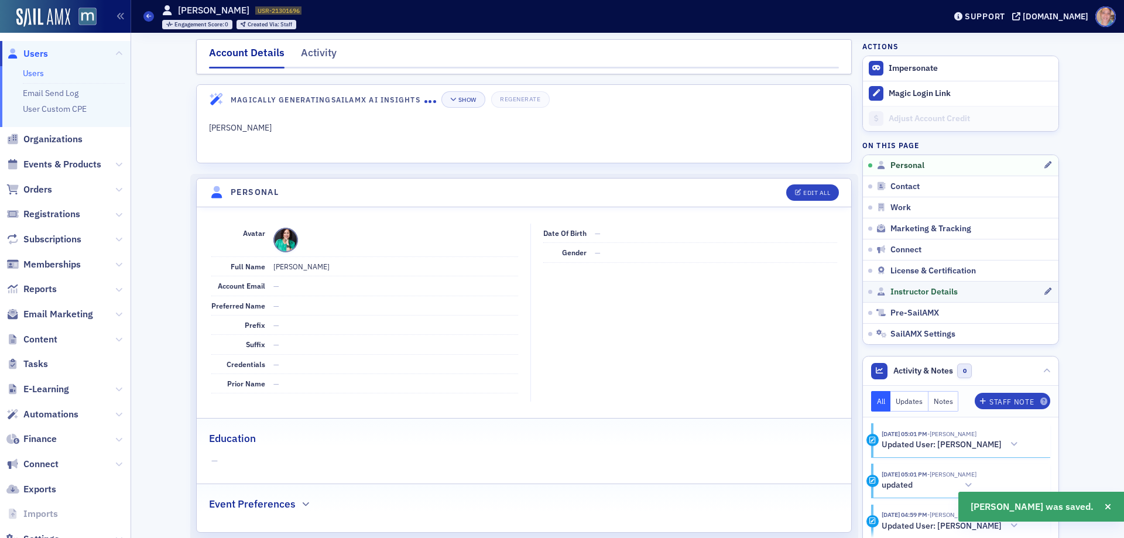
scroll to position [0, 0]
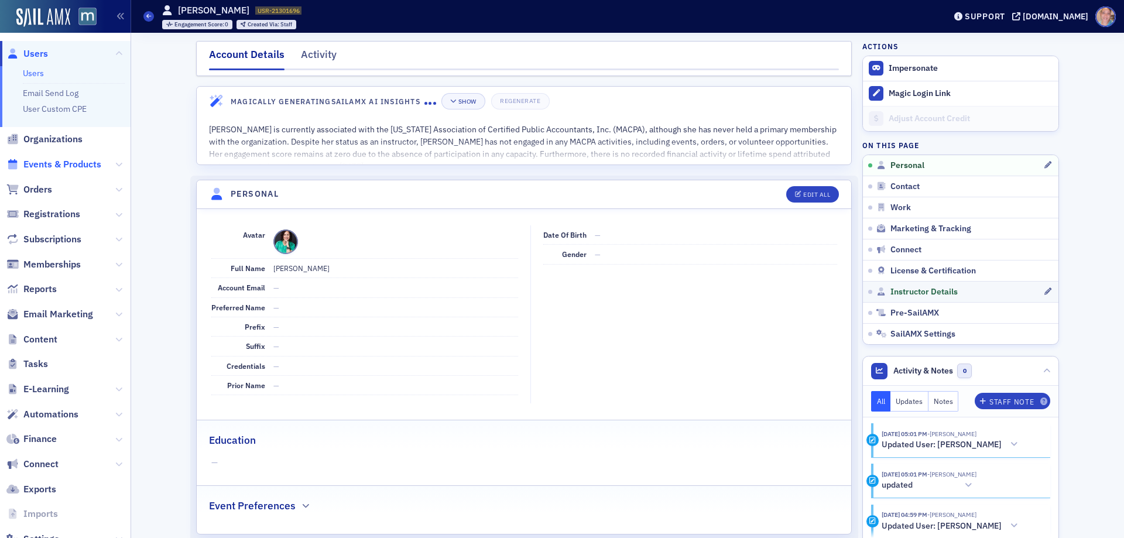
click at [44, 160] on span "Events & Products" at bounding box center [62, 164] width 78 height 13
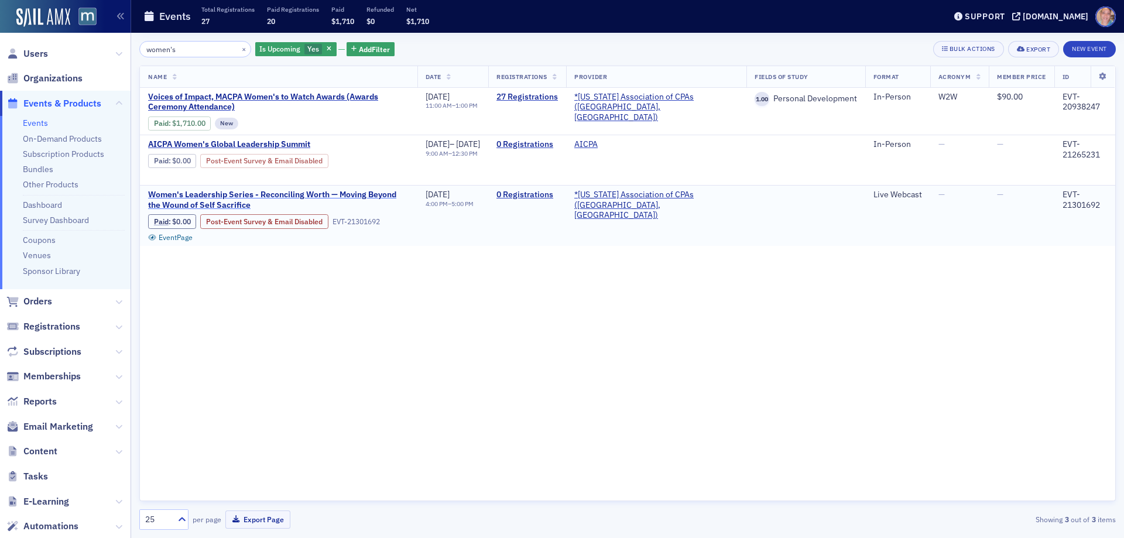
type input "women's"
click at [181, 196] on span "Women's Leadership Series - Reconciling Worth — Moving Beyond the Wound of Self…" at bounding box center [278, 200] width 261 height 20
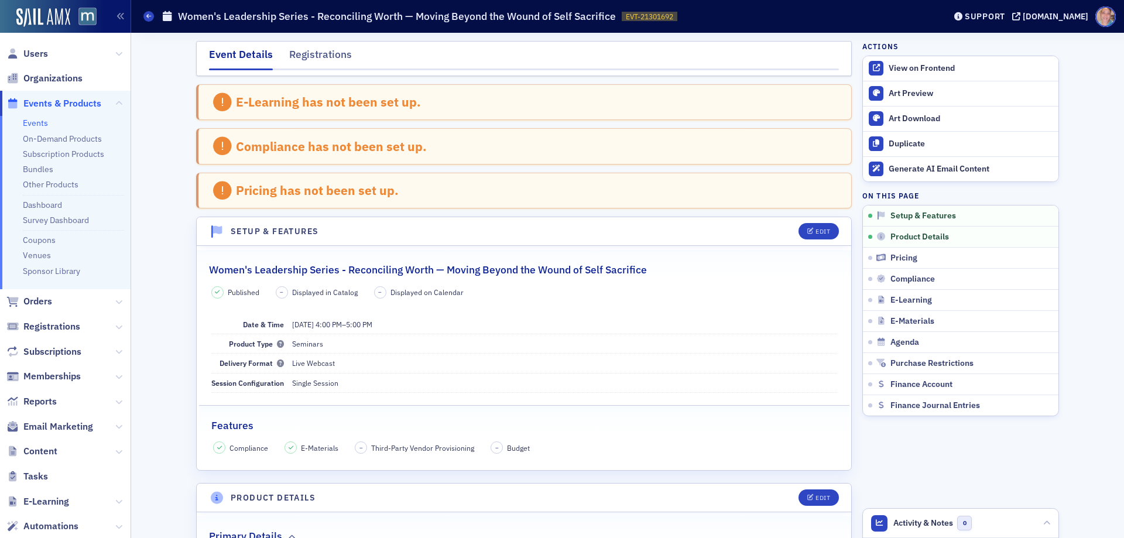
scroll to position [234, 0]
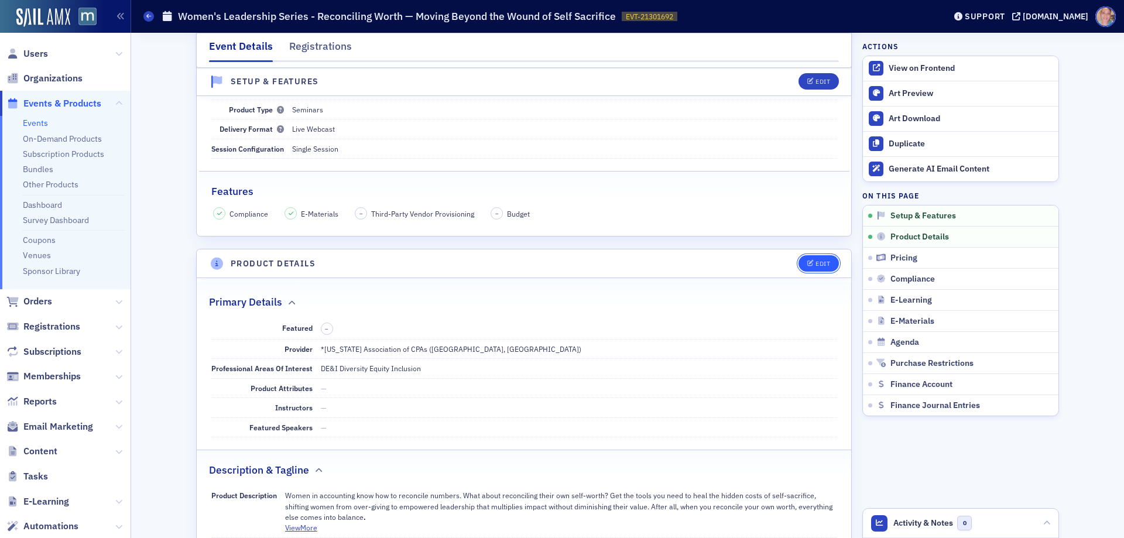
click at [799, 262] on button "Edit" at bounding box center [819, 263] width 40 height 16
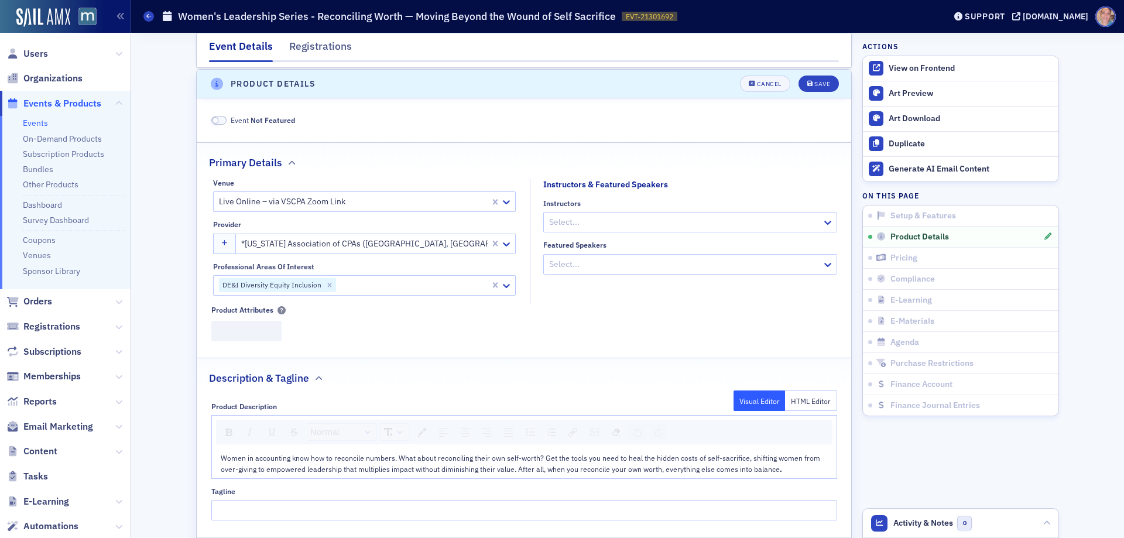
scroll to position [415, 0]
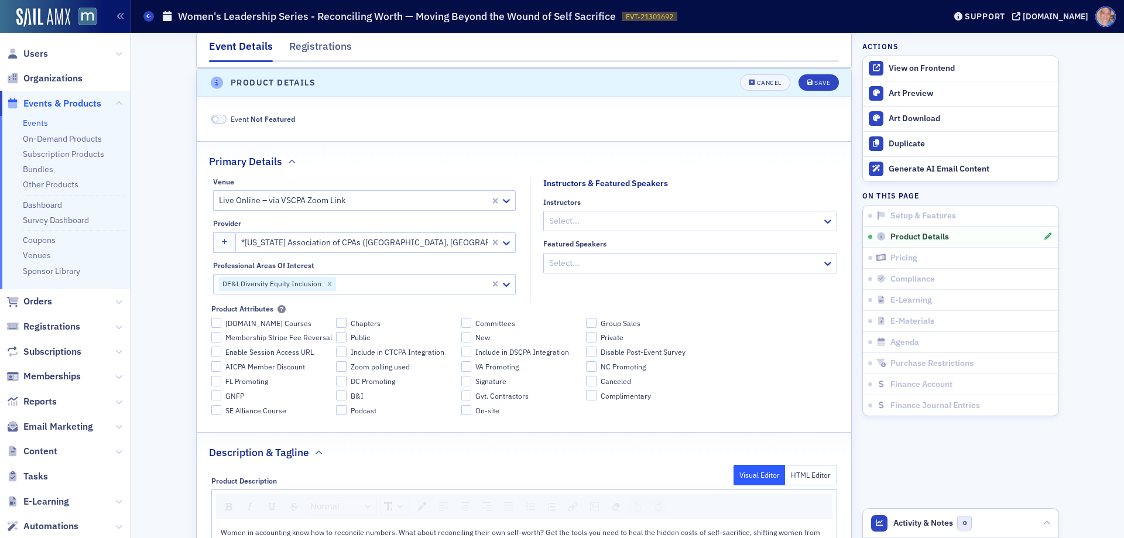
drag, startPoint x: 642, startPoint y: 226, endPoint x: 650, endPoint y: 225, distance: 8.2
click at [642, 225] on div at bounding box center [684, 221] width 273 height 15
type input "angela good"
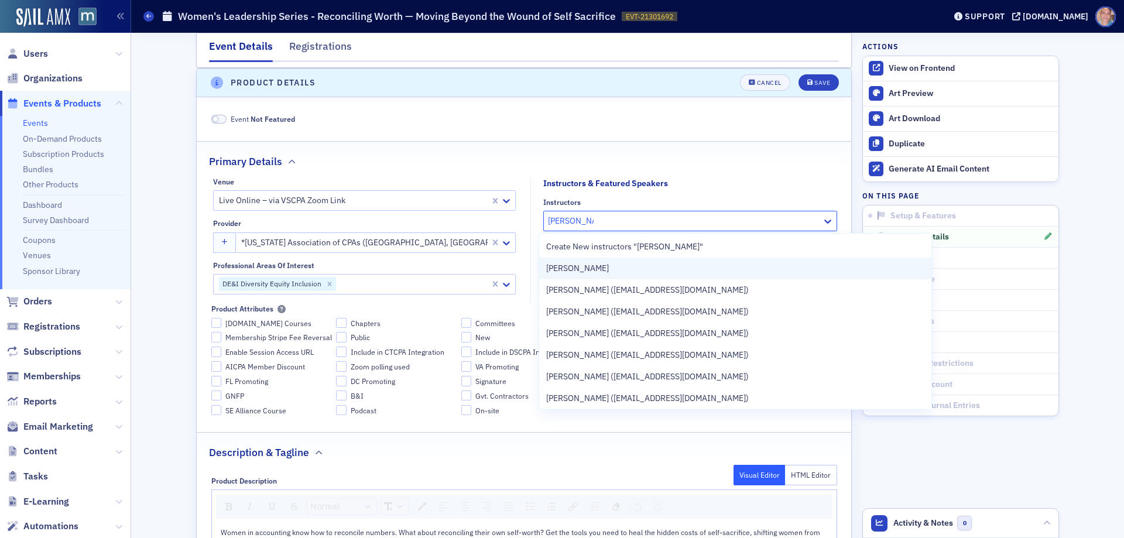
click at [602, 267] on span "Angela Goodman" at bounding box center [577, 268] width 63 height 12
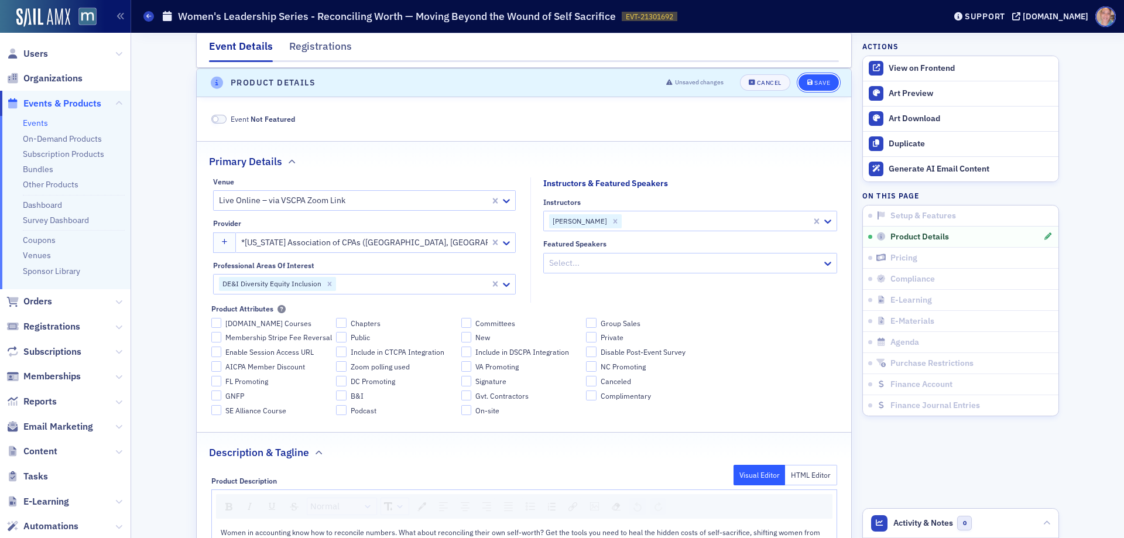
click at [816, 83] on div "Save" at bounding box center [823, 83] width 16 height 6
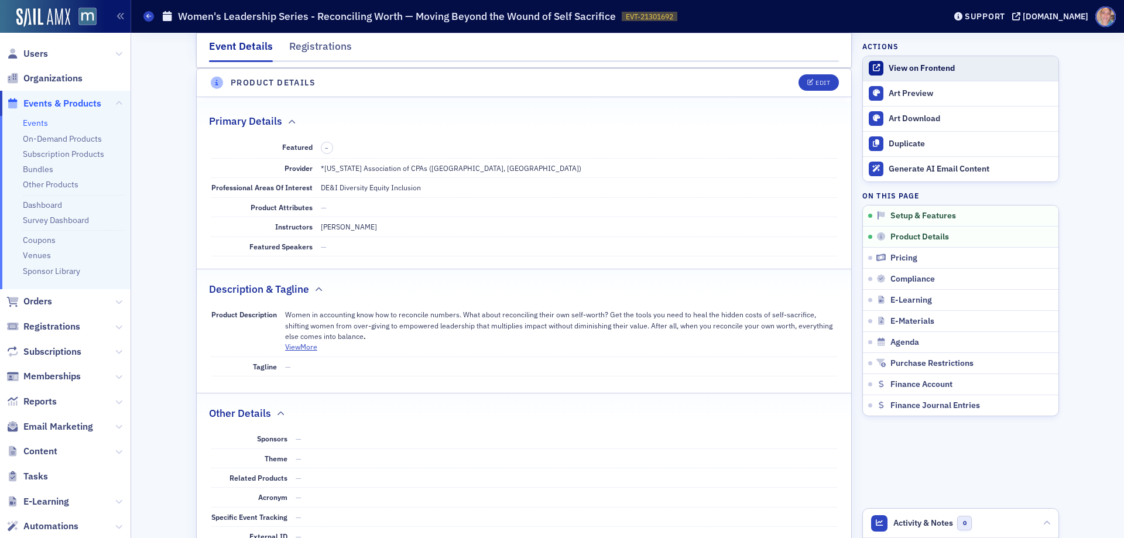
click at [894, 73] on div "View on Frontend" at bounding box center [971, 68] width 164 height 11
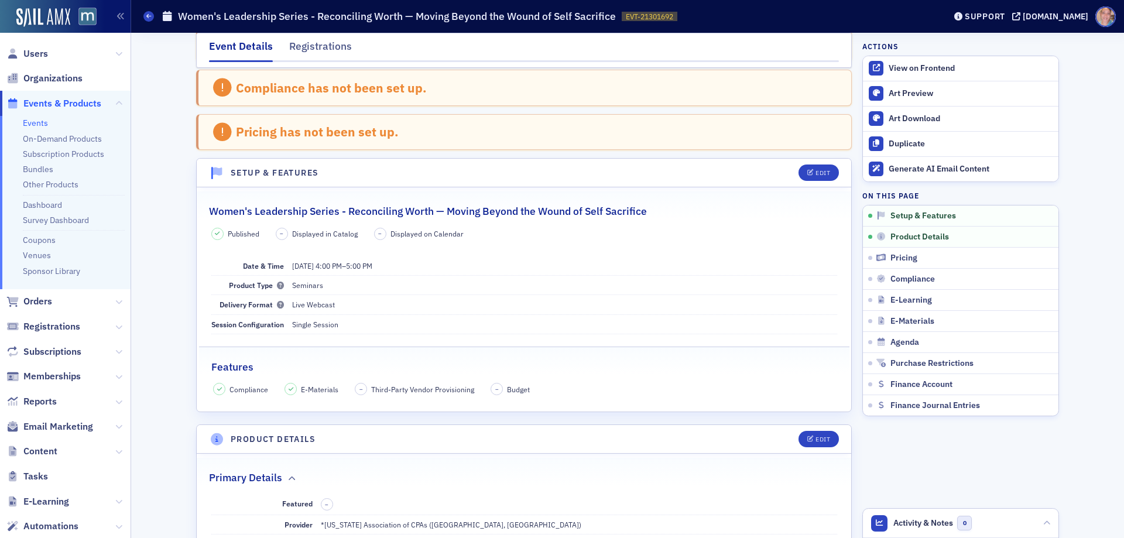
scroll to position [0, 0]
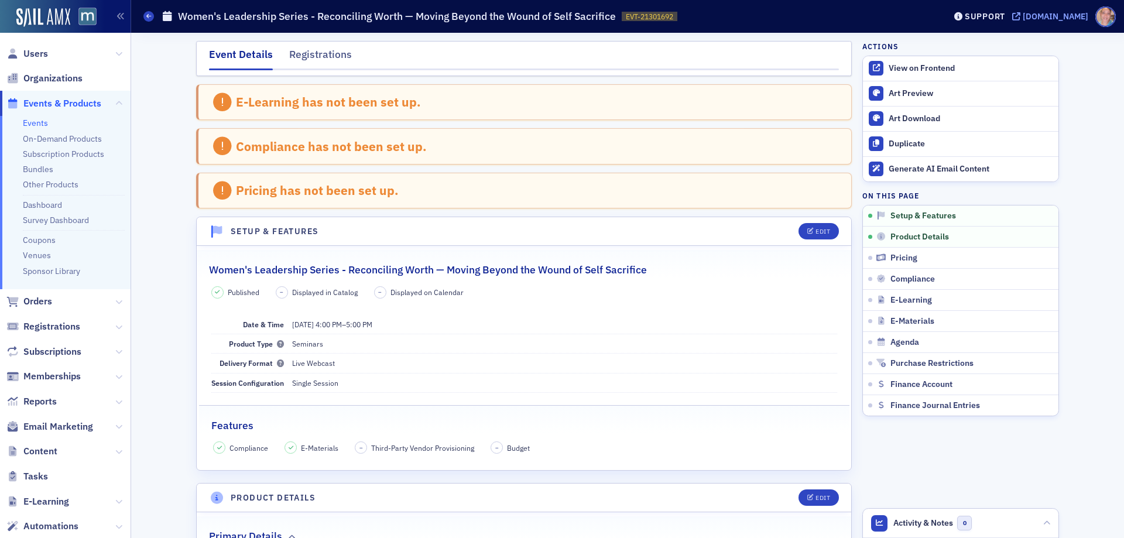
click at [1059, 15] on div "[DOMAIN_NAME]" at bounding box center [1056, 16] width 66 height 11
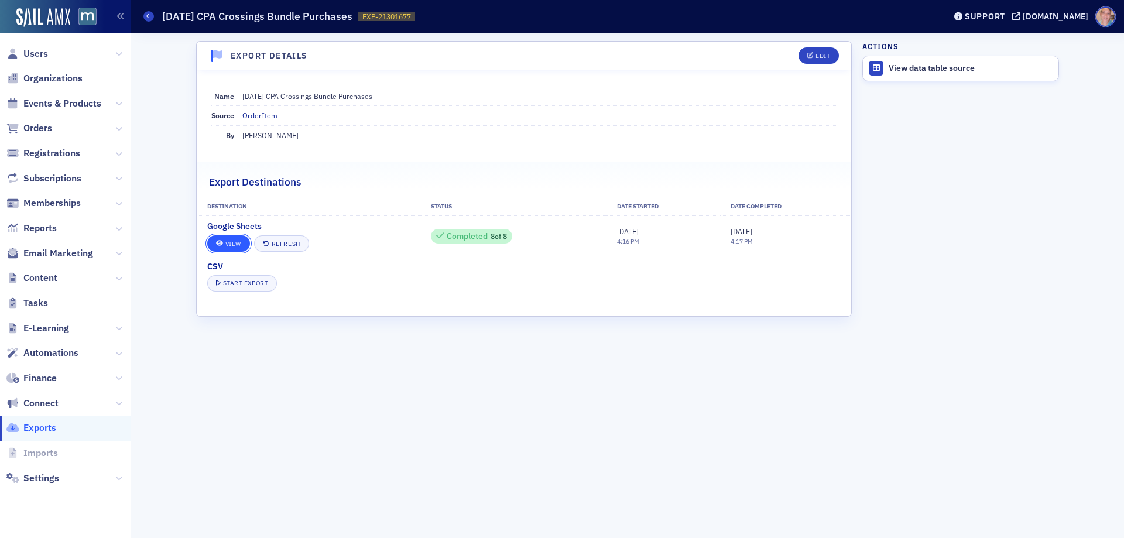
click at [235, 243] on link "View" at bounding box center [228, 243] width 43 height 16
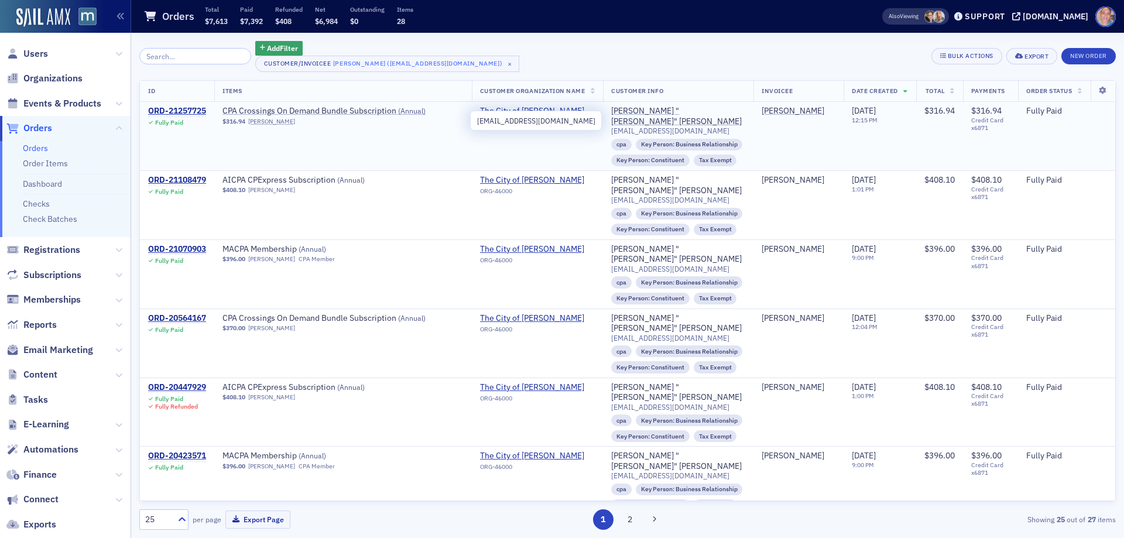
click at [652, 126] on span "kbarkdoll@cityoffrederickmd.gov" at bounding box center [670, 130] width 118 height 9
copy span "kbarkdoll@cityoffrederickmd.gov"
click at [195, 111] on div "ORD-21257725" at bounding box center [177, 111] width 58 height 11
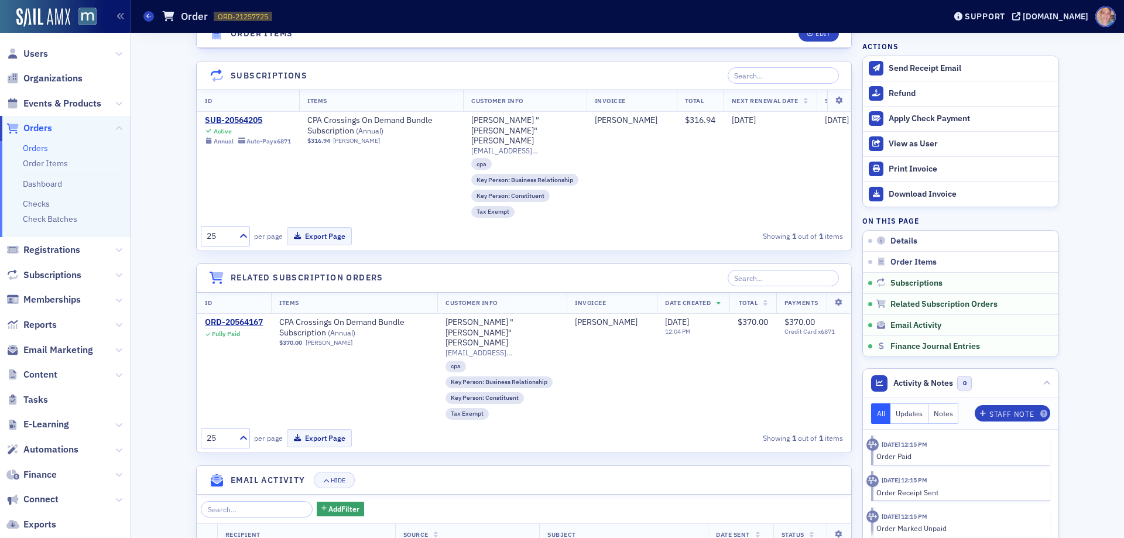
scroll to position [761, 0]
click at [230, 319] on div "ORD-20564167" at bounding box center [234, 324] width 58 height 11
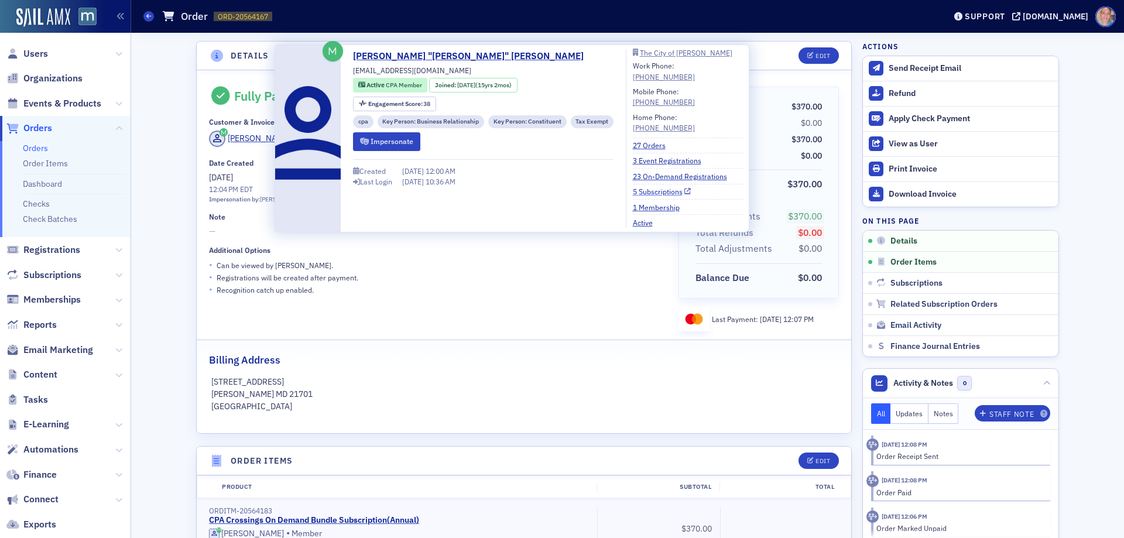
click at [645, 186] on link "5 Subscriptions" at bounding box center [662, 191] width 59 height 11
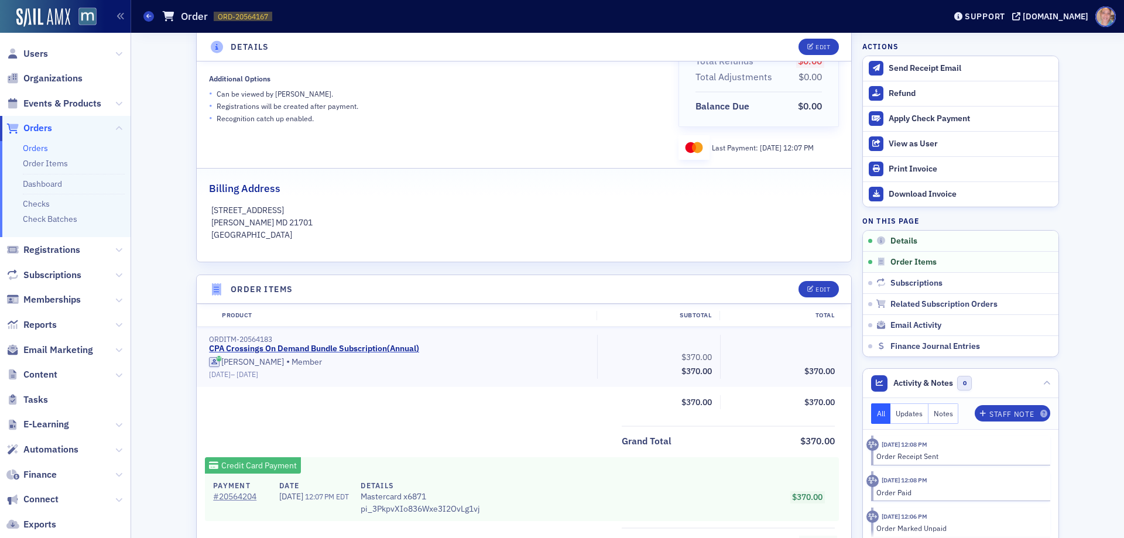
scroll to position [176, 0]
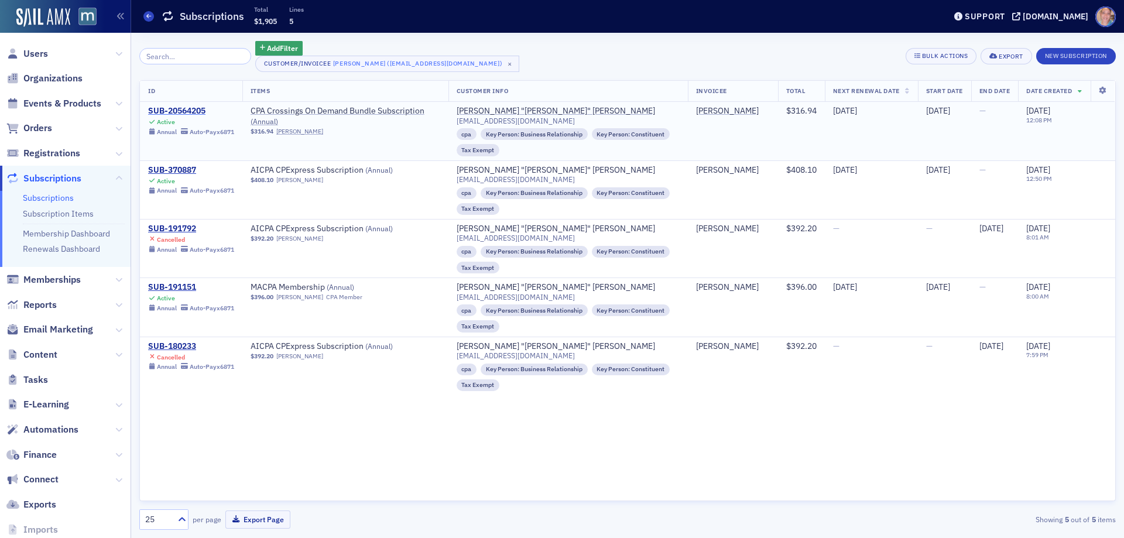
click at [170, 110] on div "SUB-20564205" at bounding box center [191, 111] width 86 height 11
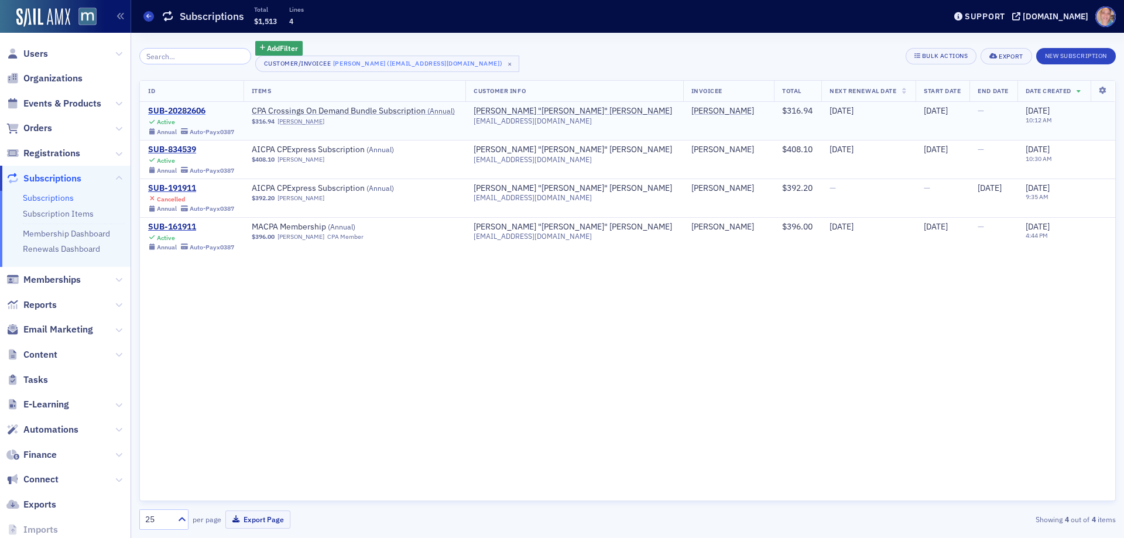
click at [182, 107] on div "SUB-20282606" at bounding box center [191, 111] width 86 height 11
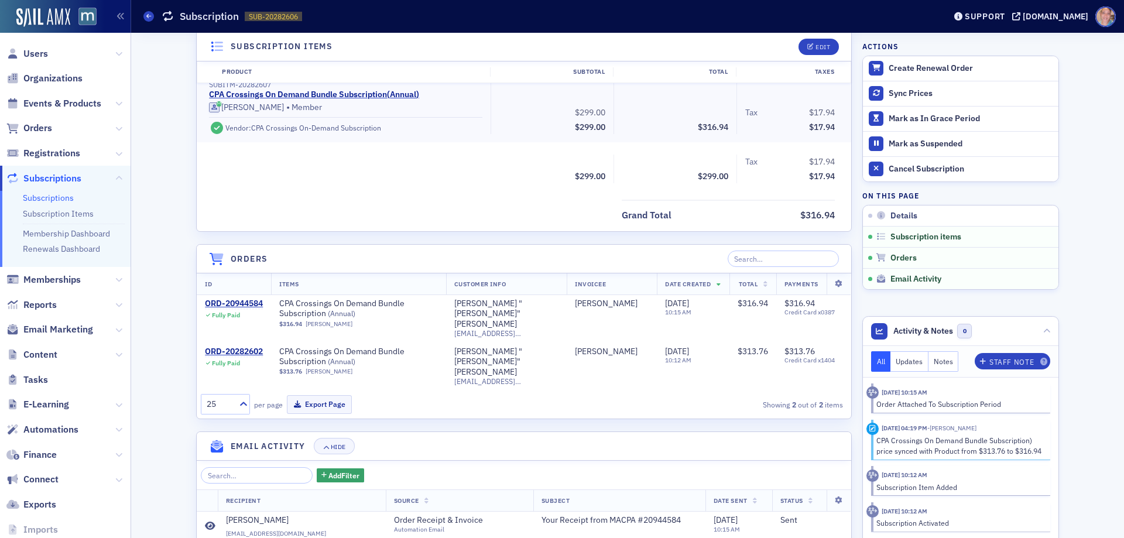
scroll to position [351, 0]
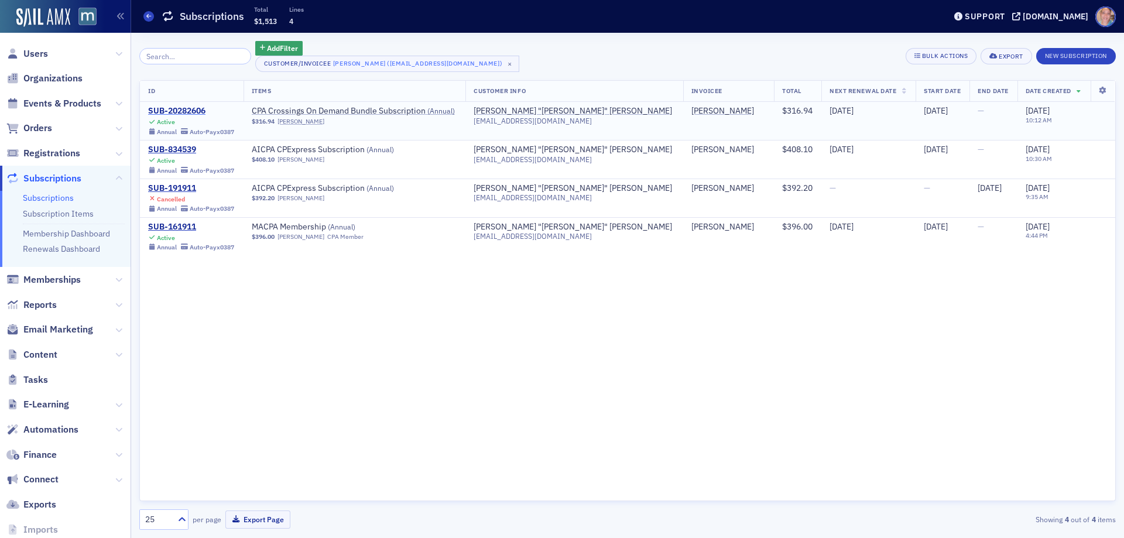
click at [180, 107] on div "SUB-20282606" at bounding box center [191, 111] width 86 height 11
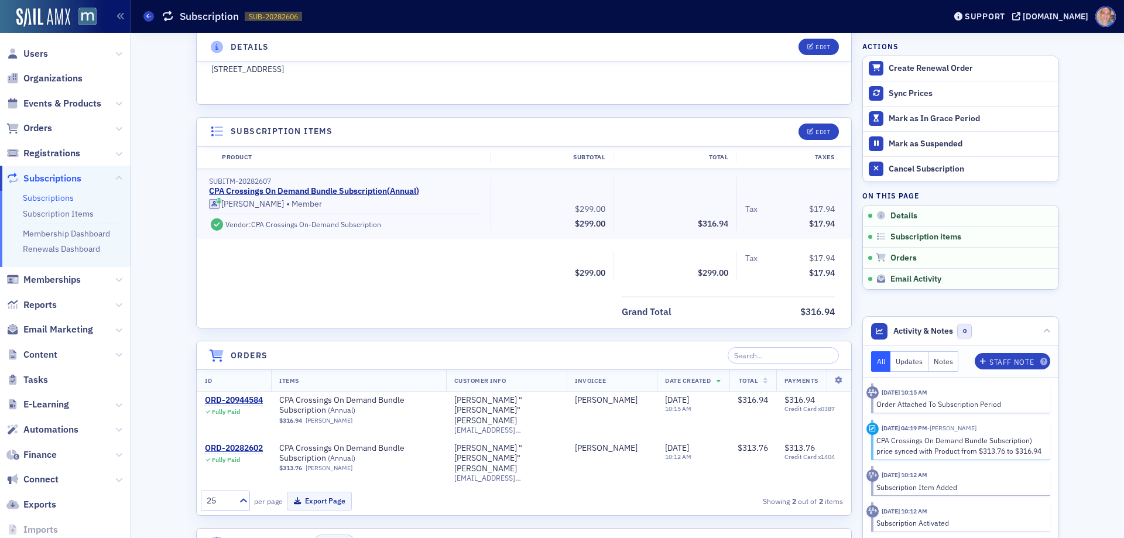
scroll to position [293, 0]
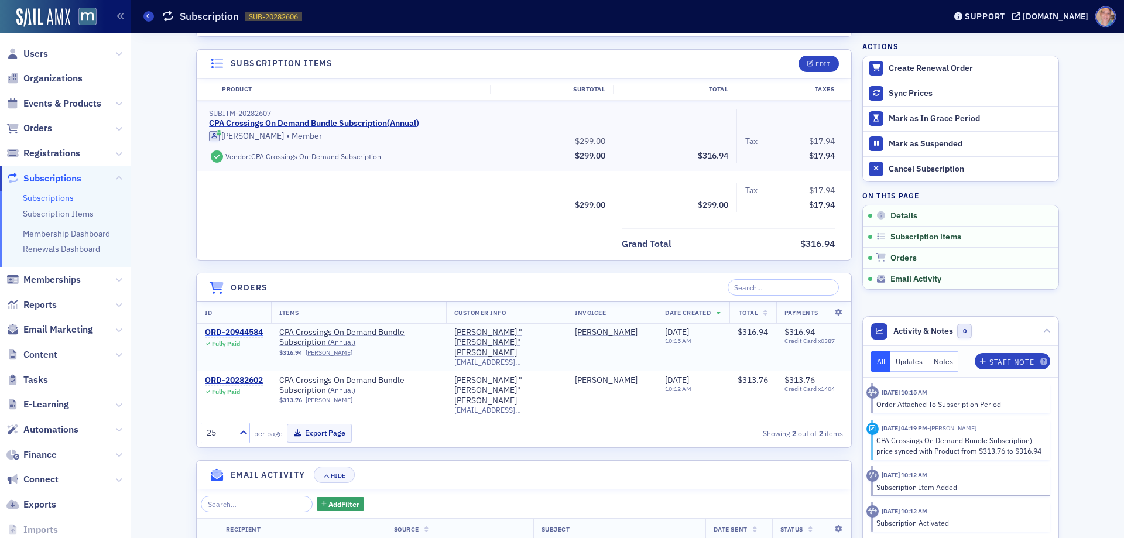
click at [240, 328] on div "ORD-20944584" at bounding box center [234, 332] width 58 height 11
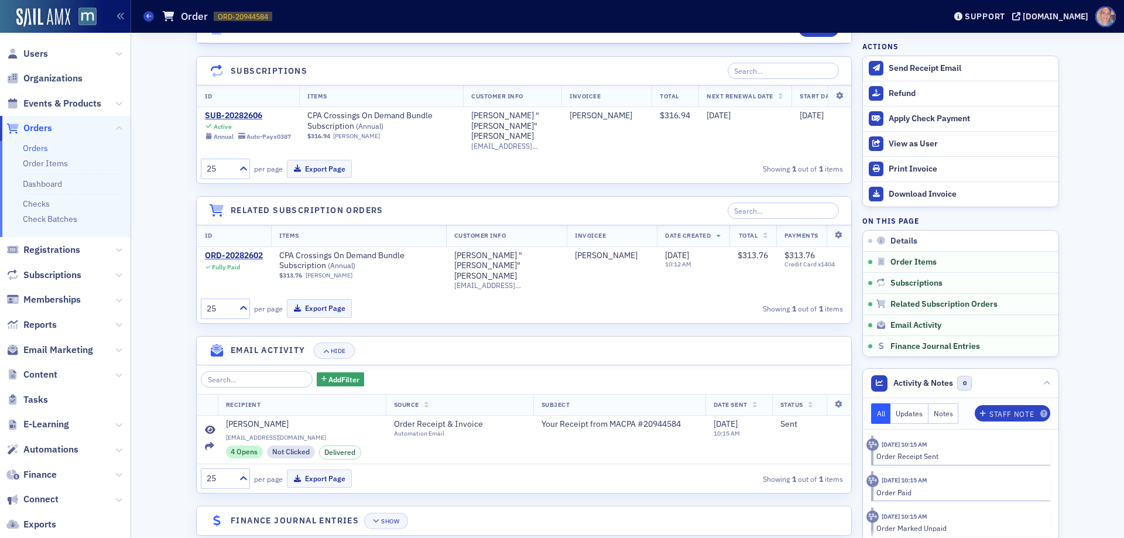
scroll to position [773, 0]
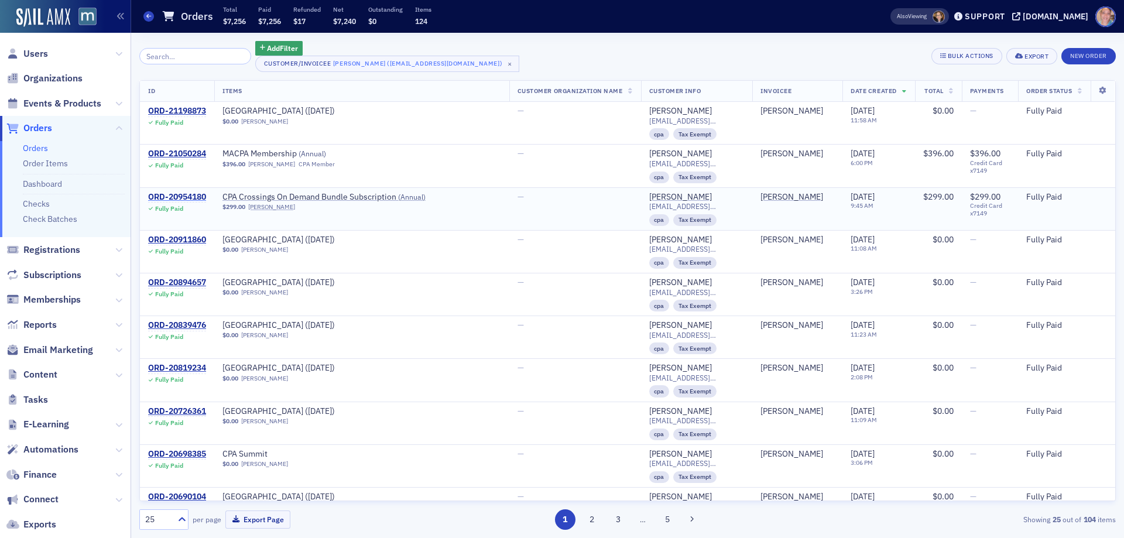
click at [182, 192] on div "ORD-20954180" at bounding box center [177, 197] width 58 height 11
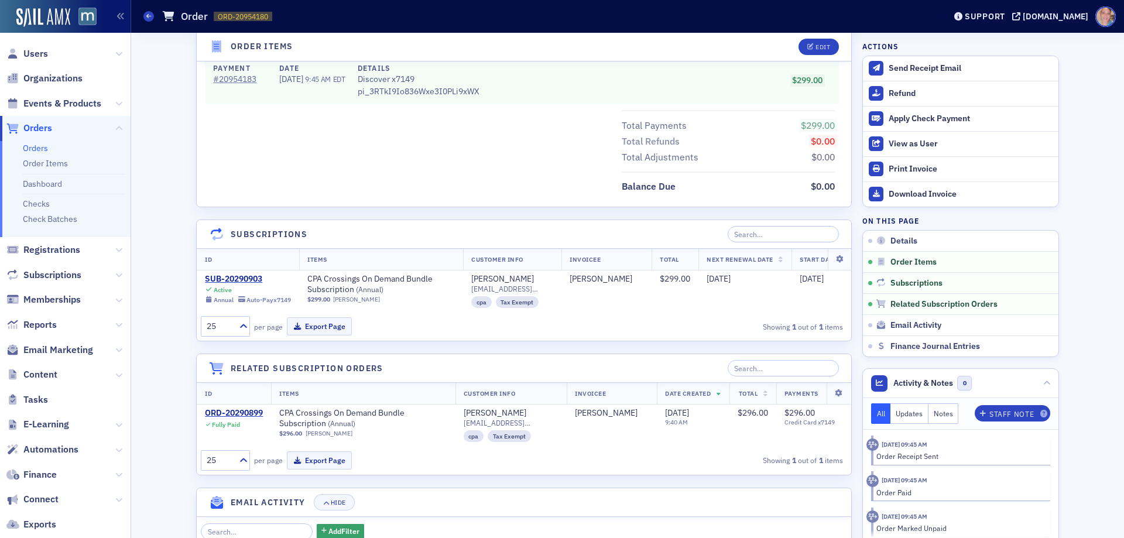
scroll to position [586, 0]
click at [234, 278] on div "SUB-20290903" at bounding box center [248, 278] width 86 height 11
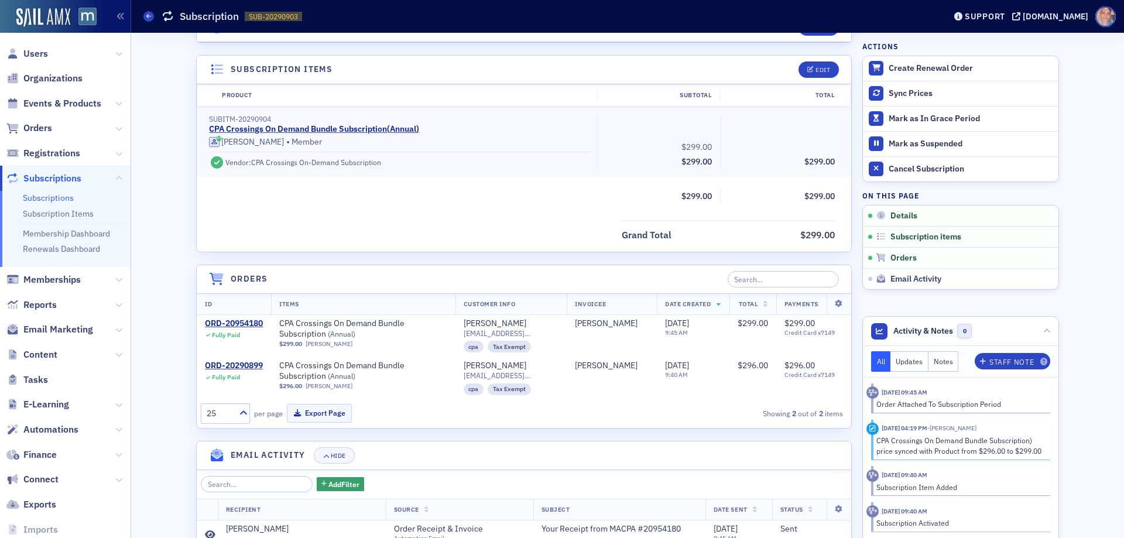
scroll to position [293, 0]
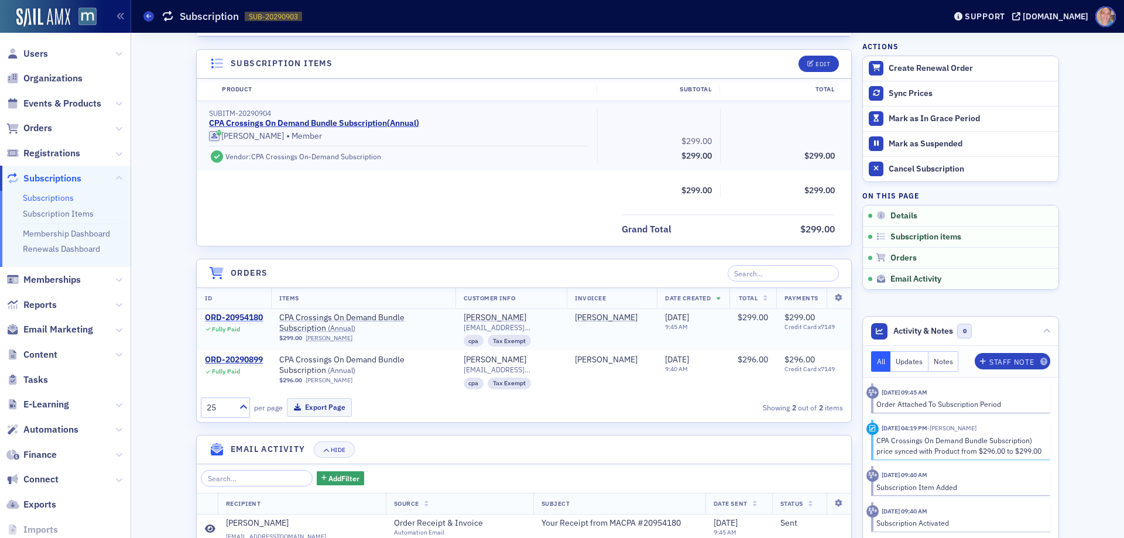
click at [225, 315] on div "ORD-20954180" at bounding box center [234, 318] width 58 height 11
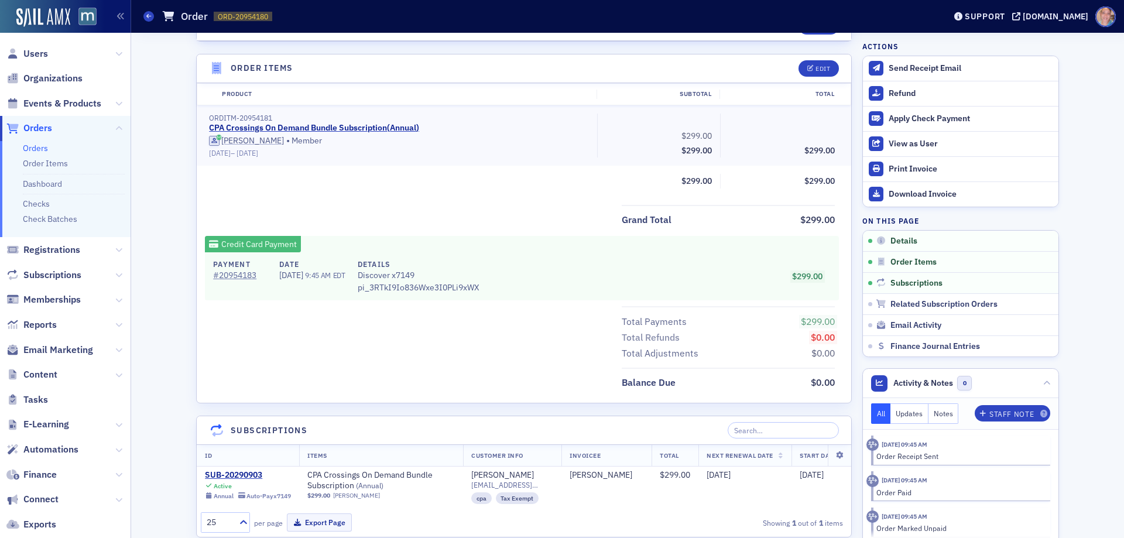
scroll to position [410, 0]
